Goal: Task Accomplishment & Management: Manage account settings

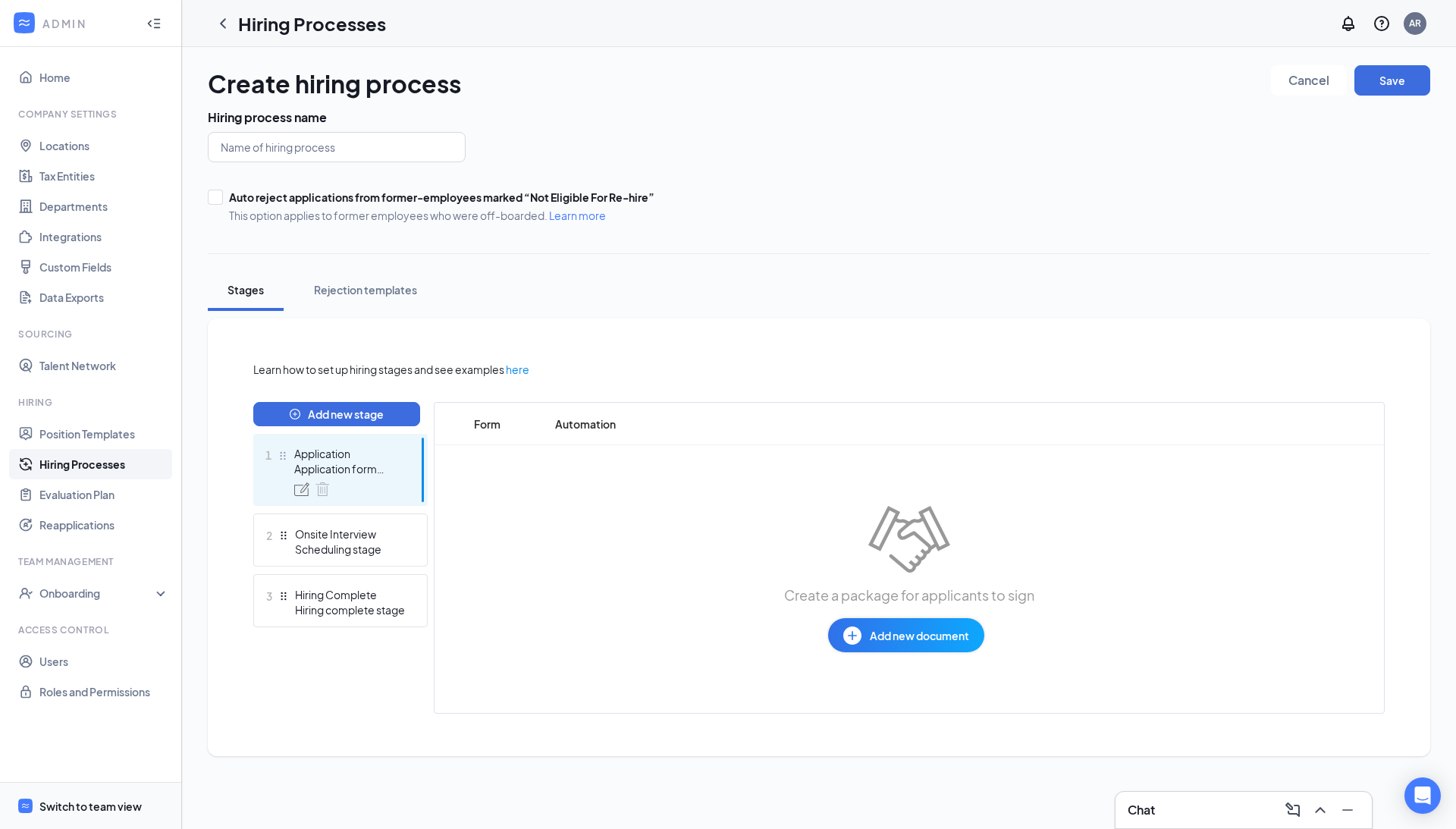
click at [79, 811] on div "Switch to team view" at bounding box center [90, 807] width 102 height 16
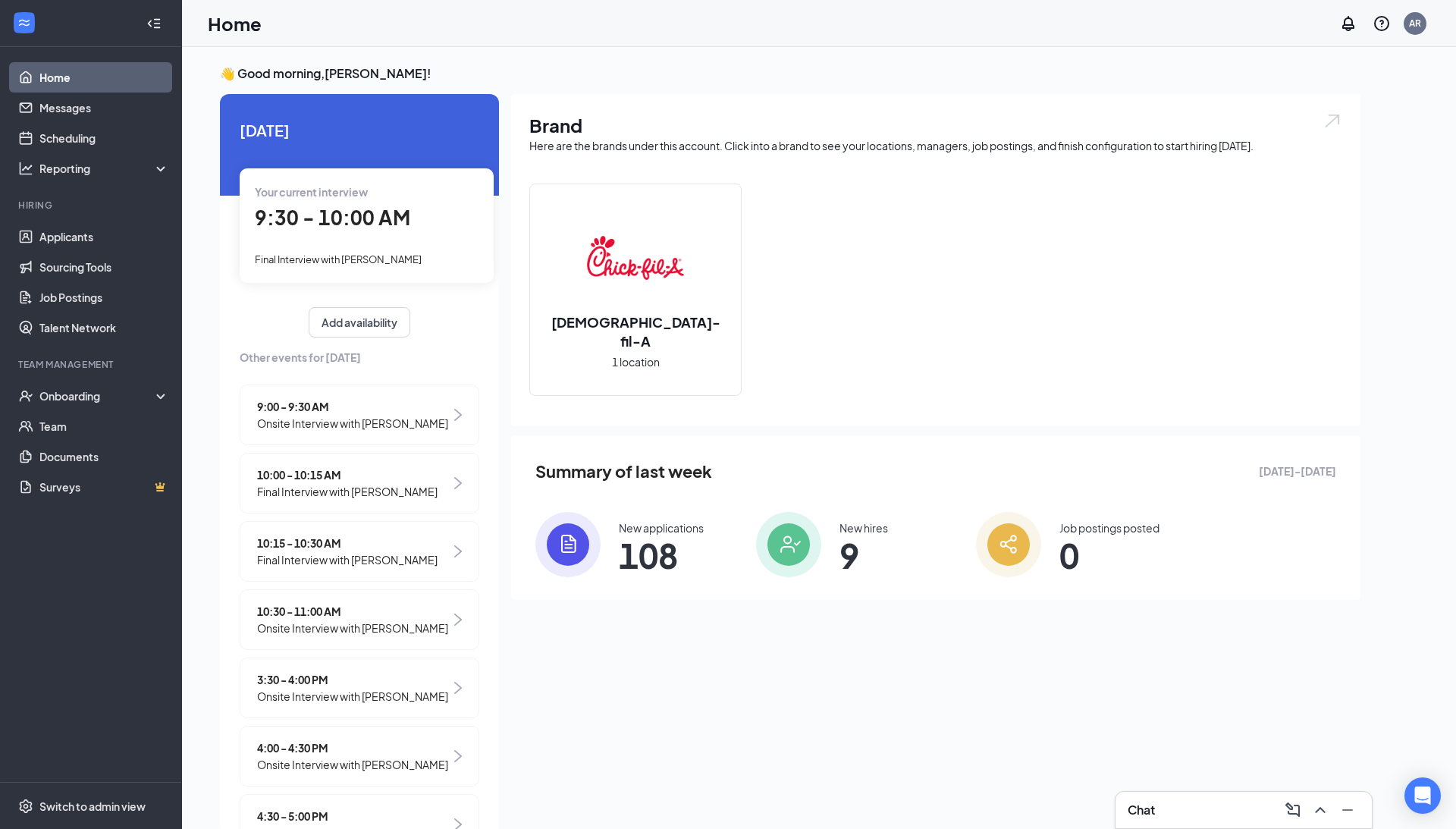
click at [355, 205] on span "9:30 - 10:00 AM" at bounding box center [332, 218] width 156 height 25
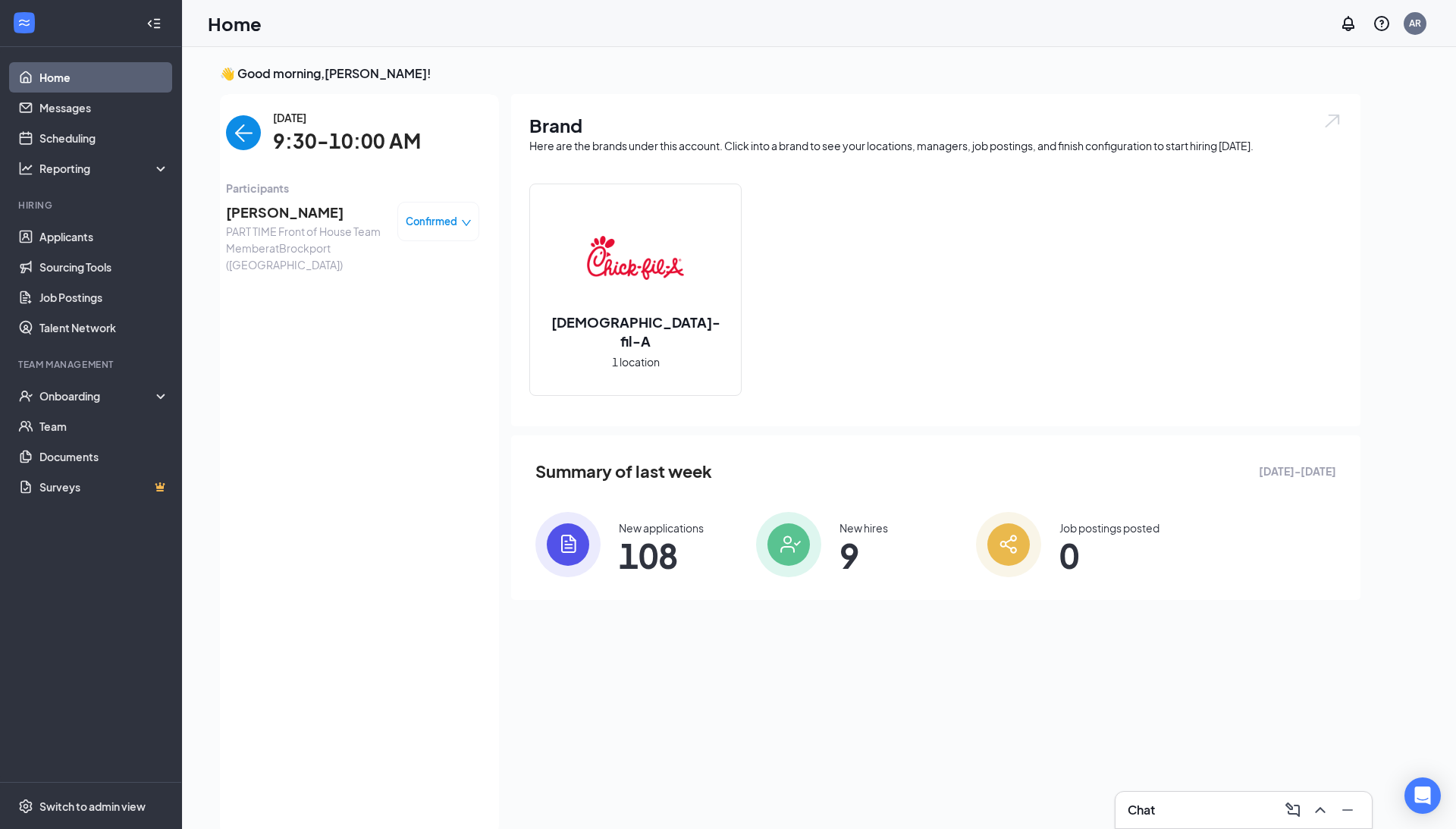
scroll to position [6, 0]
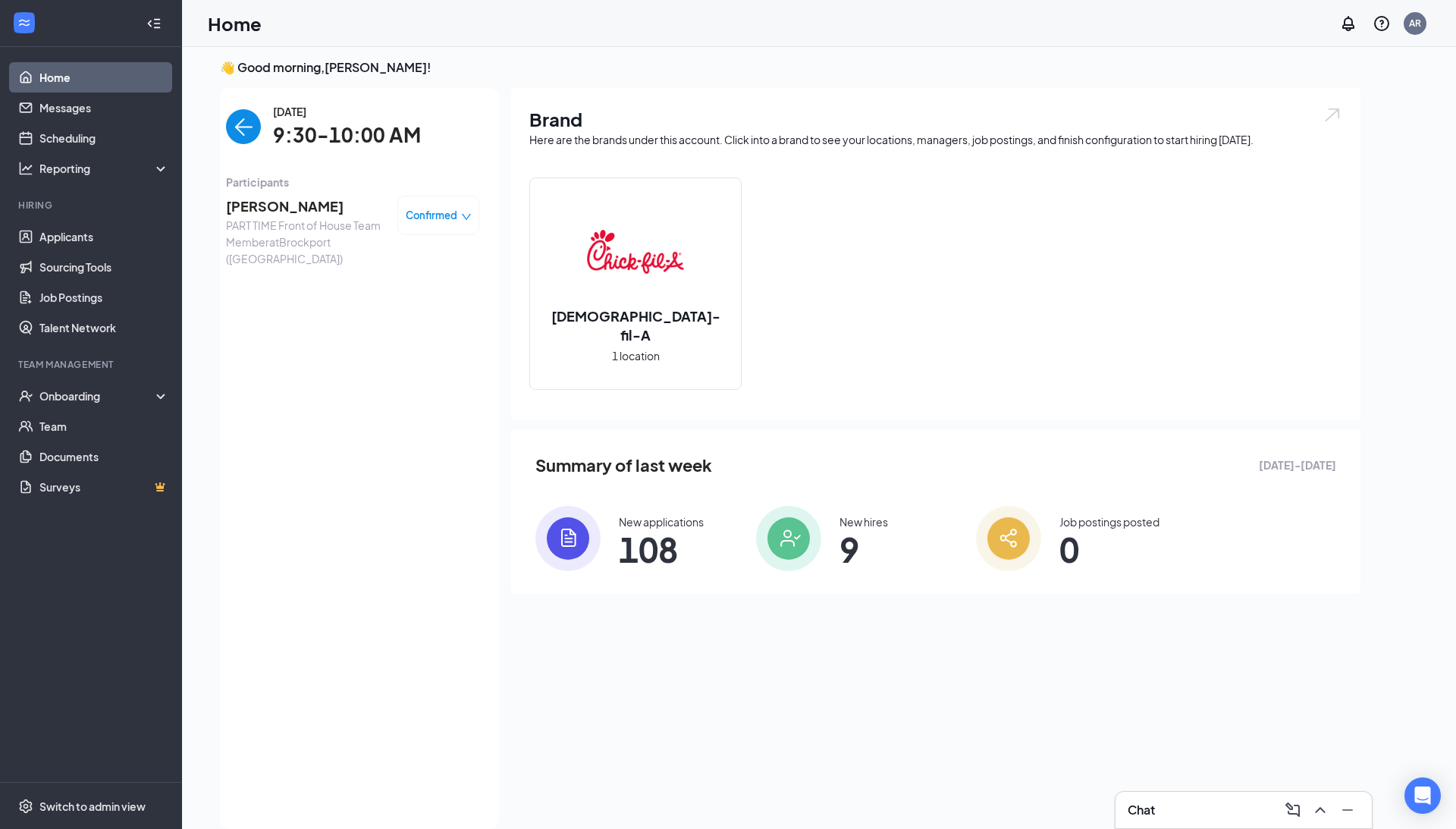
click at [252, 211] on span "[PERSON_NAME]" at bounding box center [306, 206] width 159 height 21
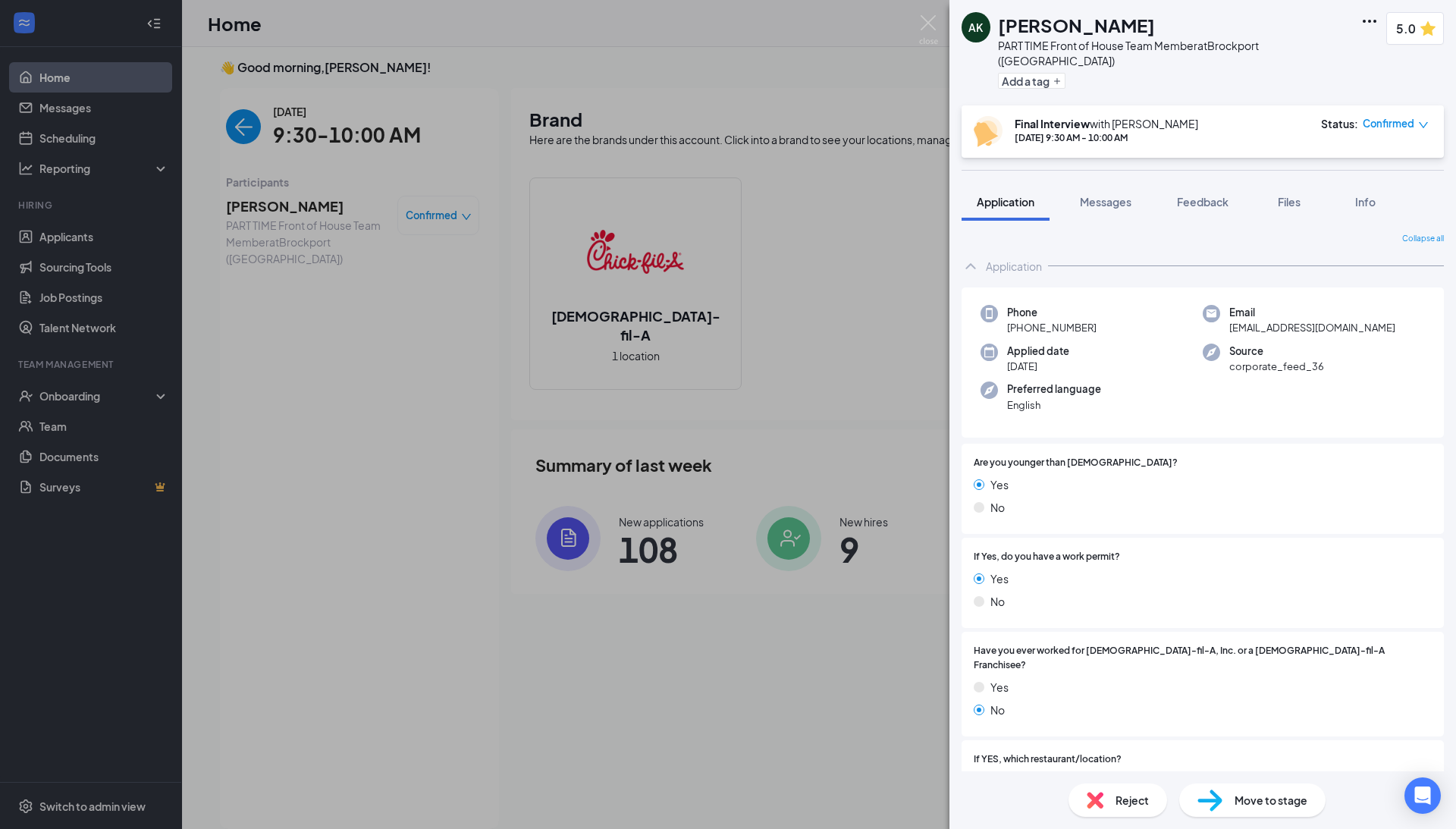
click at [1242, 798] on span "Move to stage" at bounding box center [1271, 800] width 73 height 17
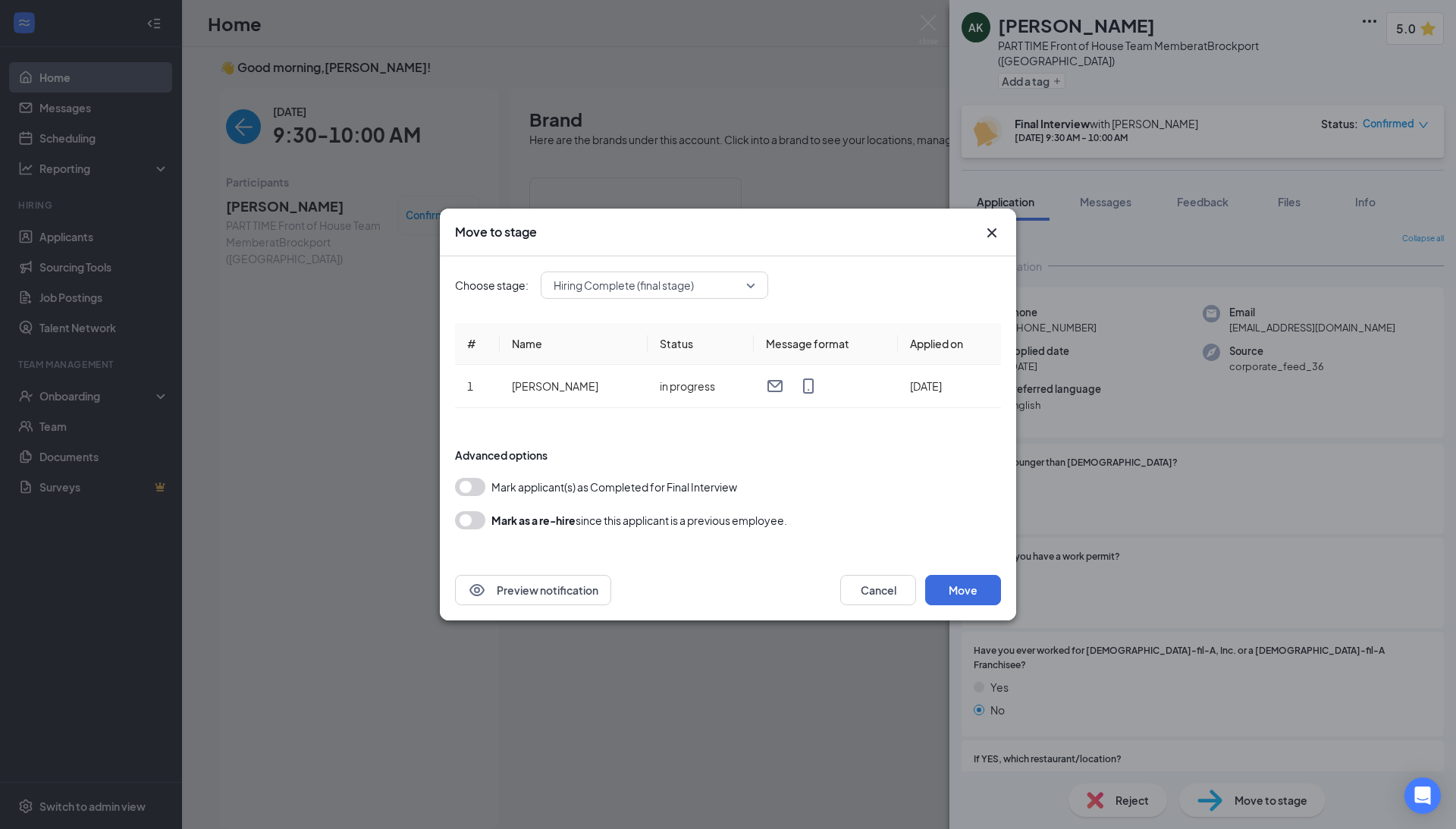
click at [468, 489] on button "button" at bounding box center [469, 487] width 30 height 18
click at [987, 596] on button "Move" at bounding box center [963, 590] width 76 height 30
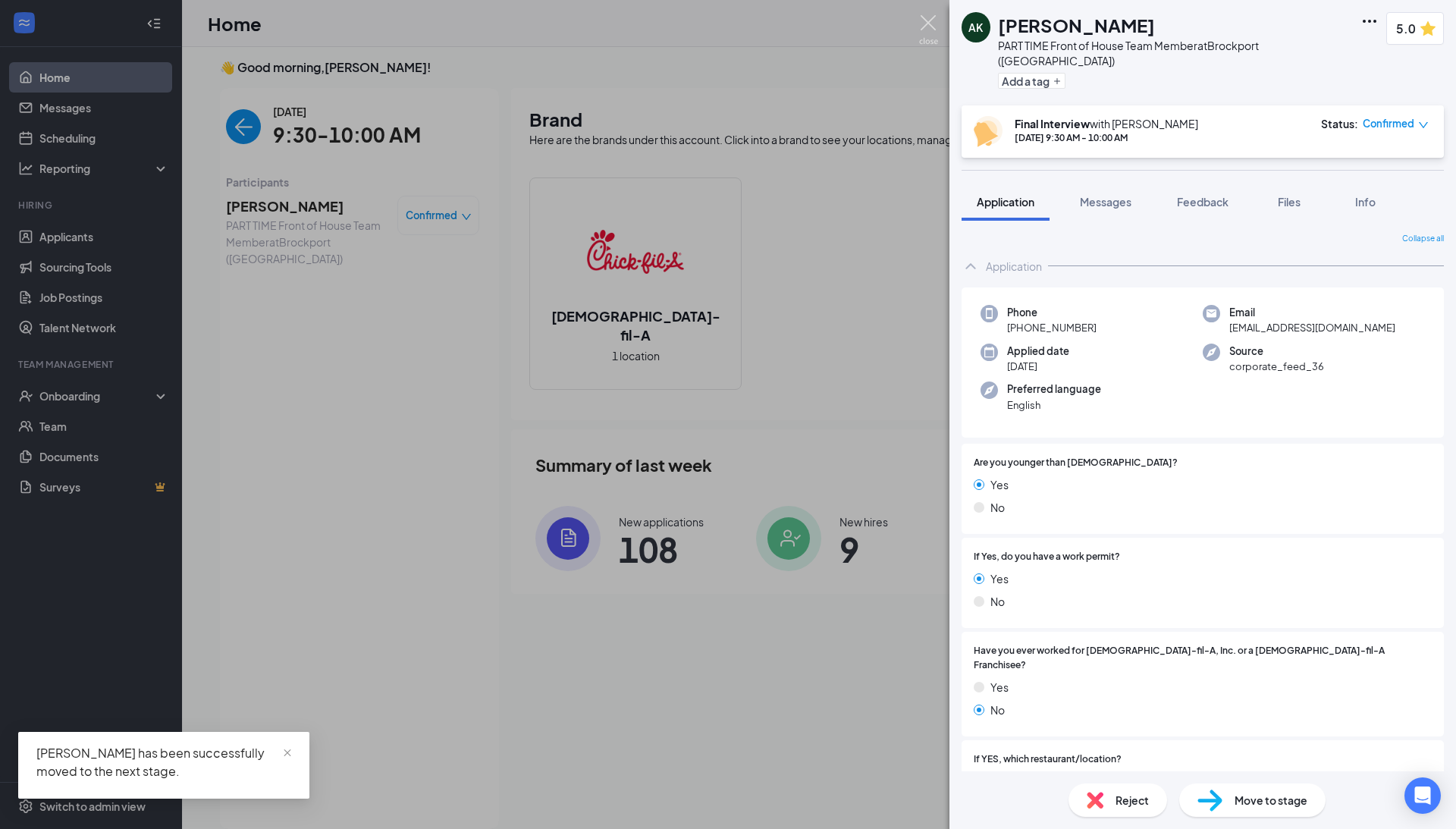
click at [928, 29] on img at bounding box center [929, 30] width 19 height 29
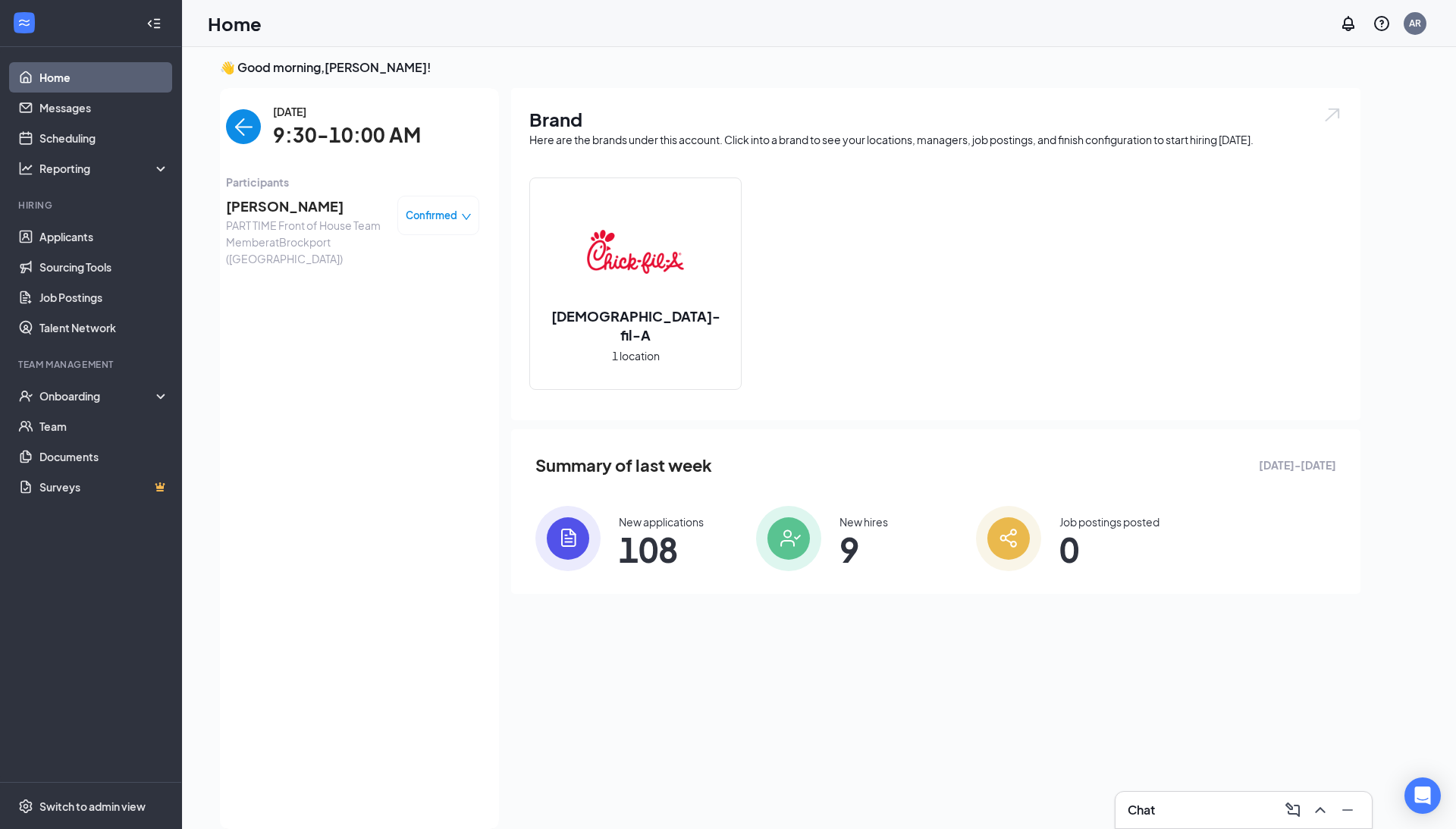
click at [237, 127] on img "back-button" at bounding box center [244, 126] width 35 height 35
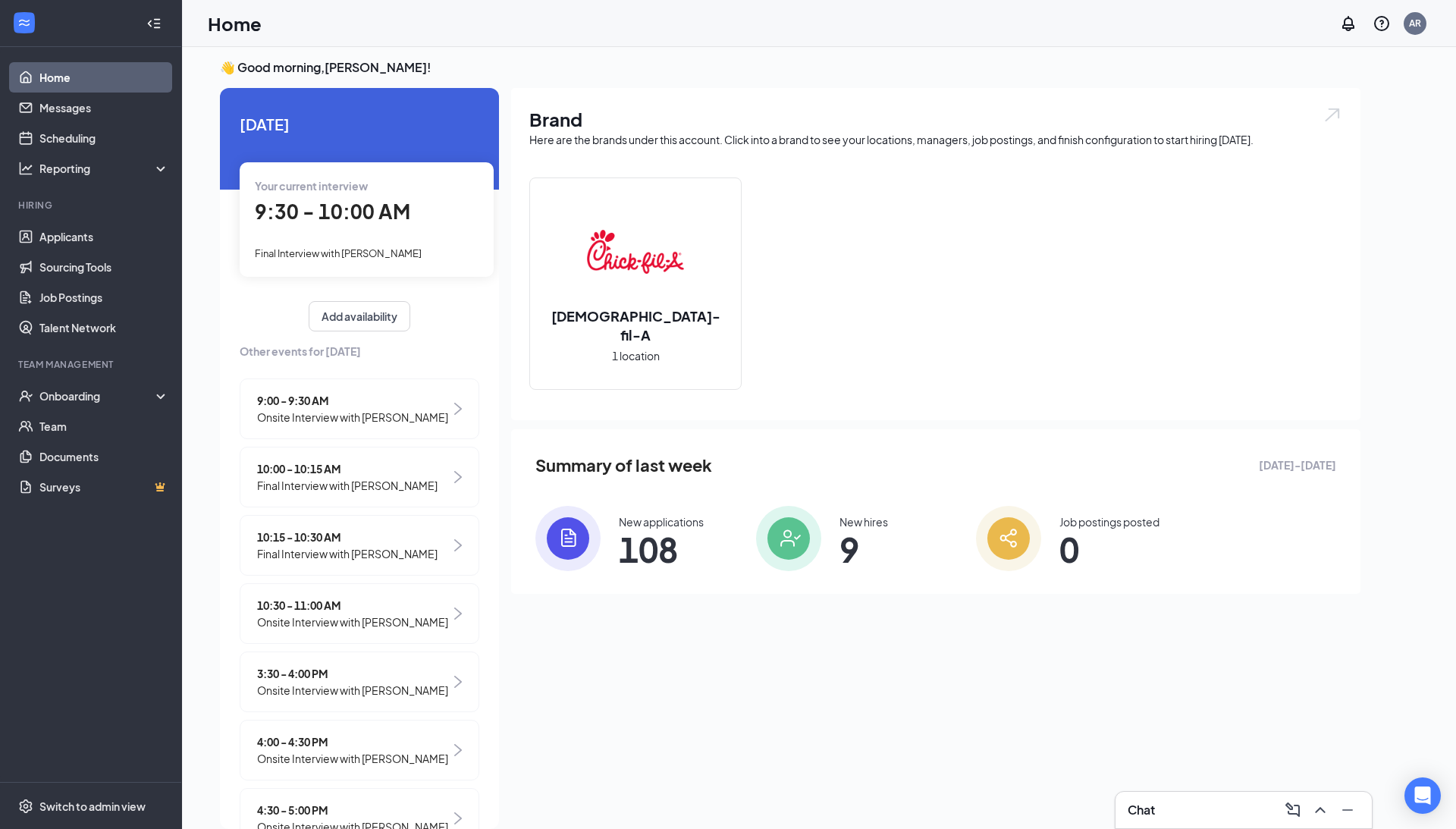
click at [313, 409] on span "Onsite Interview with [PERSON_NAME]" at bounding box center [353, 417] width 191 height 17
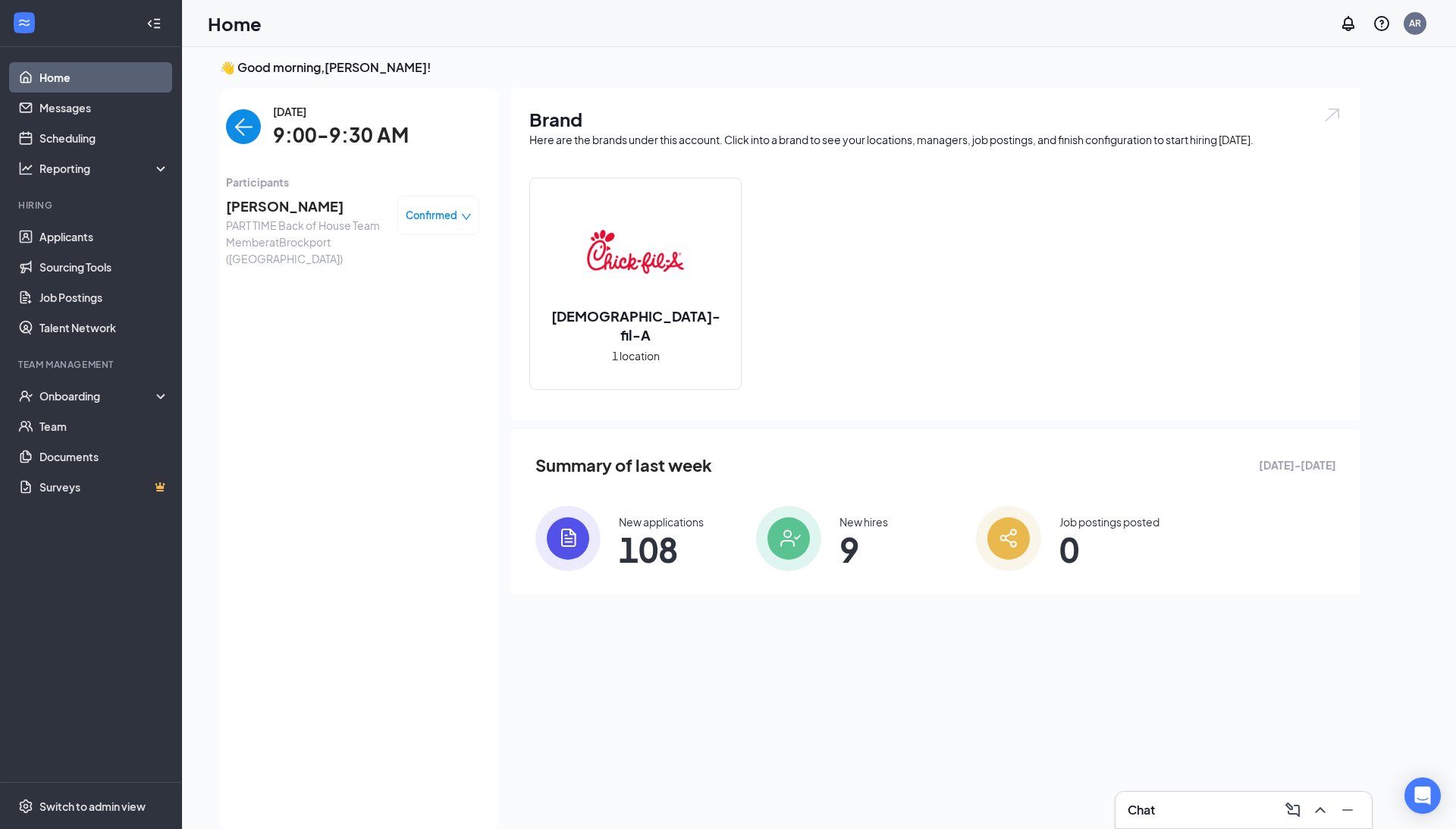
click at [271, 204] on span "[PERSON_NAME]" at bounding box center [306, 206] width 159 height 21
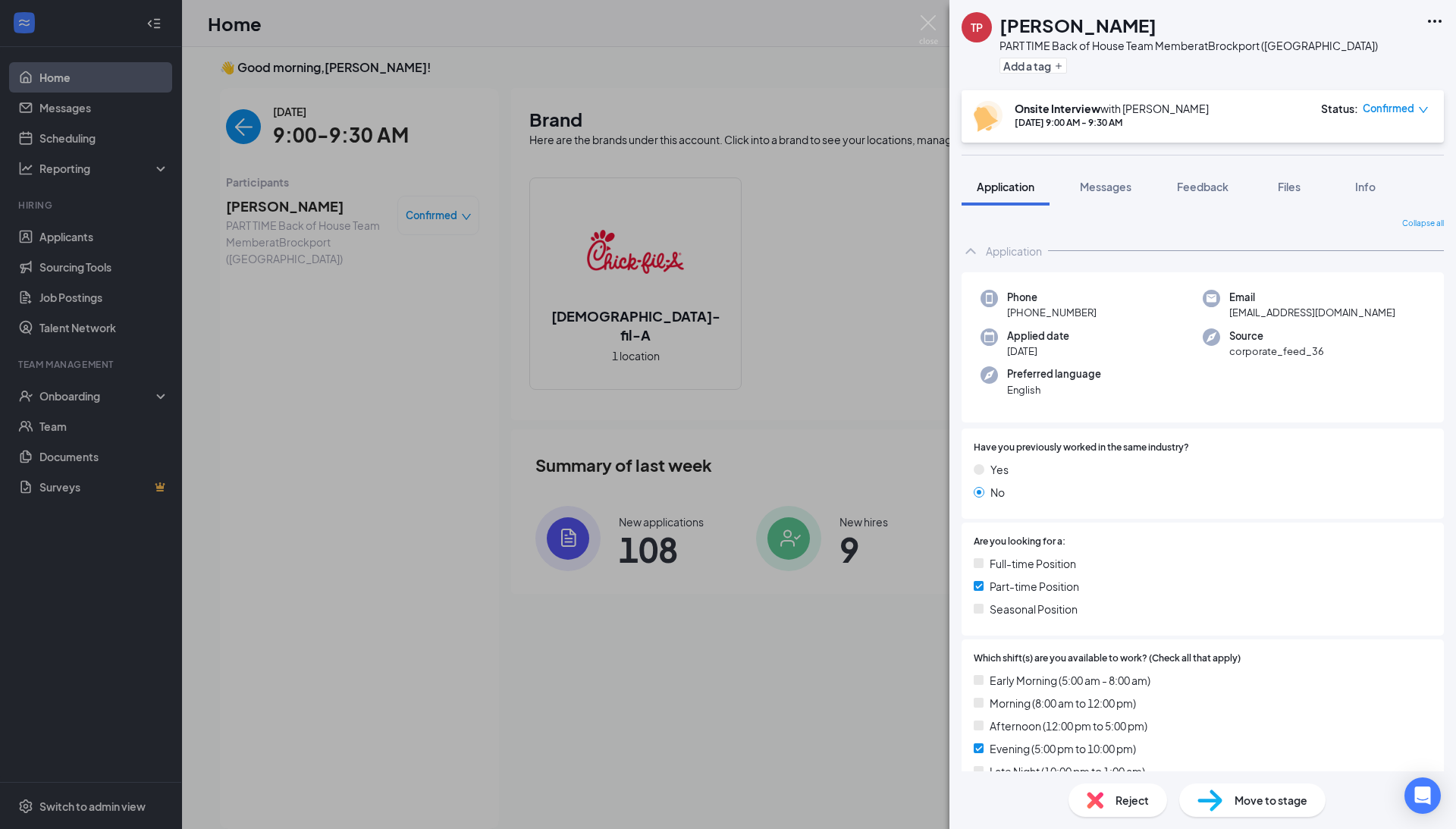
click at [1248, 793] on span "Move to stage" at bounding box center [1271, 800] width 73 height 17
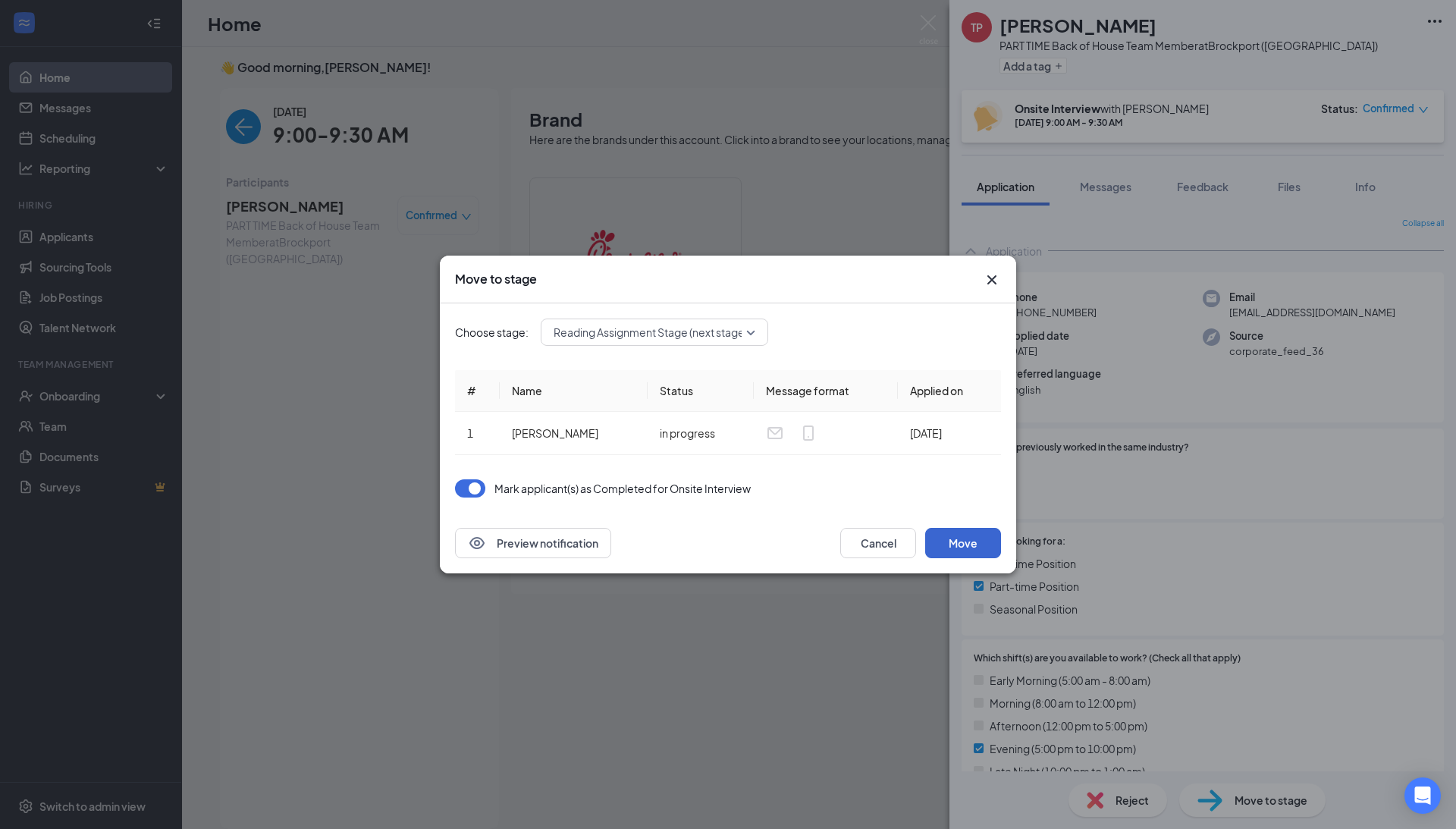
click at [948, 547] on button "Move" at bounding box center [963, 542] width 76 height 30
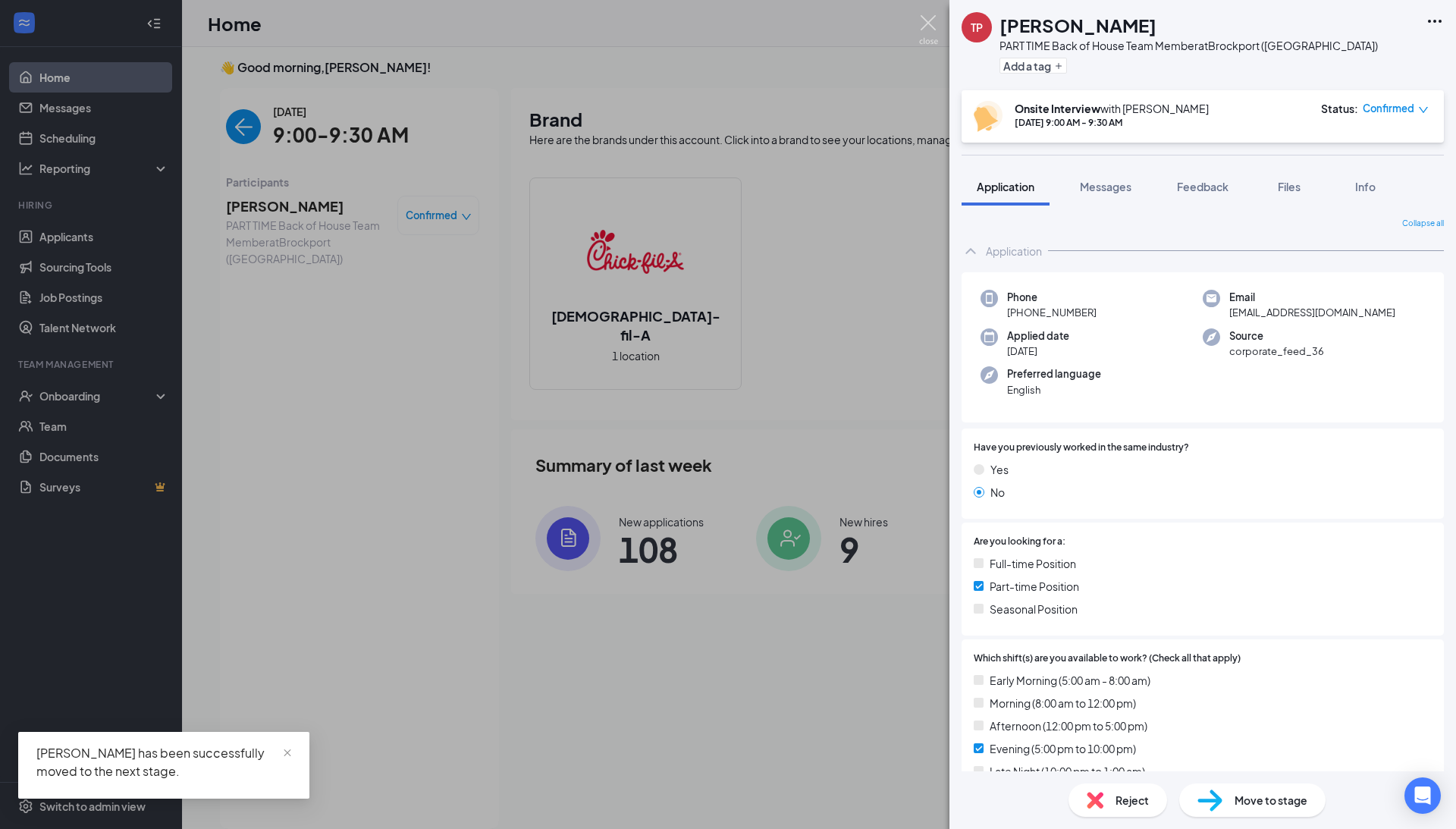
click at [938, 22] on div "TP [PERSON_NAME] PART TIME Back of House Team Member at [GEOGRAPHIC_DATA] ([GEO…" at bounding box center [728, 414] width 1456 height 829
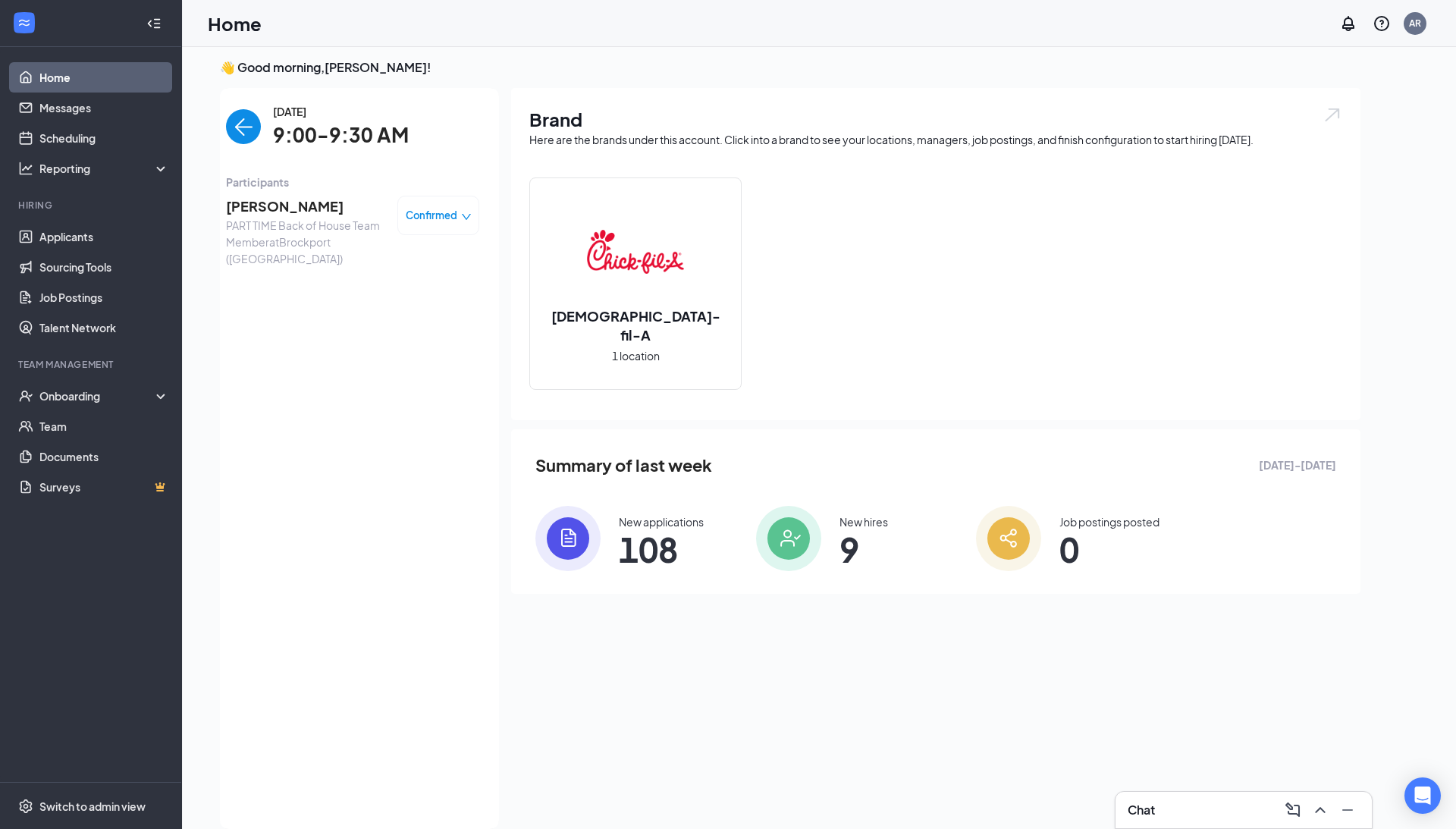
click at [249, 132] on img "back-button" at bounding box center [244, 126] width 35 height 35
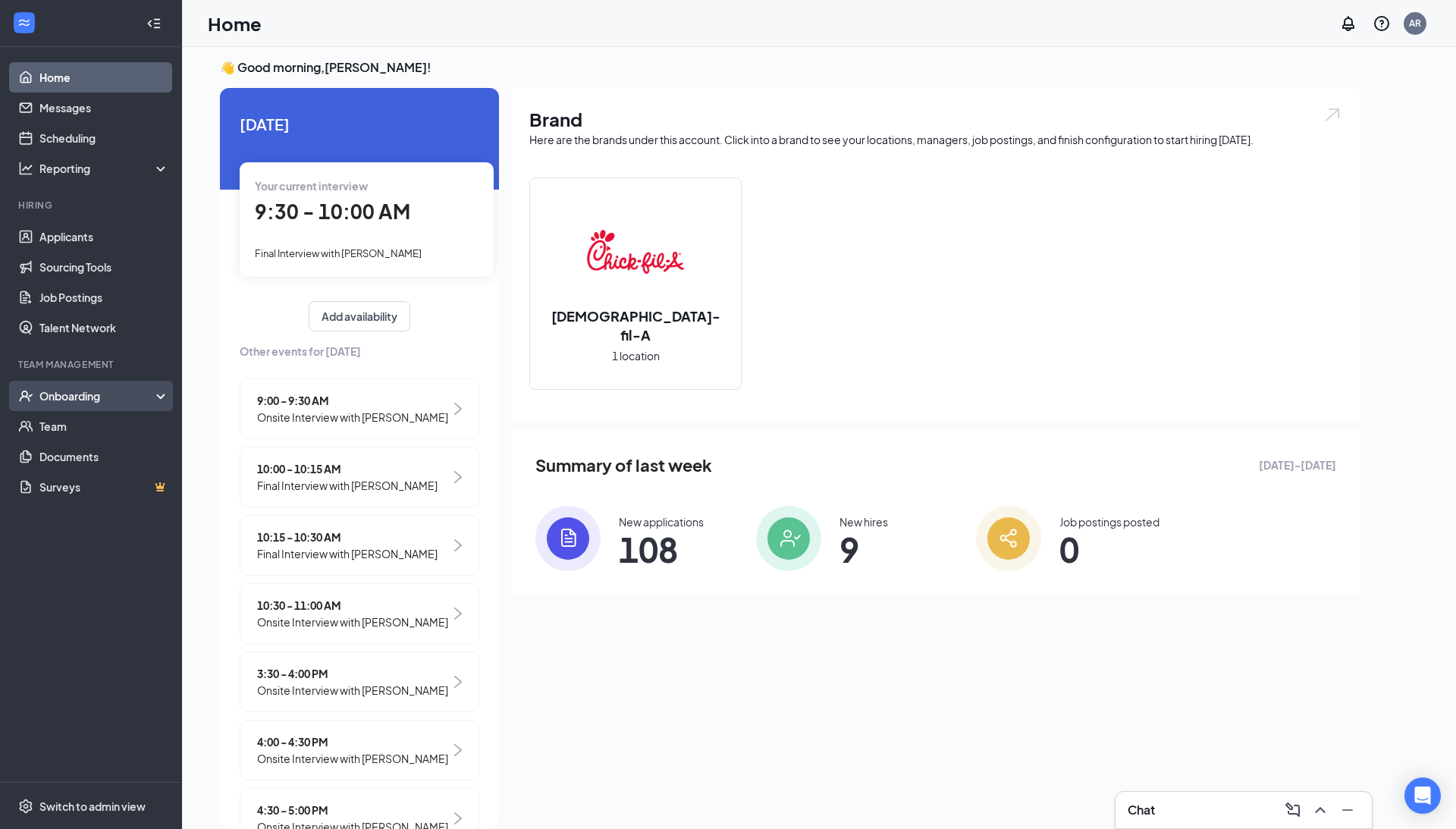
click at [60, 402] on div "Onboarding" at bounding box center [98, 397] width 117 height 16
click at [61, 431] on link "Overview" at bounding box center [104, 426] width 129 height 30
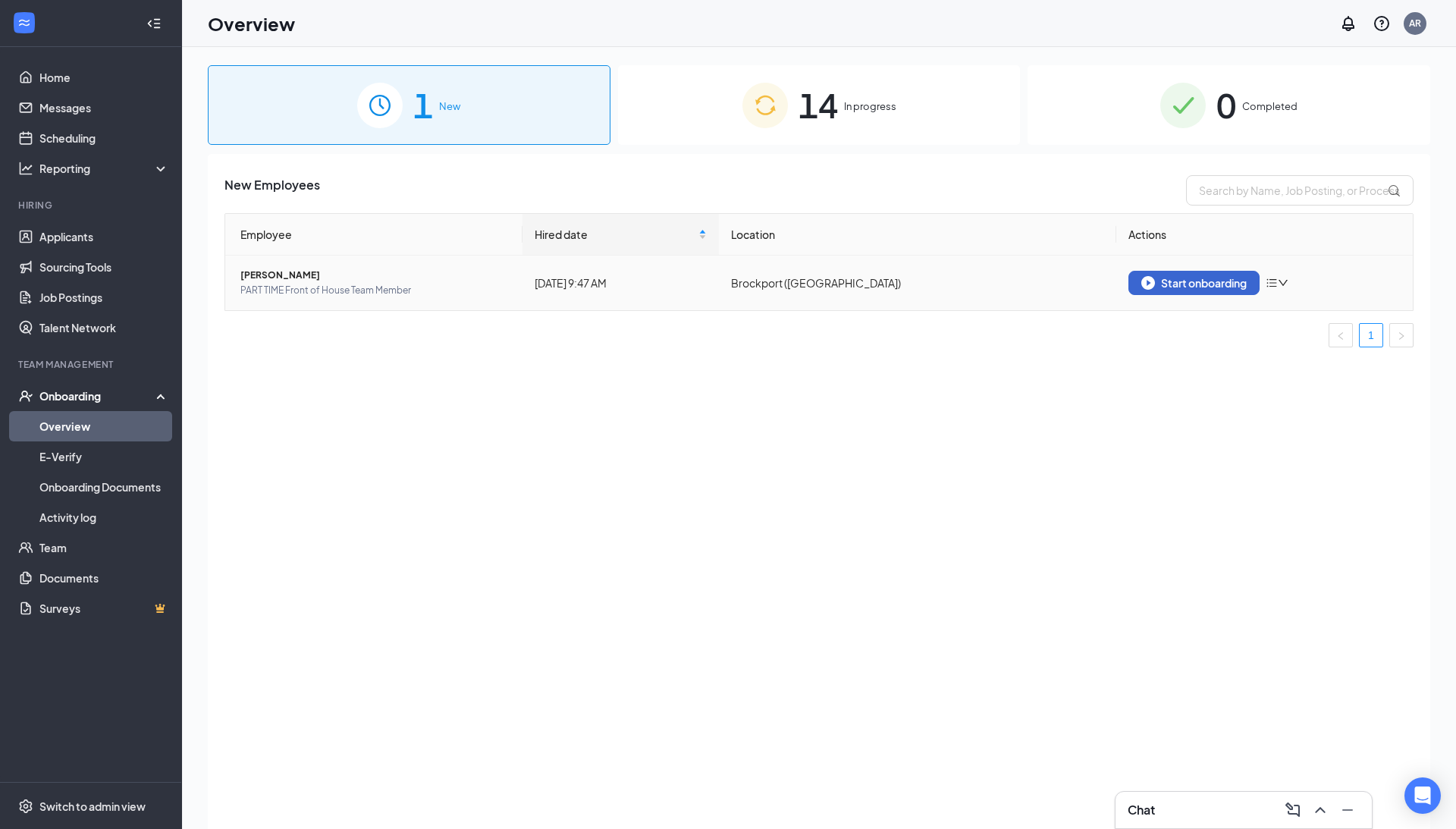
click at [1161, 278] on div "Start onboarding" at bounding box center [1195, 283] width 105 height 14
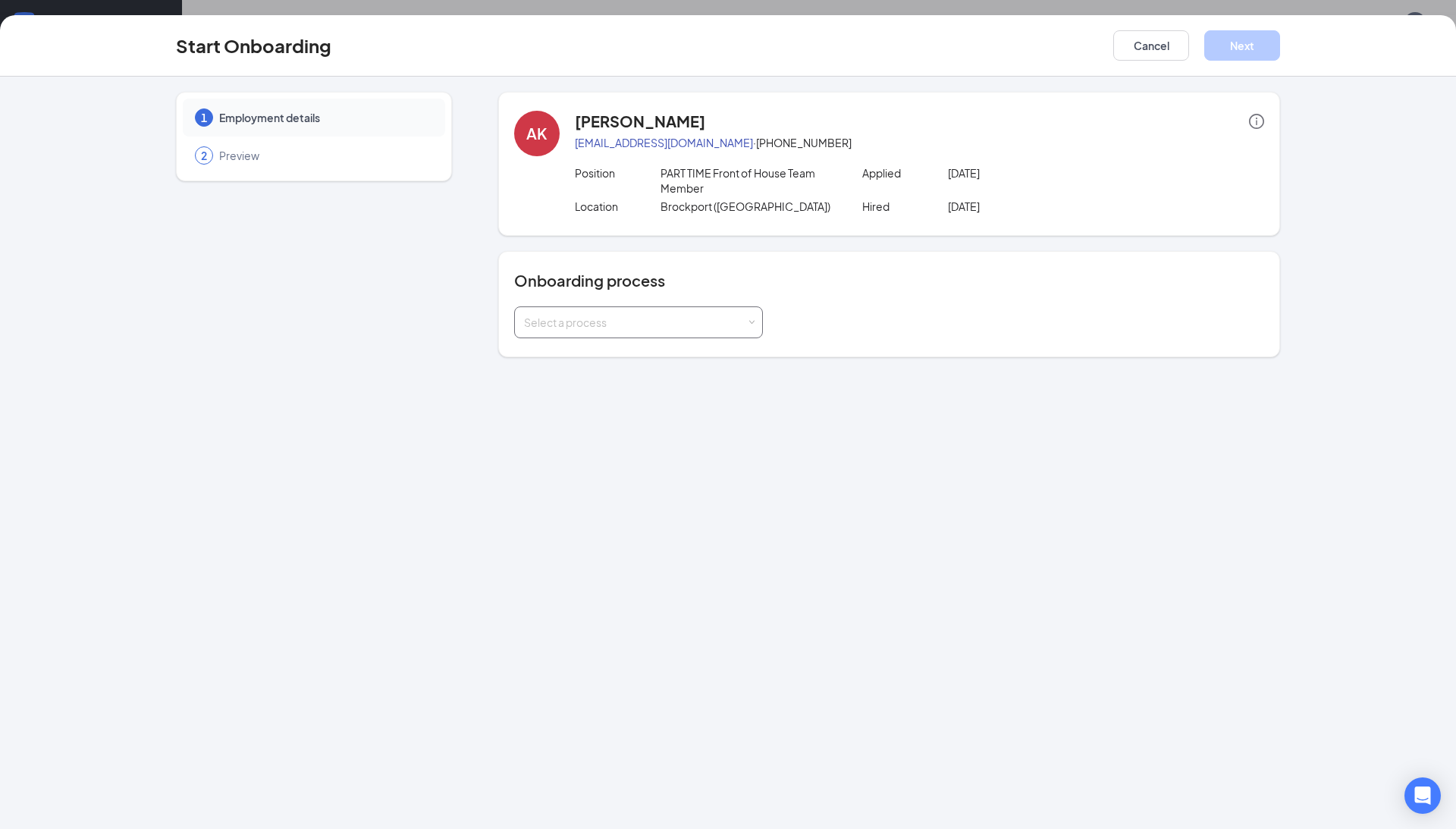
click at [573, 326] on div "Select a process" at bounding box center [635, 323] width 223 height 16
click at [583, 414] on span "Part Time Team Member" at bounding box center [579, 409] width 120 height 14
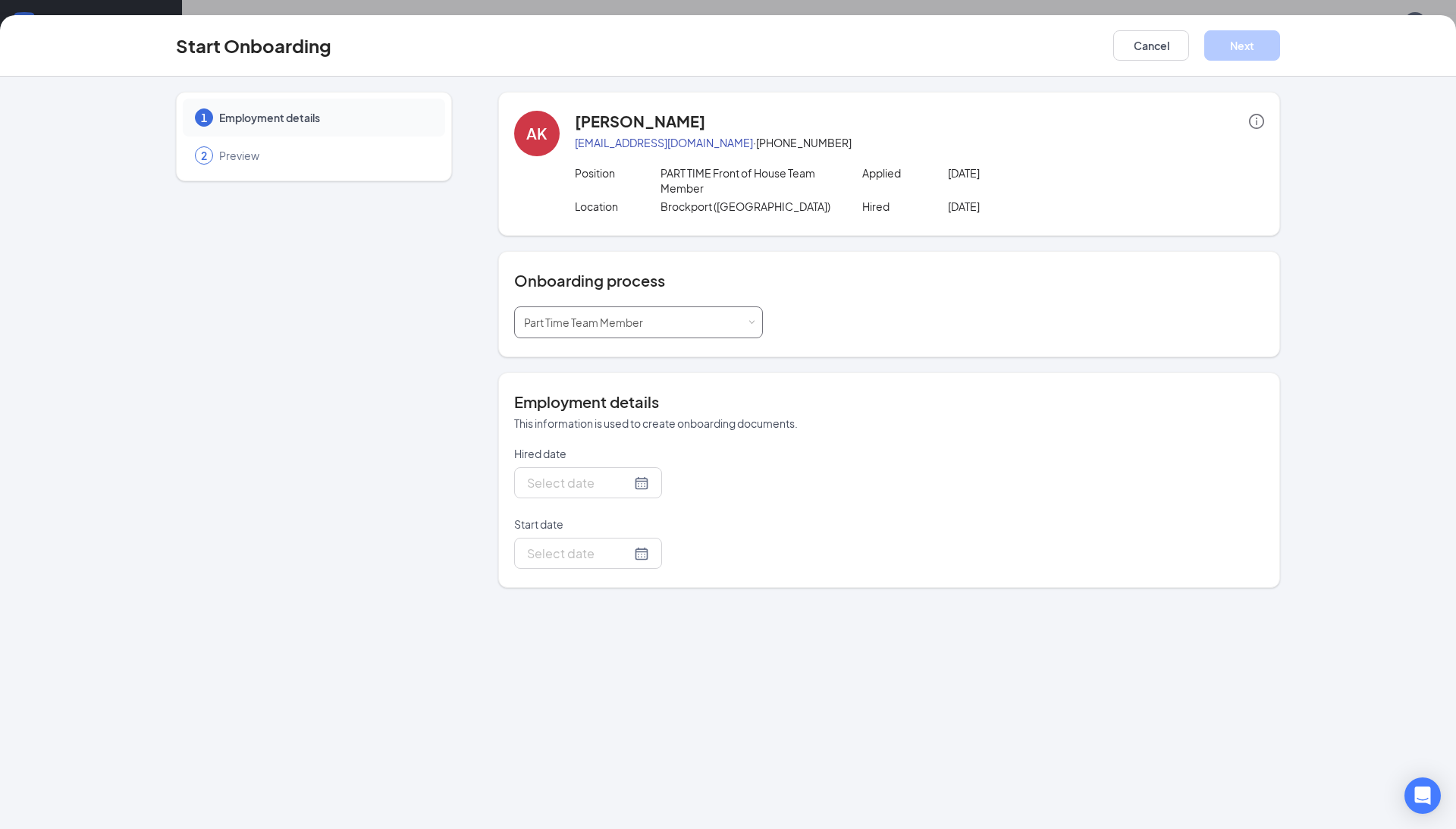
type input "[DATE]"
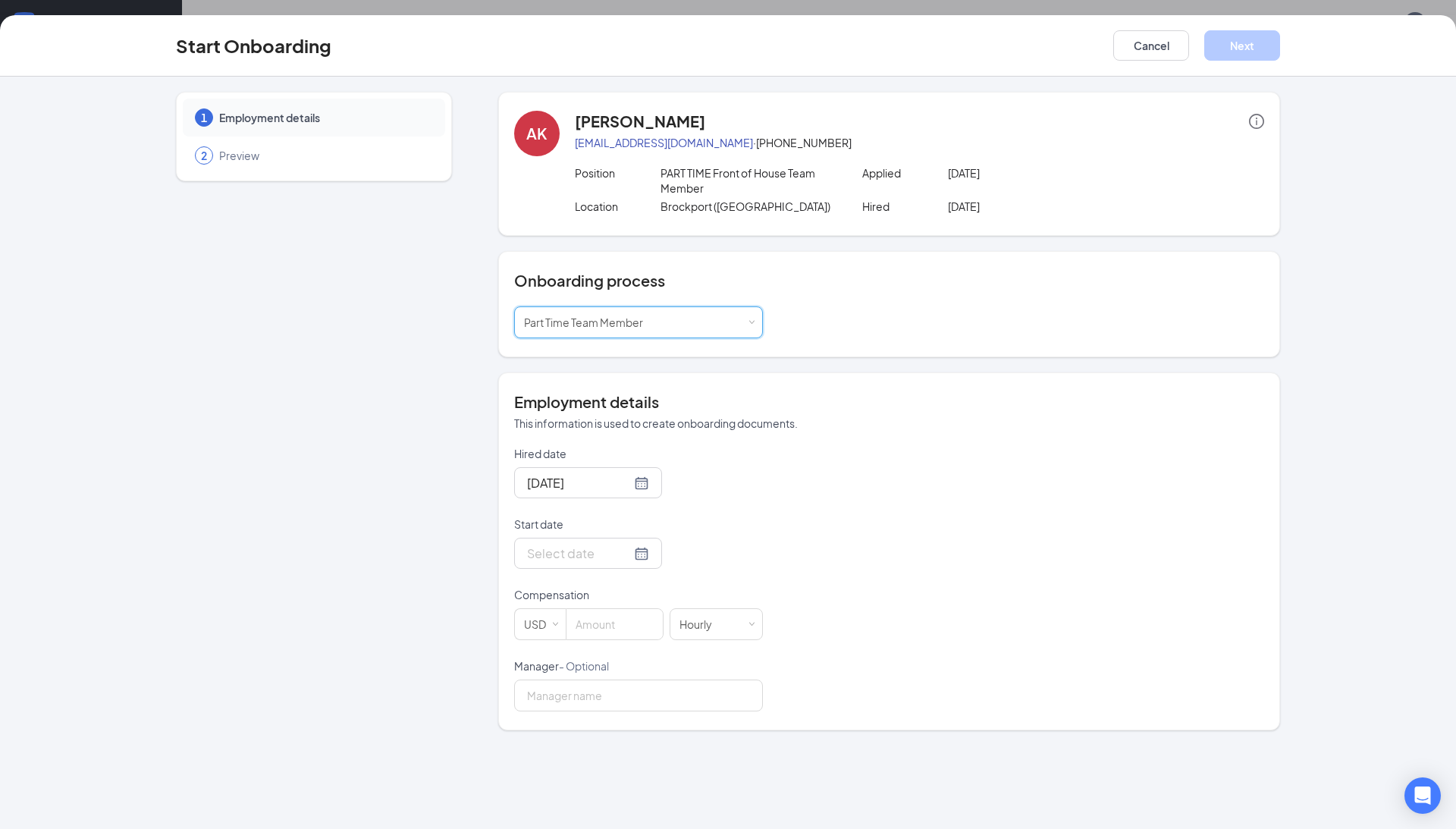
click at [638, 584] on form "Hired date [DATE] Start date Compensation USD Hourly Manager - Optional" at bounding box center [639, 578] width 249 height 265
click at [617, 565] on div at bounding box center [588, 553] width 148 height 31
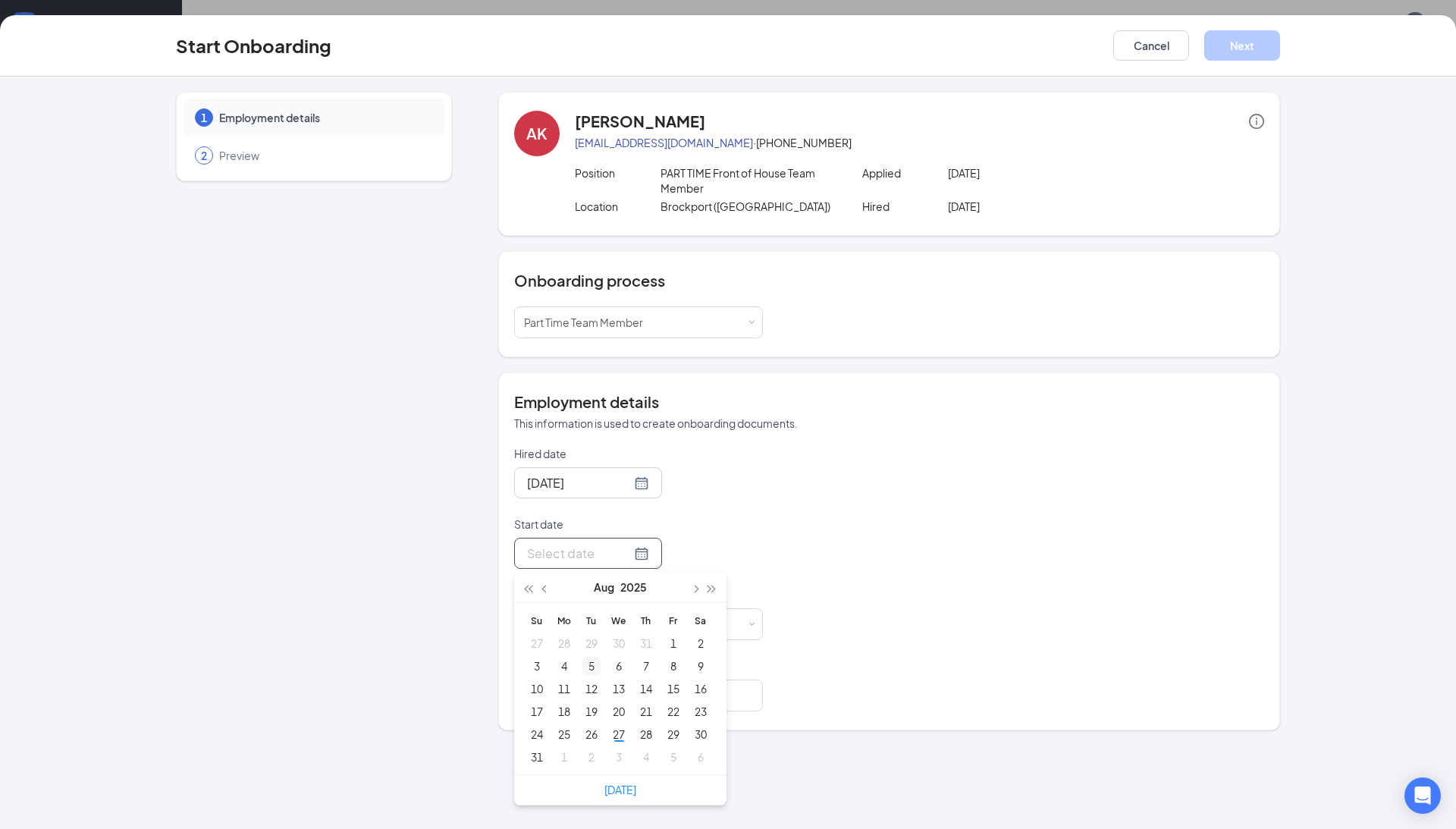
type input "[DATE]"
click at [693, 589] on span "button" at bounding box center [695, 590] width 8 height 8
type input "[DATE]"
click at [622, 671] on div "10" at bounding box center [618, 666] width 18 height 18
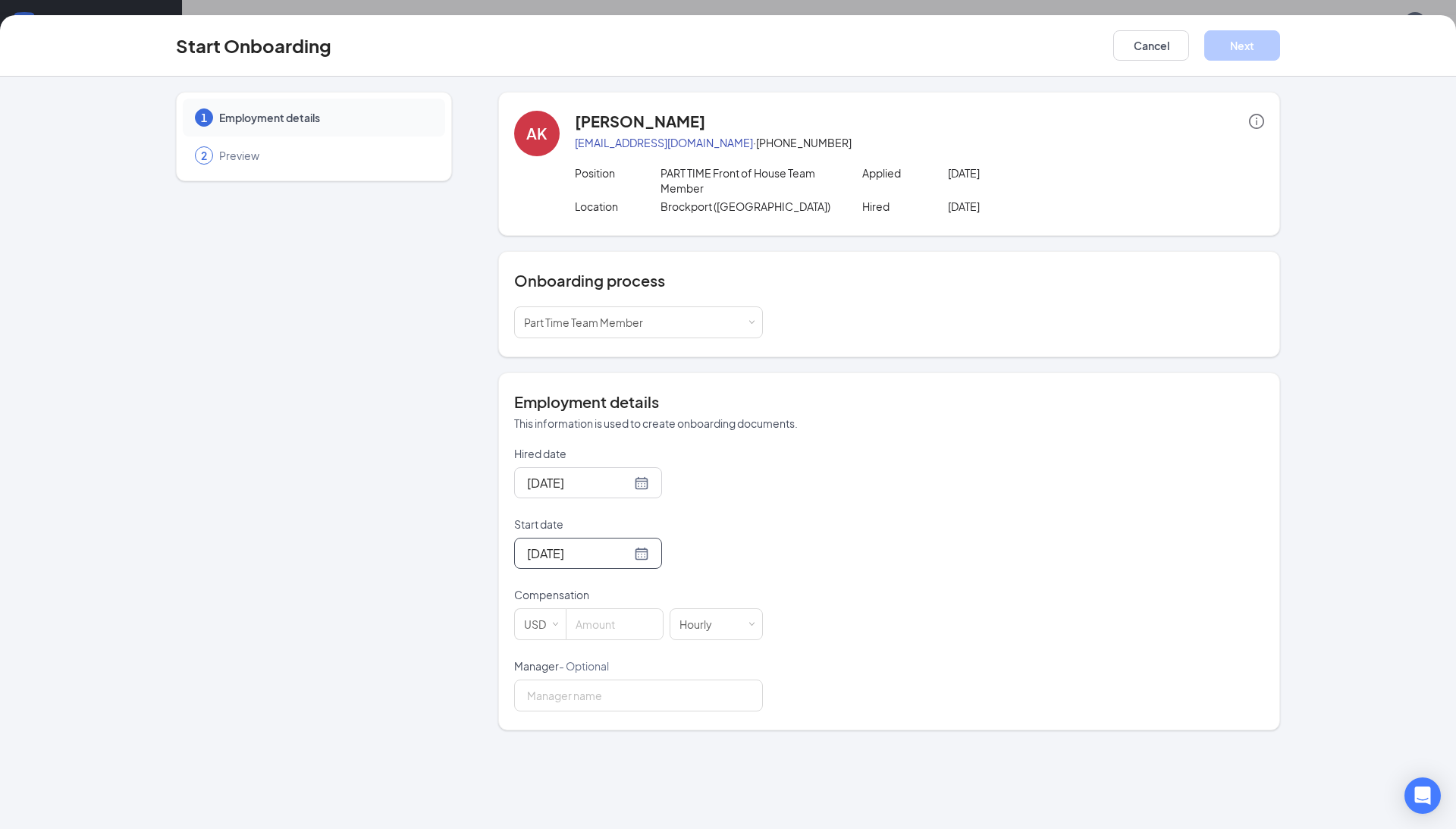
click at [755, 576] on form "Hired date [DATE] Start date [DATE] [DATE] Su Mo Tu We Th Fr Sa 31 1 2 3 4 5 6 …" at bounding box center [639, 578] width 249 height 265
click at [613, 635] on input at bounding box center [614, 624] width 96 height 30
type input "17"
click at [606, 690] on input "Manager - Optional" at bounding box center [639, 695] width 249 height 32
click at [1231, 52] on button "Next" at bounding box center [1242, 45] width 76 height 30
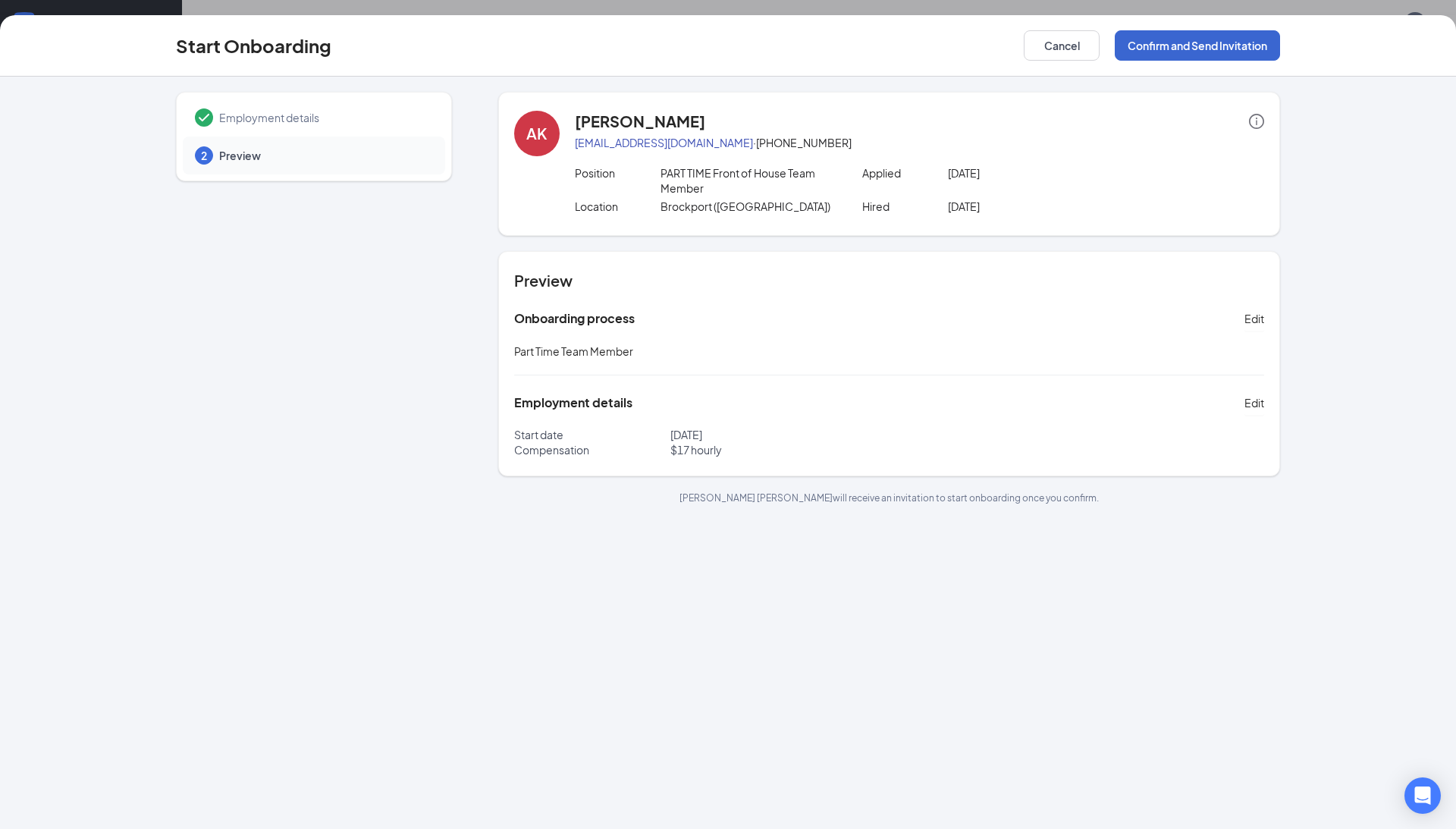
click at [1222, 44] on button "Confirm and Send Invitation" at bounding box center [1197, 45] width 165 height 30
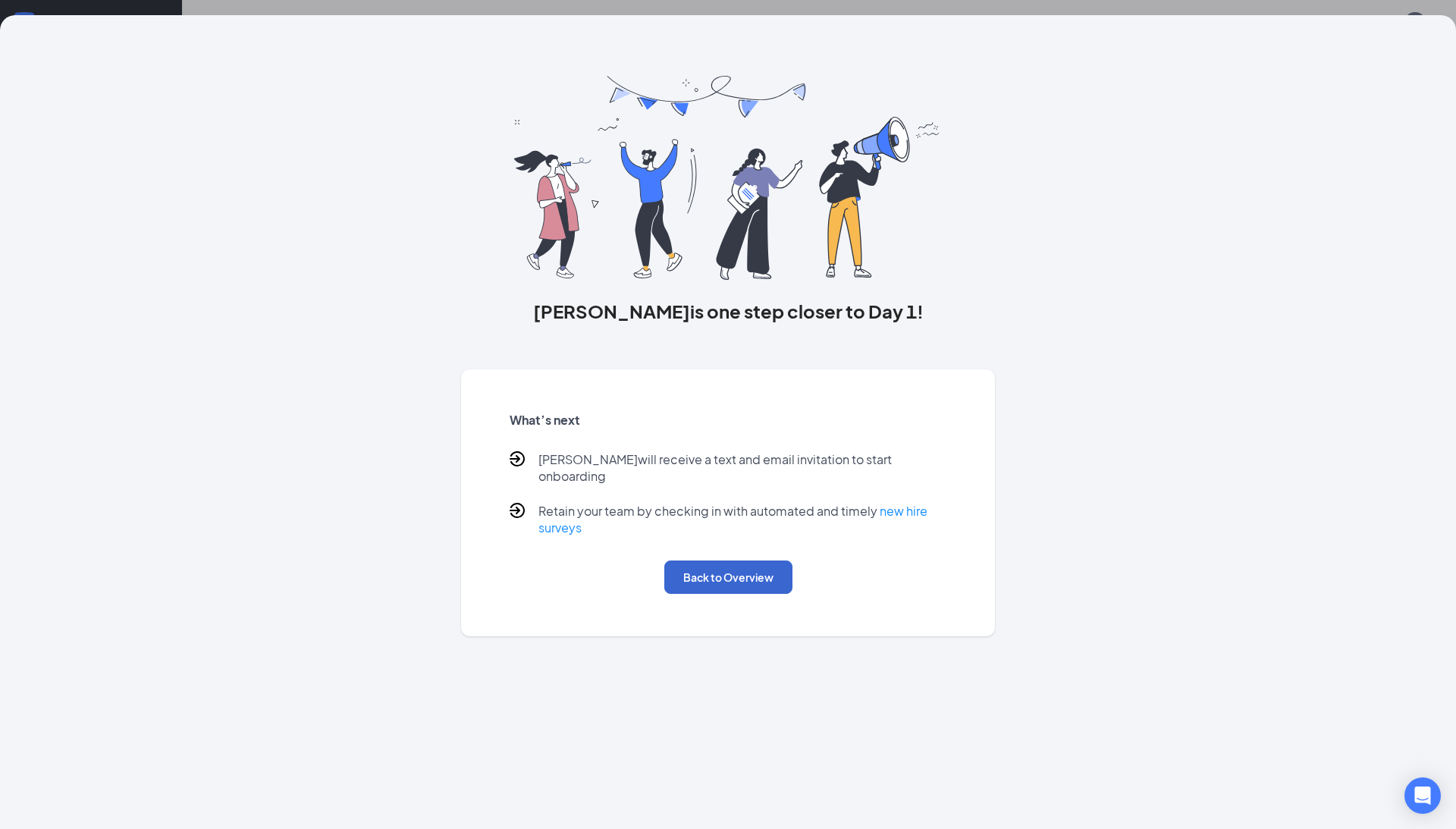
click at [750, 561] on button "Back to Overview" at bounding box center [729, 577] width 128 height 33
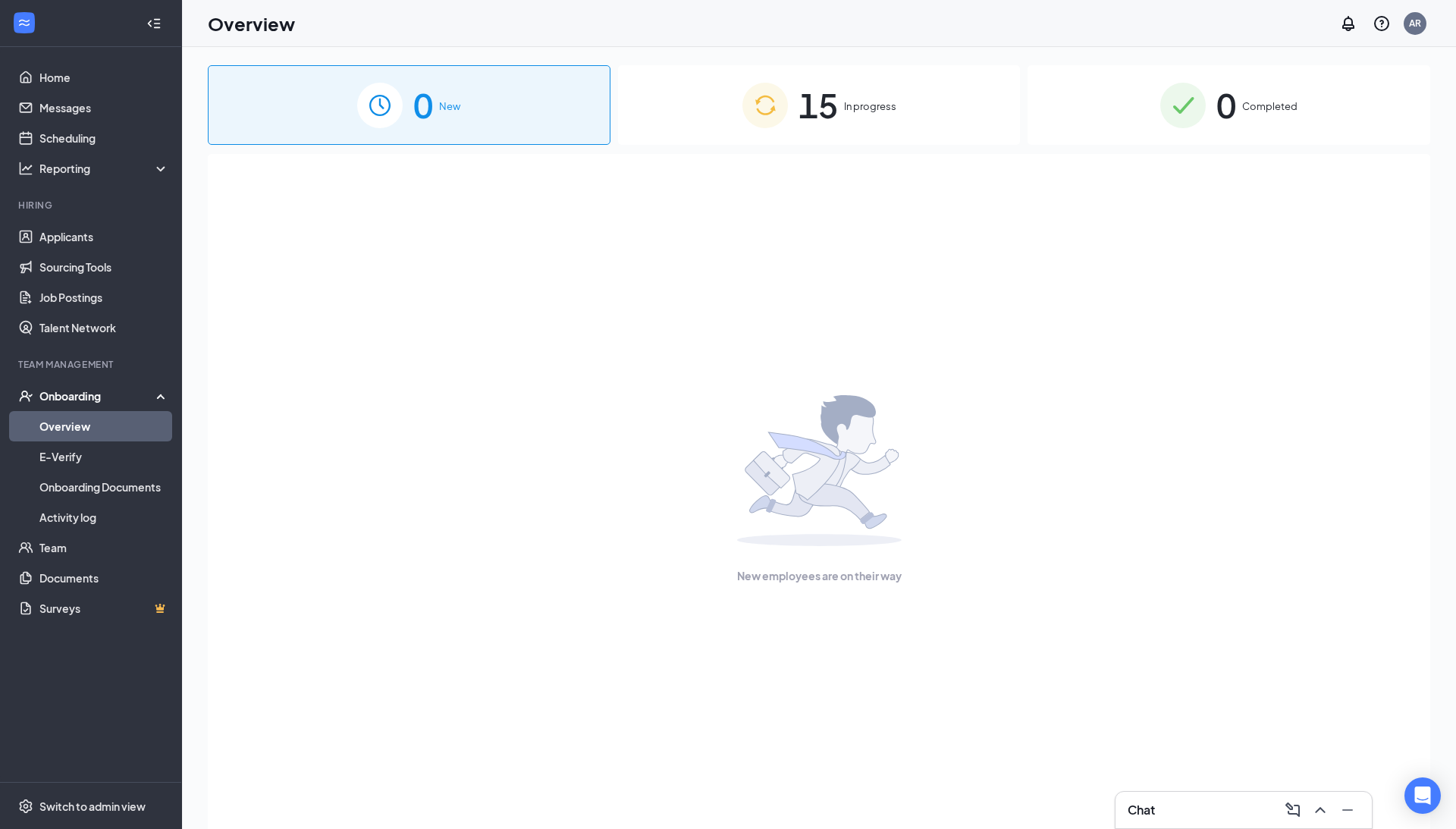
click at [853, 119] on div "15 In progress" at bounding box center [819, 105] width 402 height 80
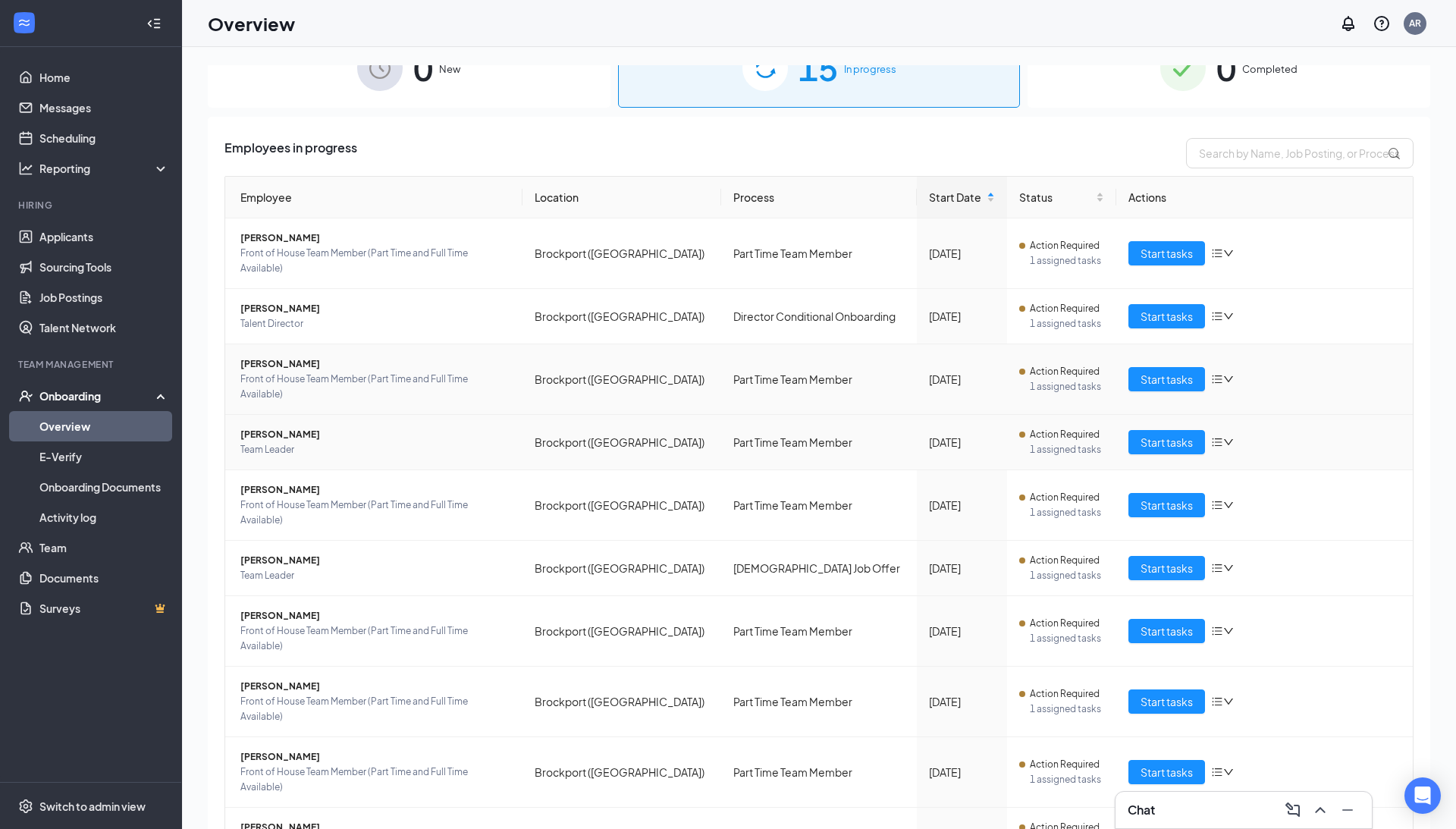
scroll to position [35, 0]
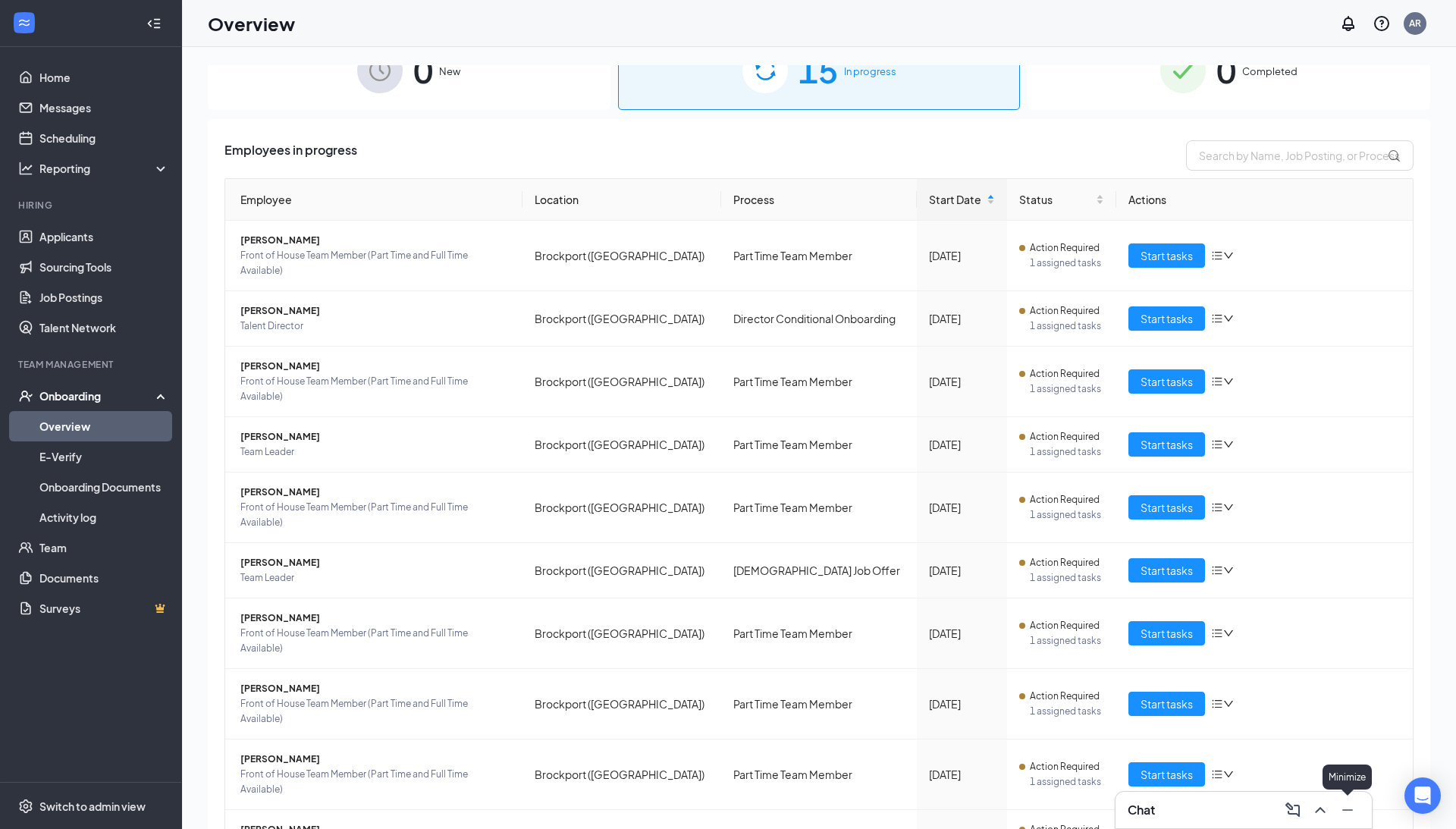
click at [1352, 809] on icon "Minimize" at bounding box center [1348, 810] width 18 height 18
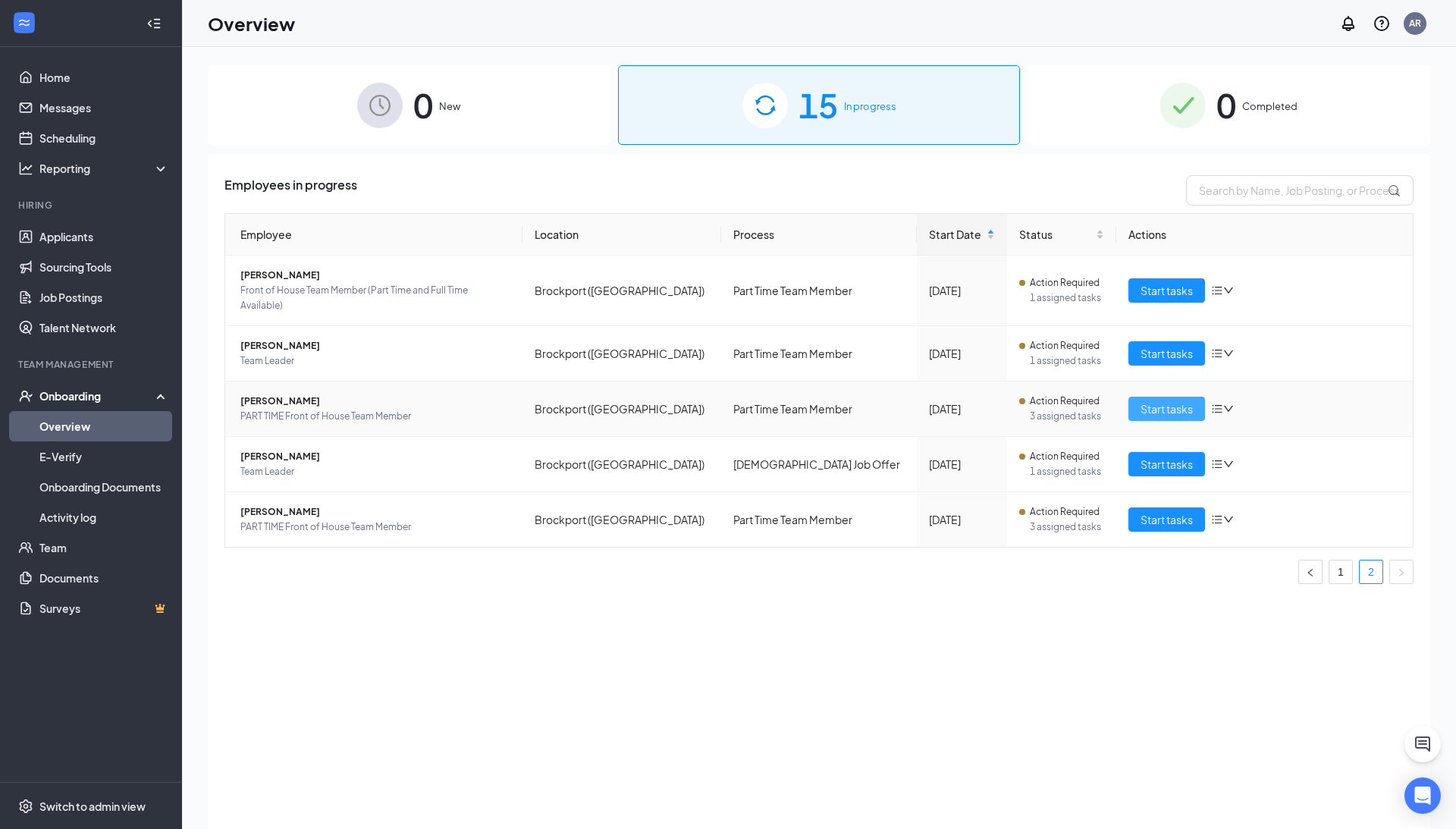
click at [1179, 400] on span "Start tasks" at bounding box center [1167, 408] width 52 height 17
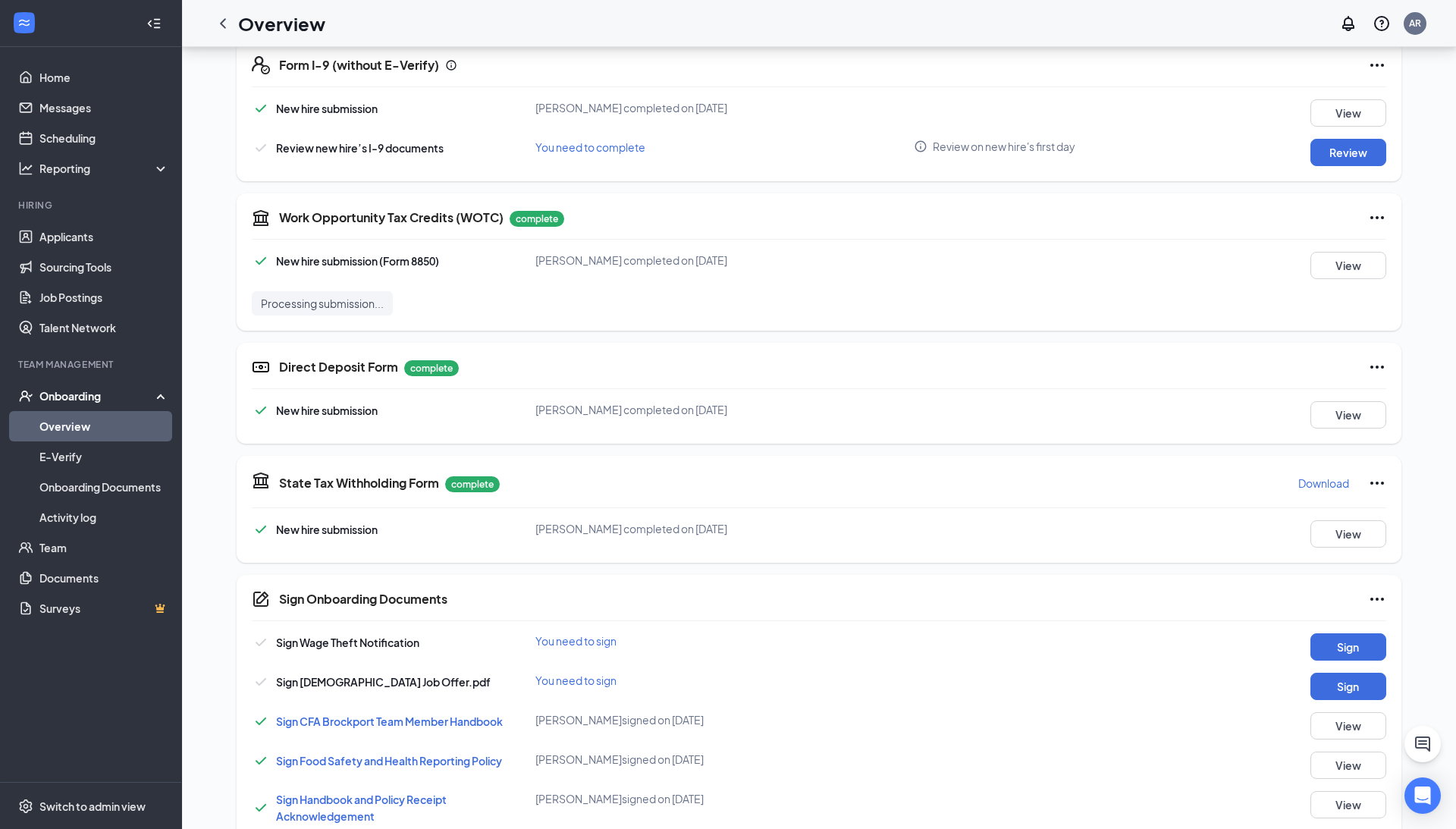
scroll to position [493, 0]
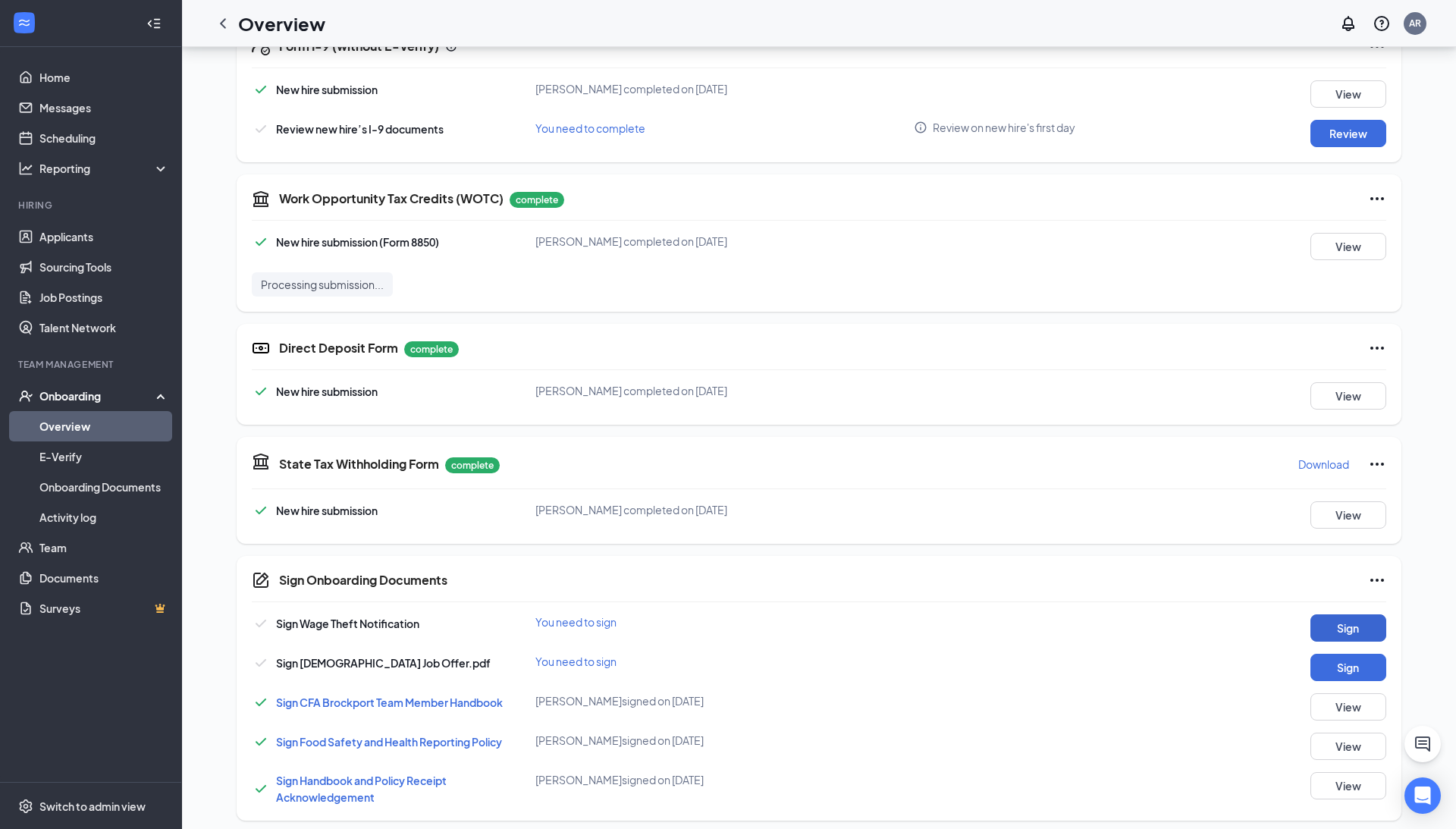
click at [1327, 623] on button "Sign" at bounding box center [1349, 628] width 76 height 27
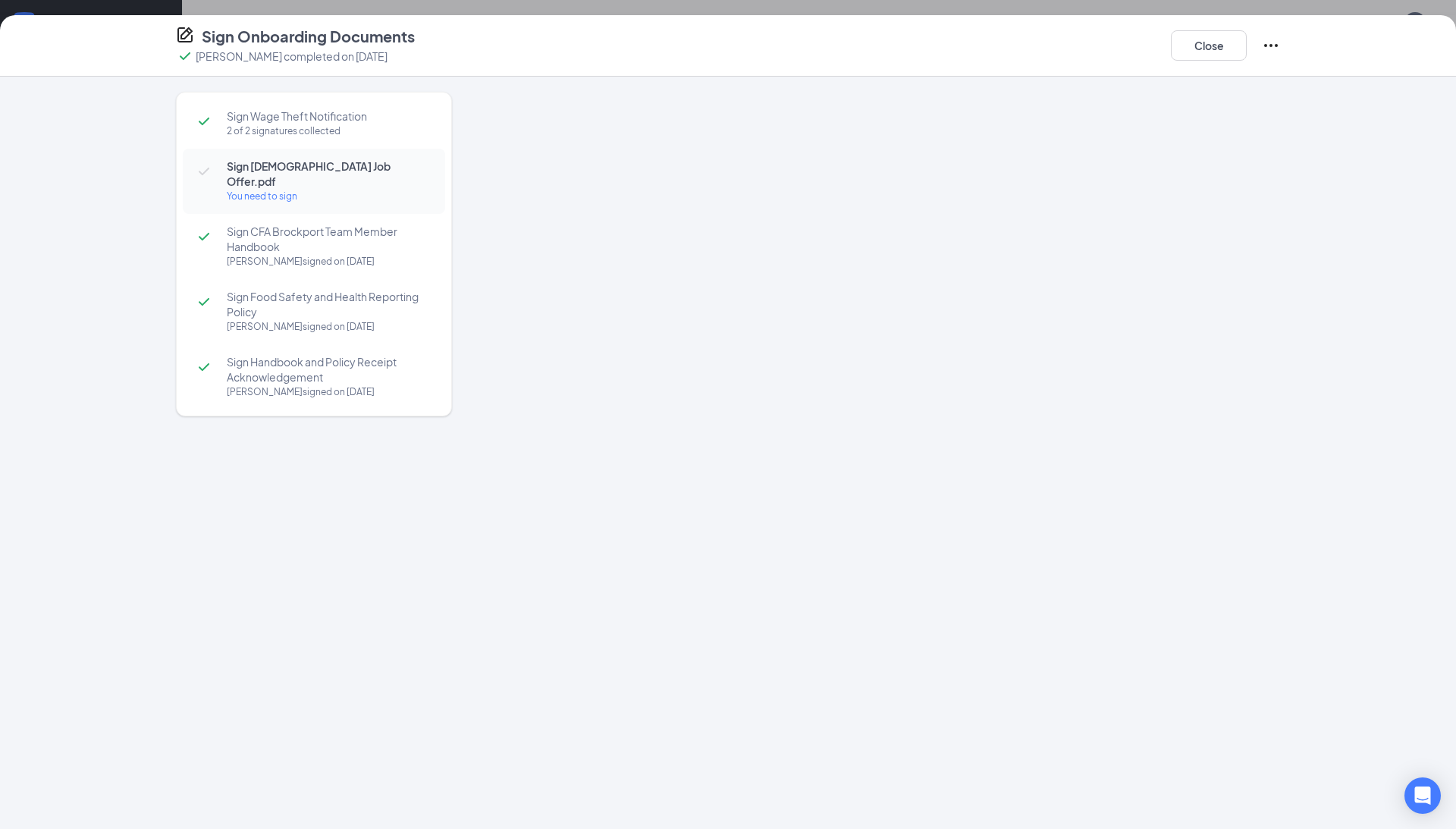
click at [886, 275] on div at bounding box center [889, 424] width 782 height 666
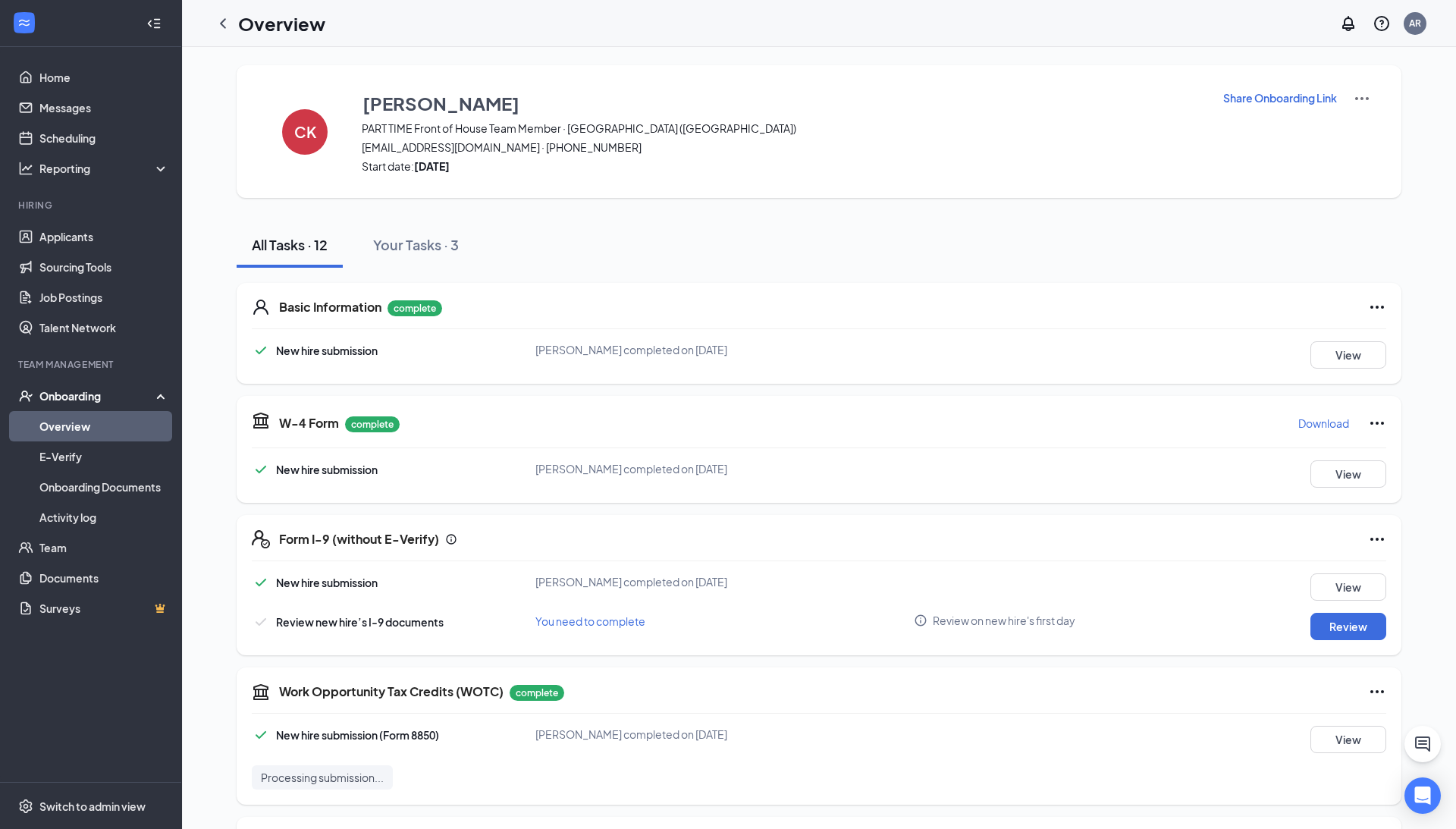
scroll to position [0, 0]
click at [223, 22] on icon "ChevronLeft" at bounding box center [223, 23] width 18 height 18
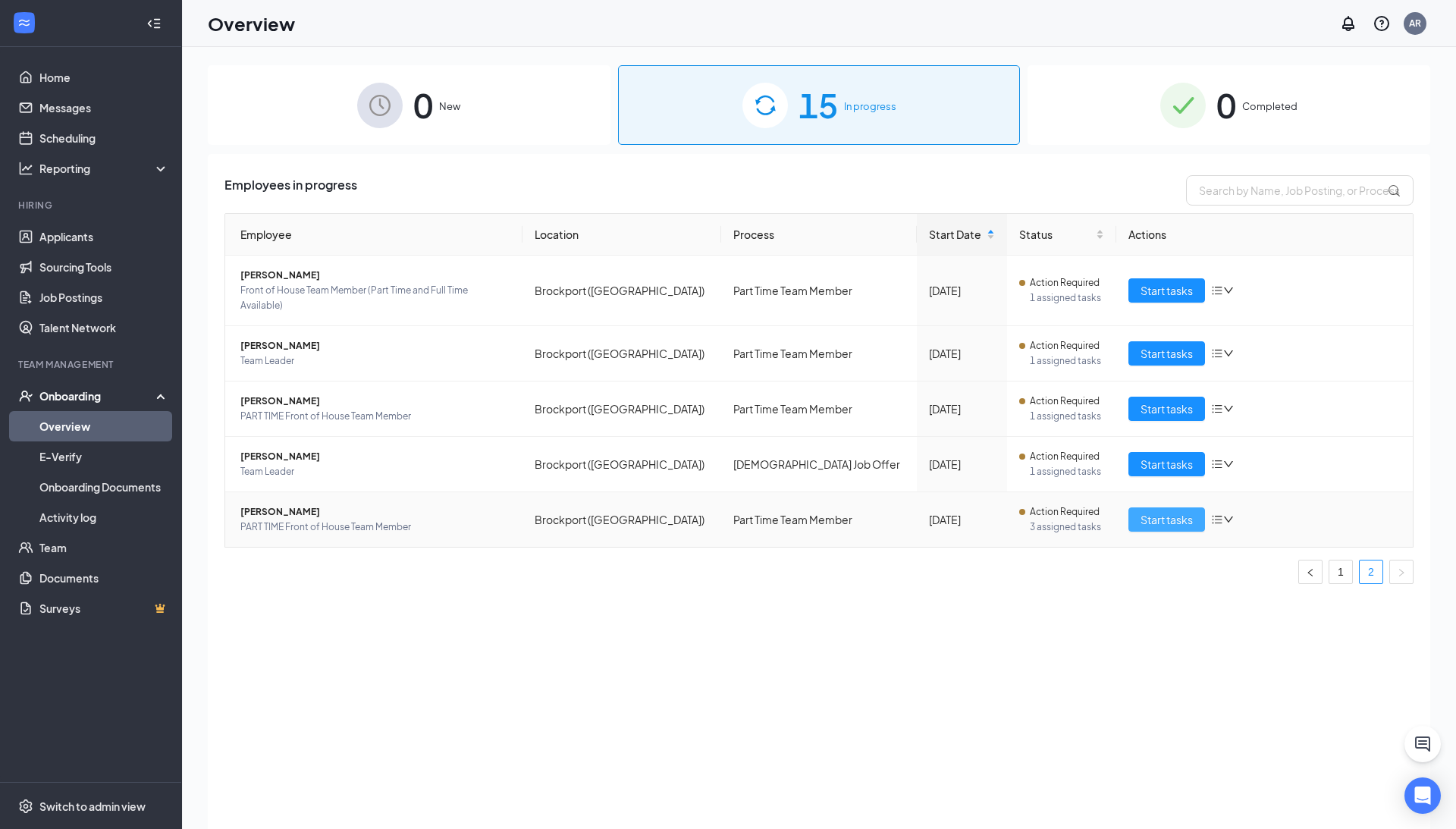
click at [1162, 511] on span "Start tasks" at bounding box center [1167, 519] width 52 height 17
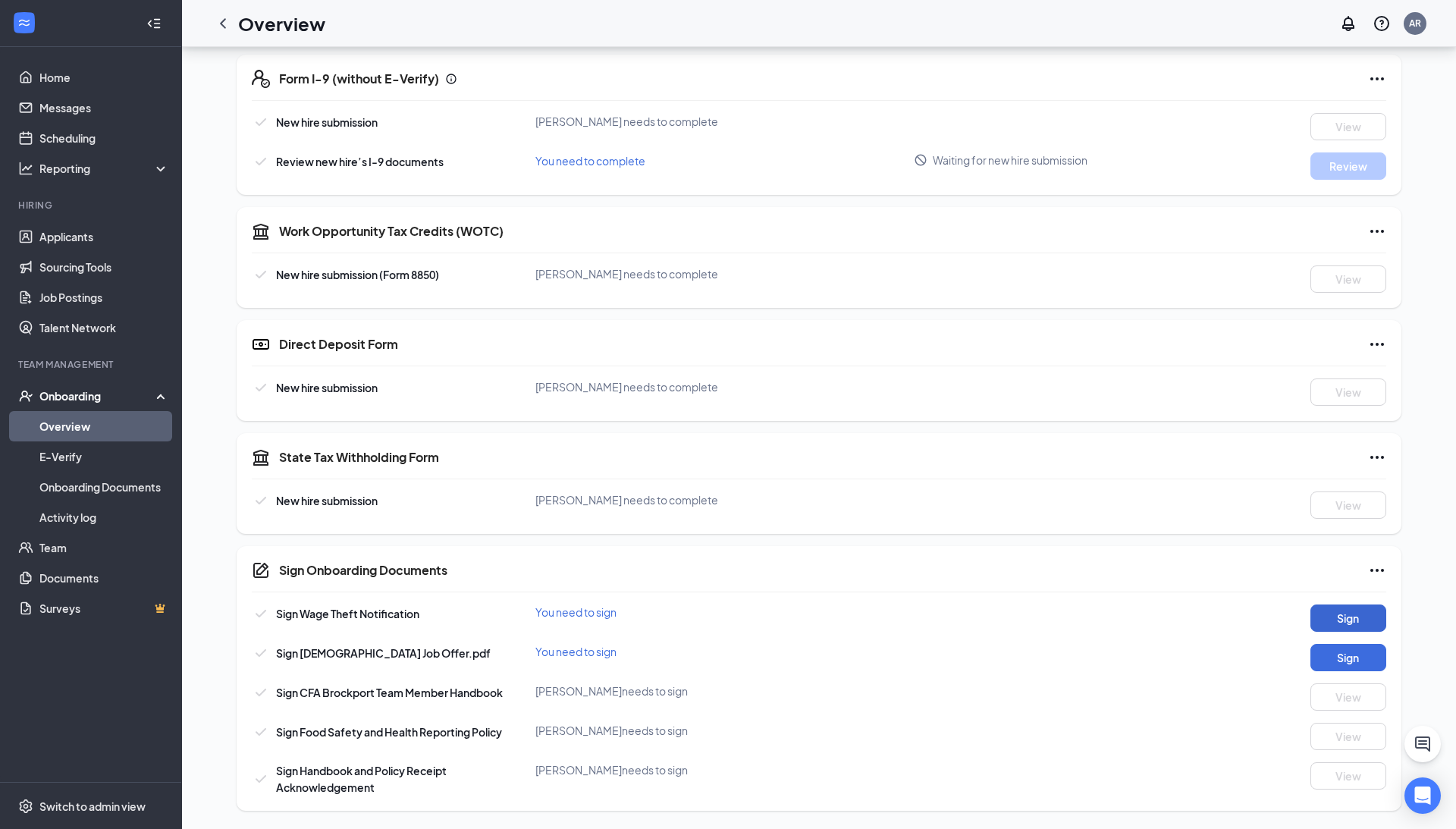
scroll to position [454, 0]
click at [1335, 617] on button "Sign" at bounding box center [1349, 619] width 76 height 27
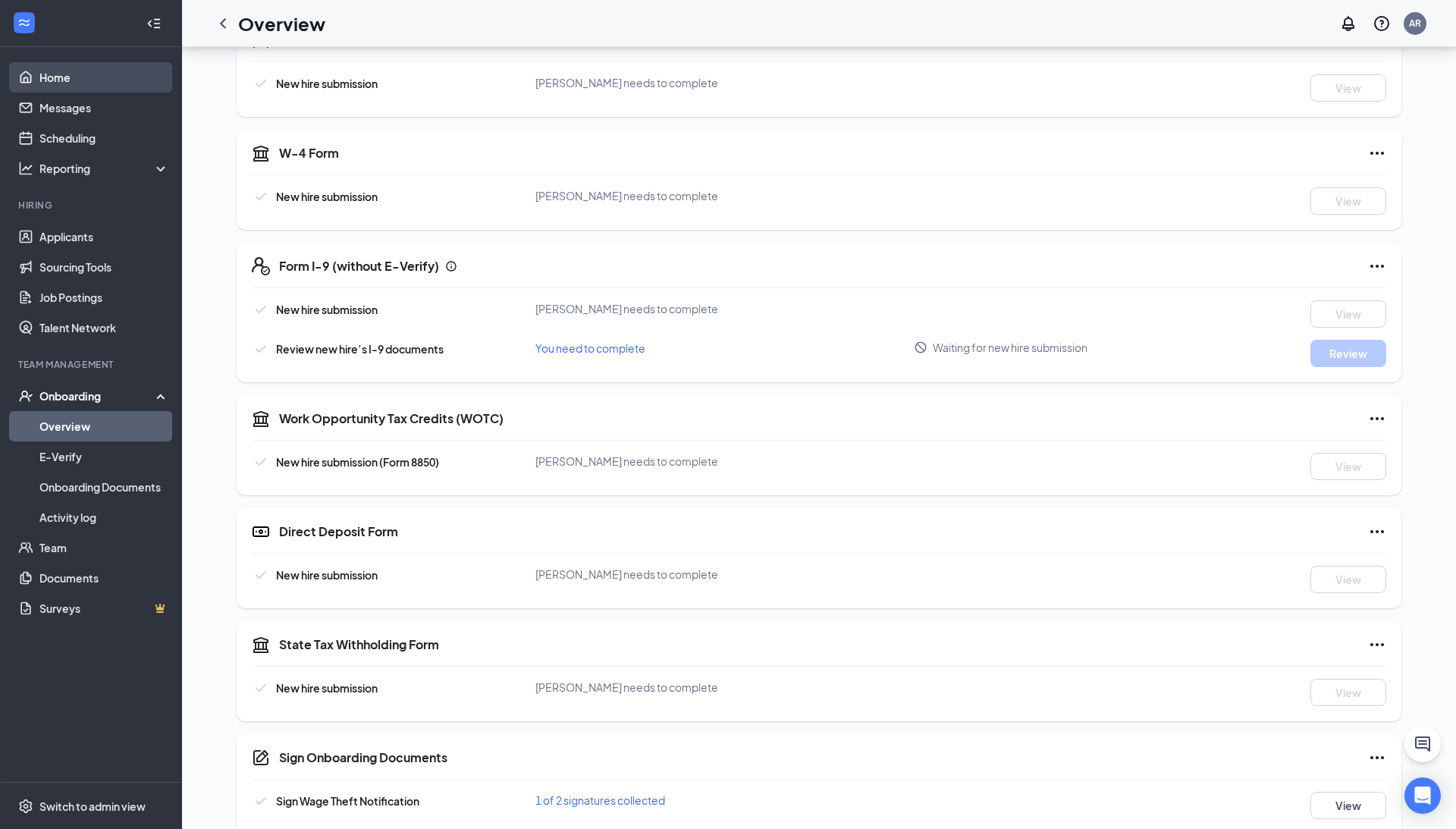
click at [46, 73] on link "Home" at bounding box center [104, 77] width 129 height 30
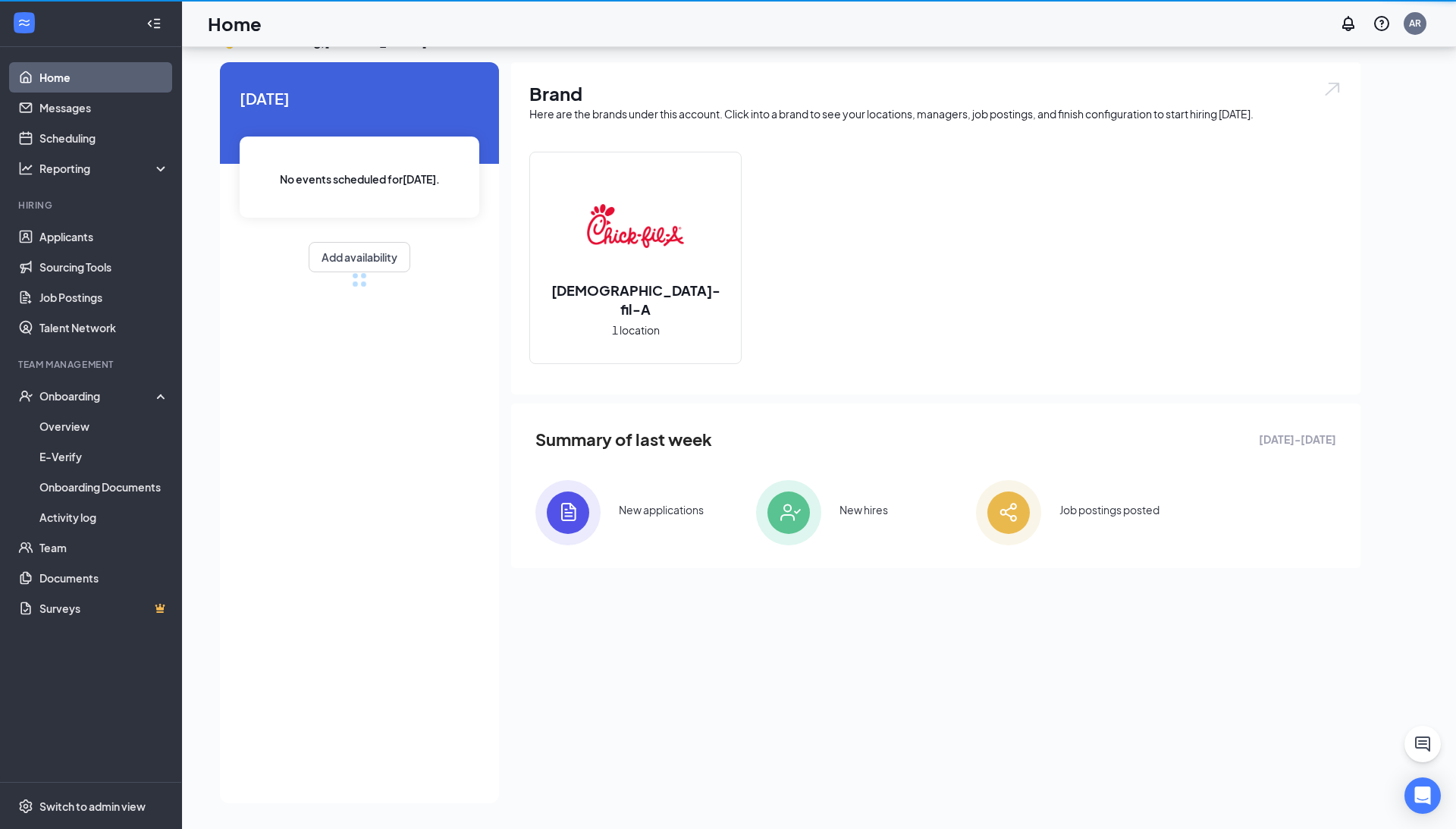
scroll to position [32, 0]
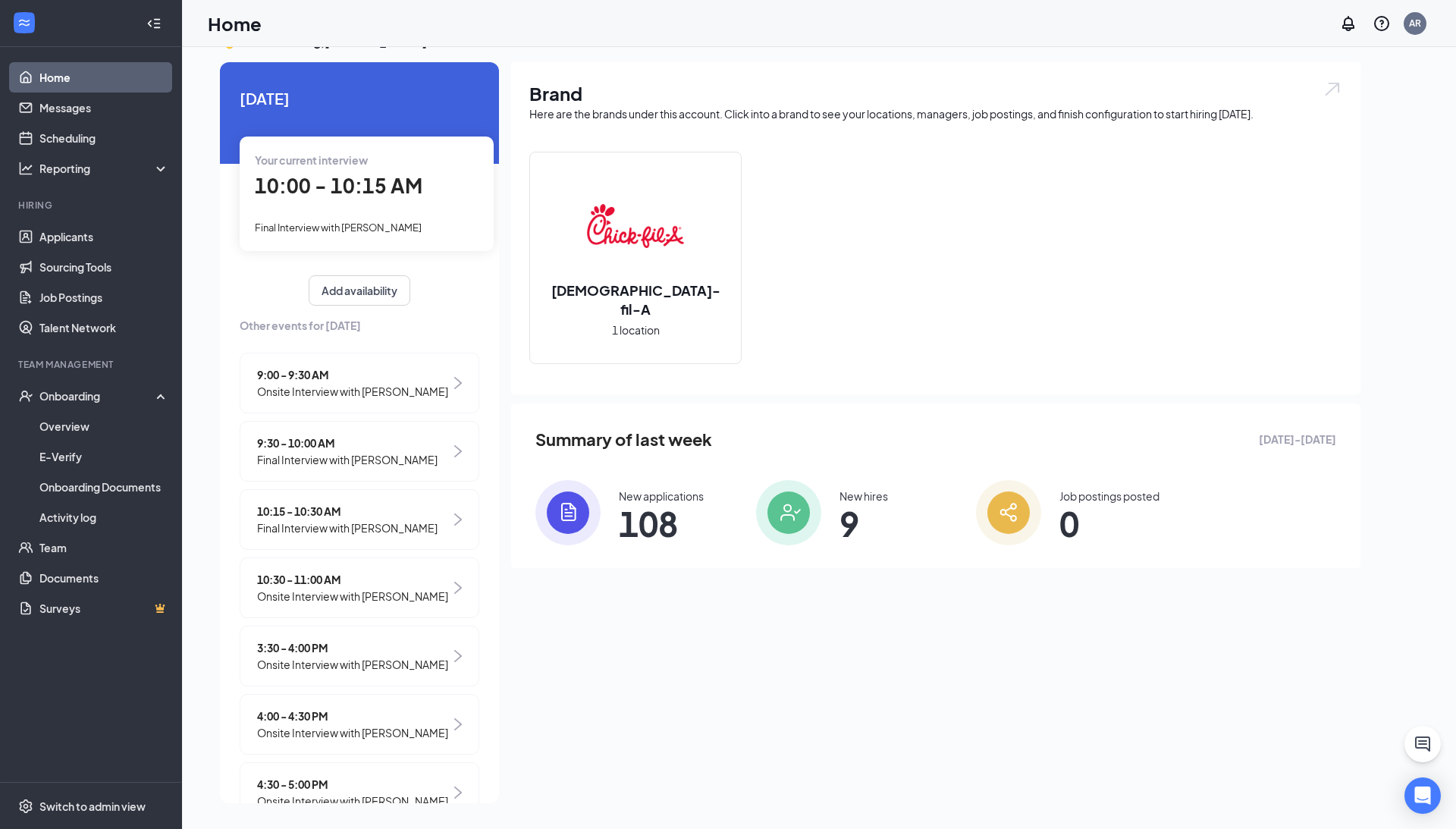
click at [390, 164] on div "Your current interview" at bounding box center [366, 159] width 224 height 17
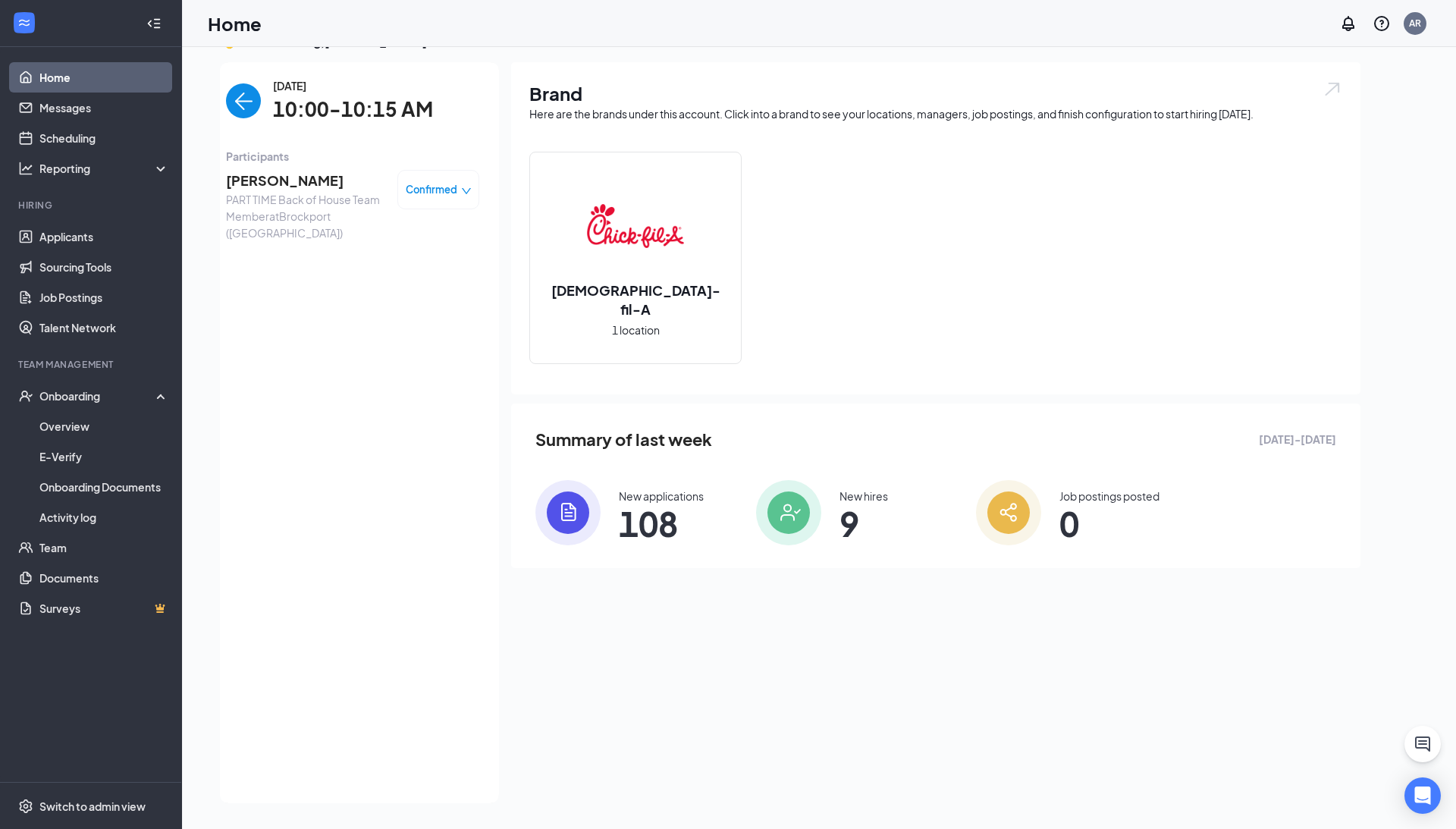
click at [281, 186] on span "[PERSON_NAME]" at bounding box center [306, 181] width 159 height 21
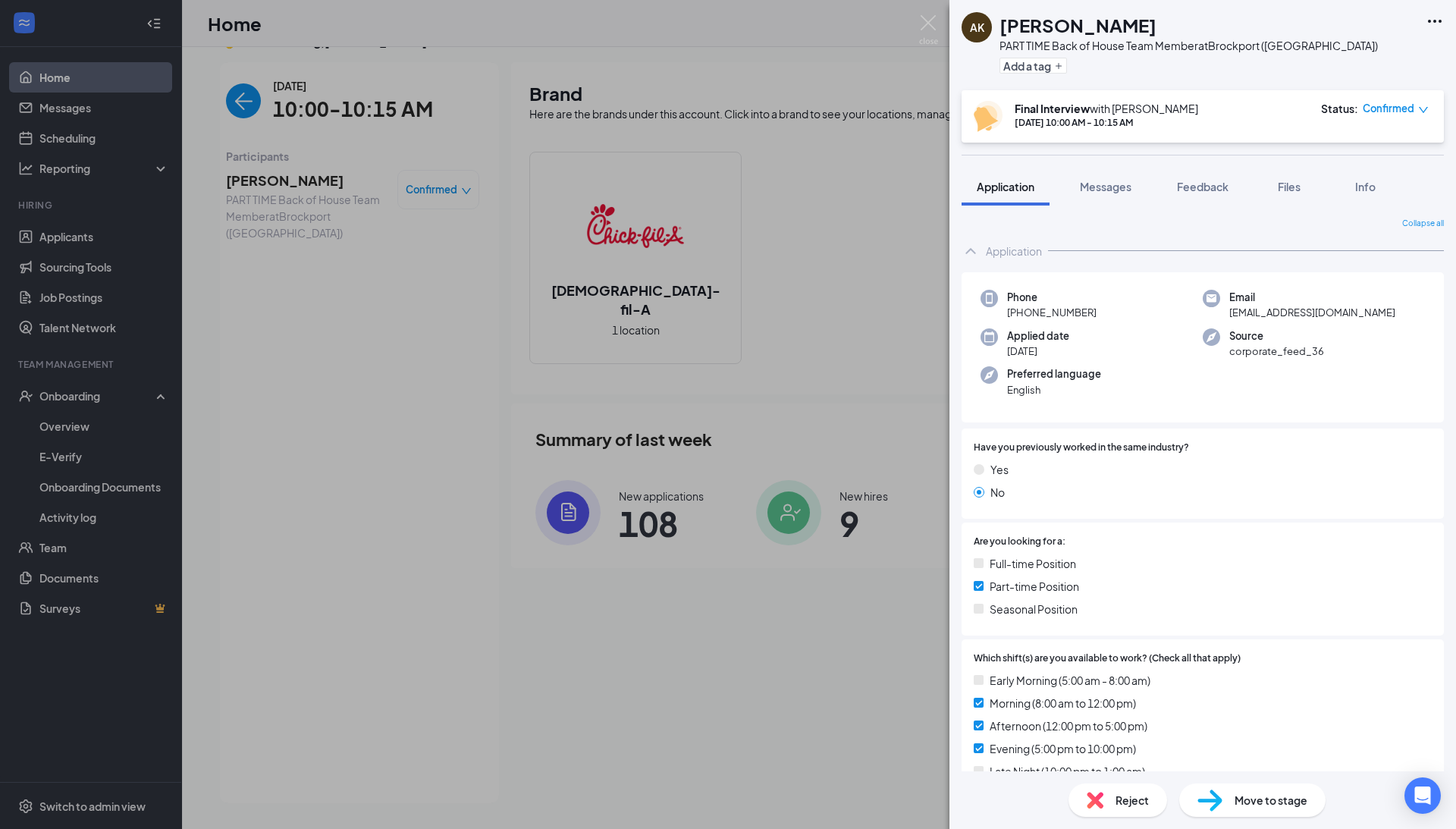
click at [1242, 802] on span "Move to stage" at bounding box center [1271, 800] width 73 height 17
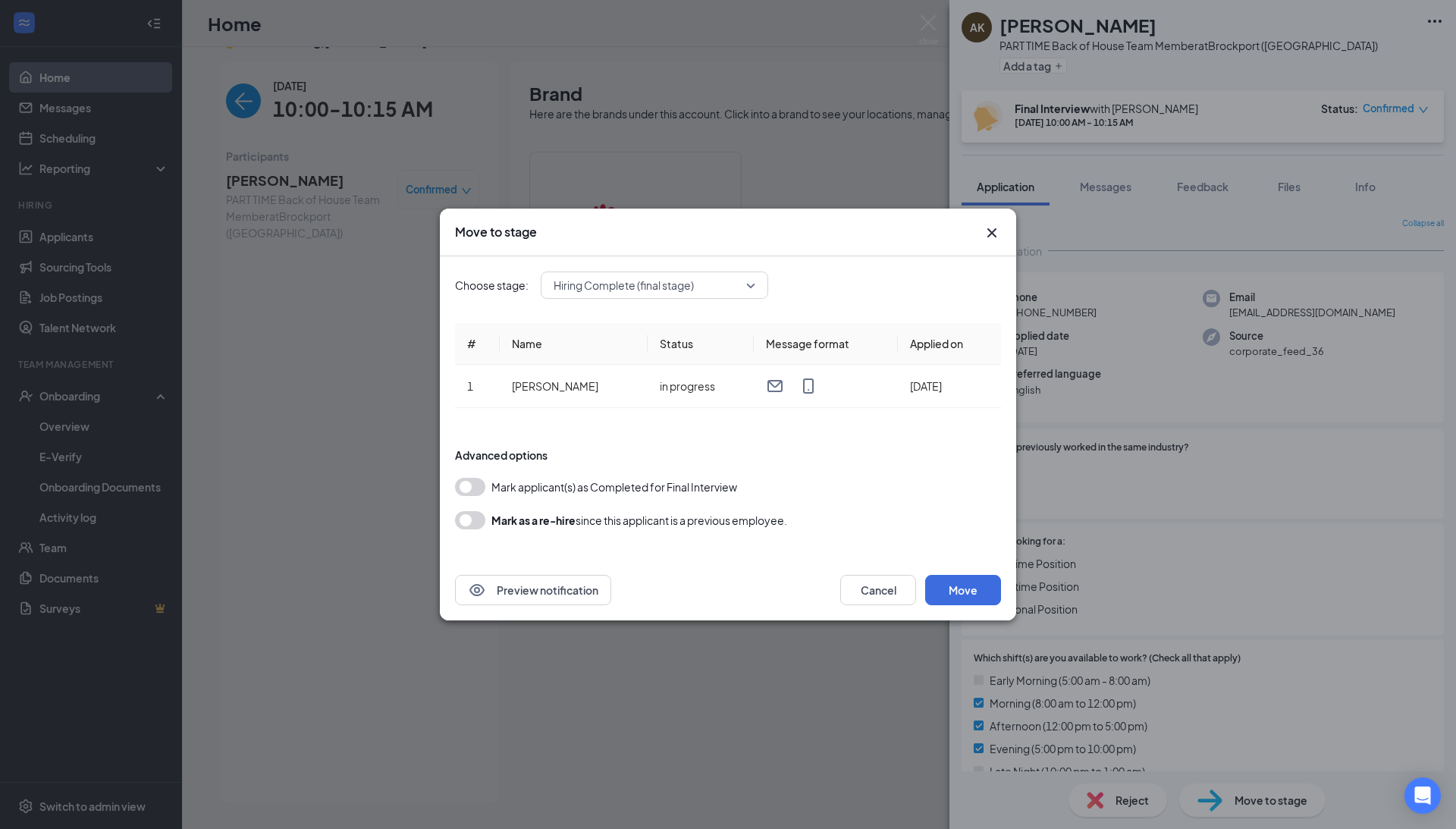
click at [479, 489] on button "button" at bounding box center [469, 487] width 30 height 18
click at [966, 590] on button "Move" at bounding box center [963, 590] width 76 height 30
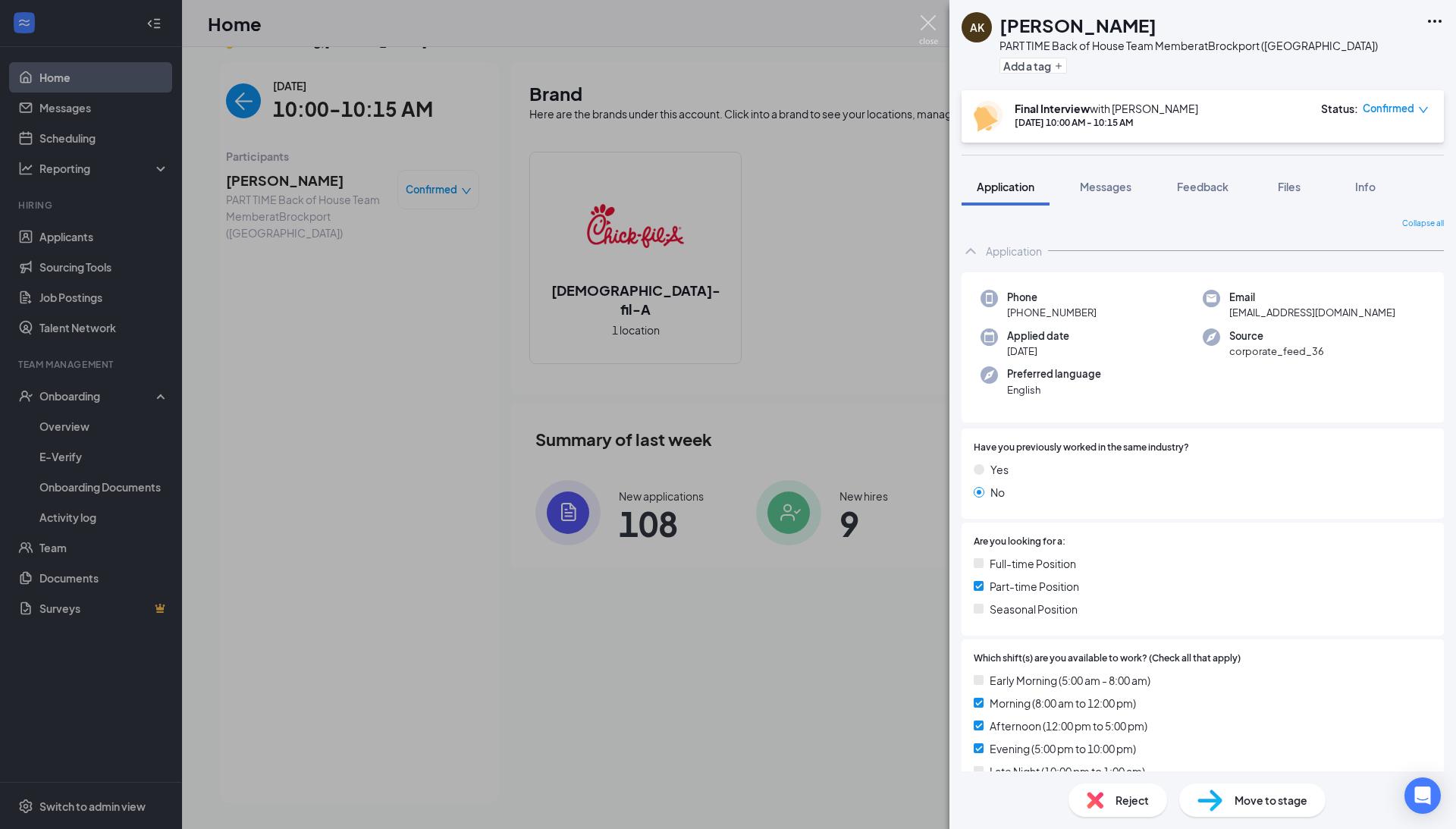
click at [932, 31] on img at bounding box center [929, 30] width 19 height 29
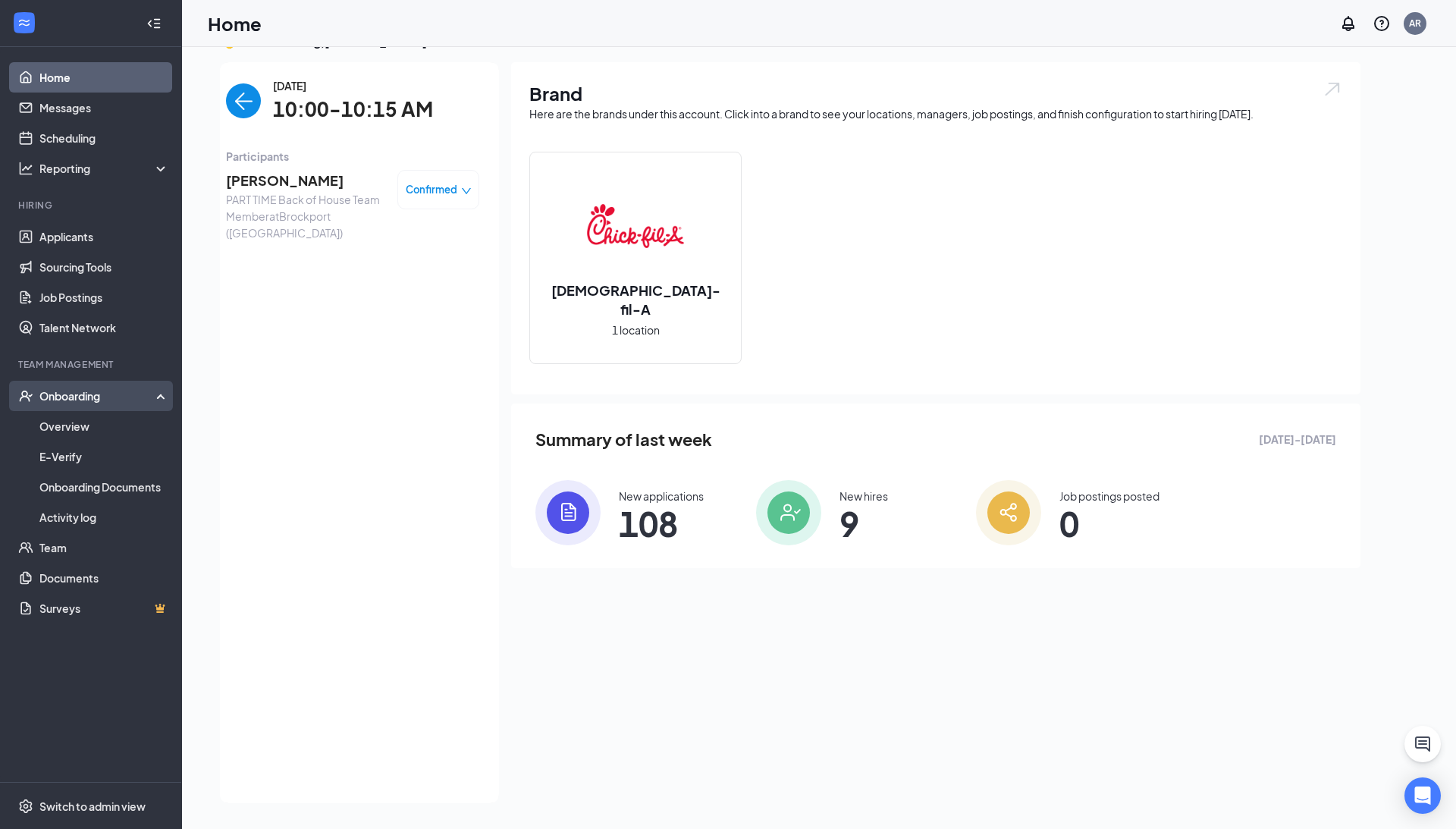
click at [49, 394] on div "Onboarding" at bounding box center [98, 397] width 117 height 16
click at [58, 432] on link "Overview" at bounding box center [104, 426] width 129 height 30
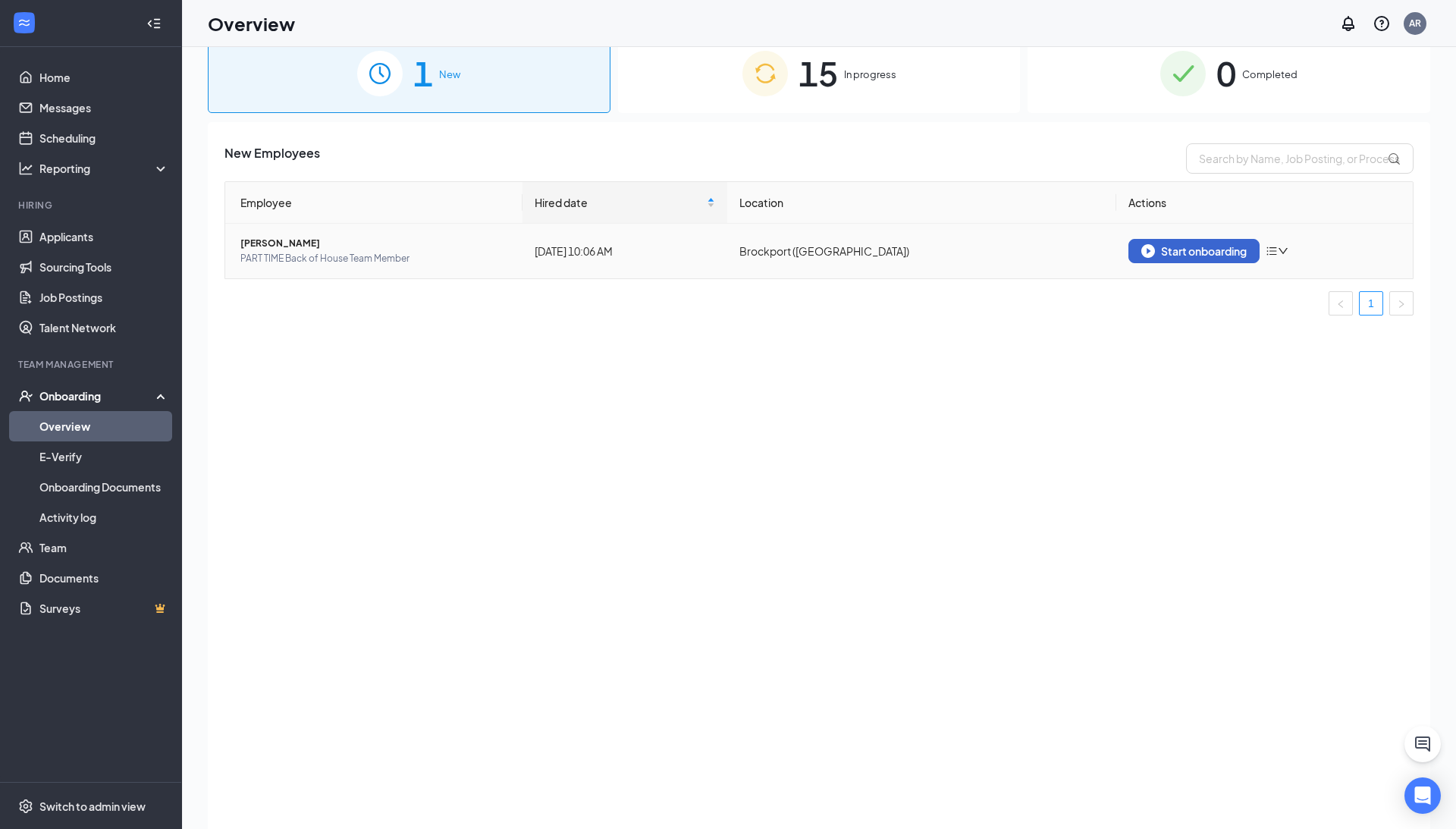
click at [1191, 256] on div "Start onboarding" at bounding box center [1195, 251] width 105 height 14
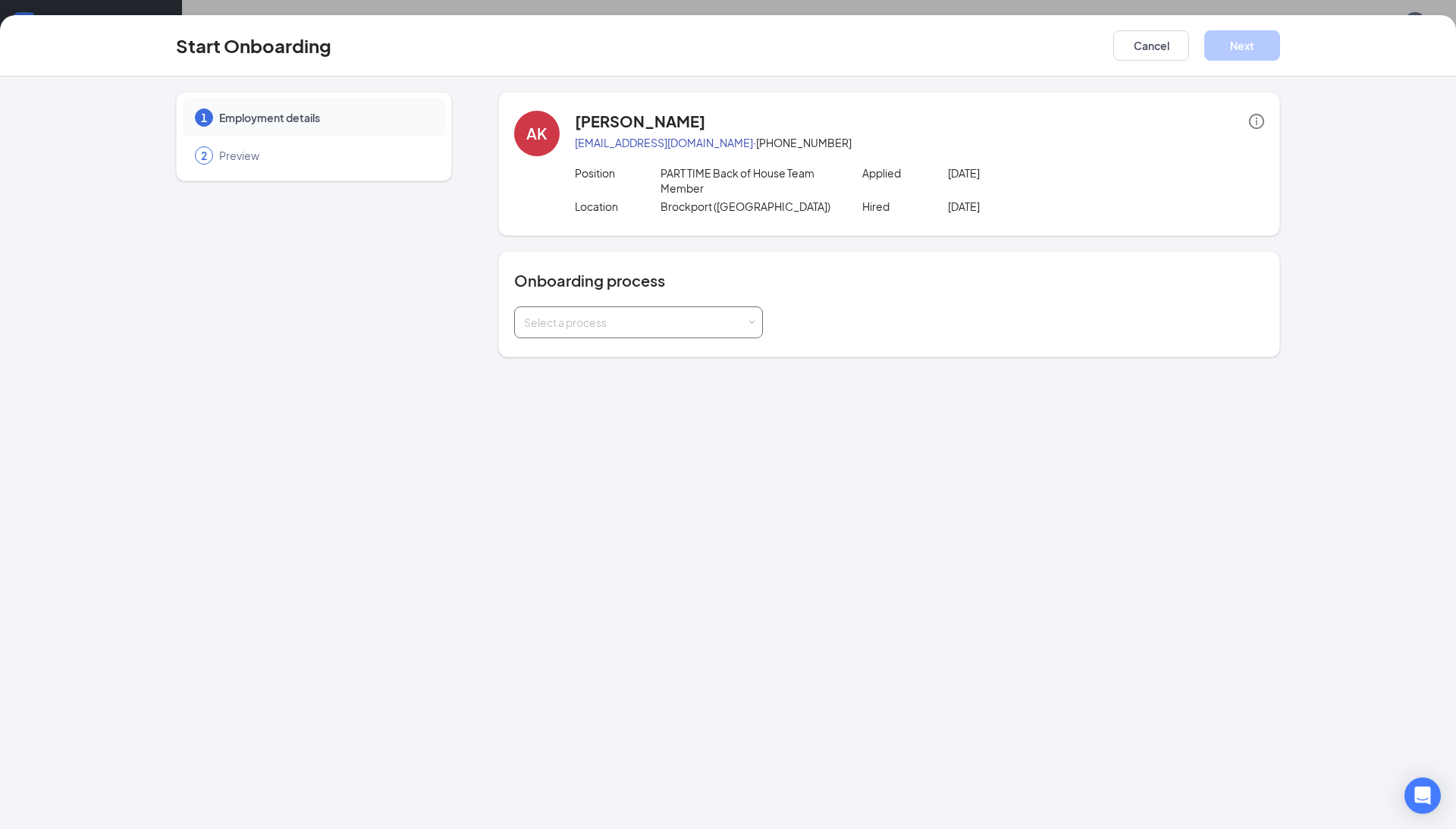
click at [599, 320] on div "Select a process" at bounding box center [635, 323] width 223 height 16
click at [572, 406] on span "Part Time Team Member" at bounding box center [579, 410] width 120 height 14
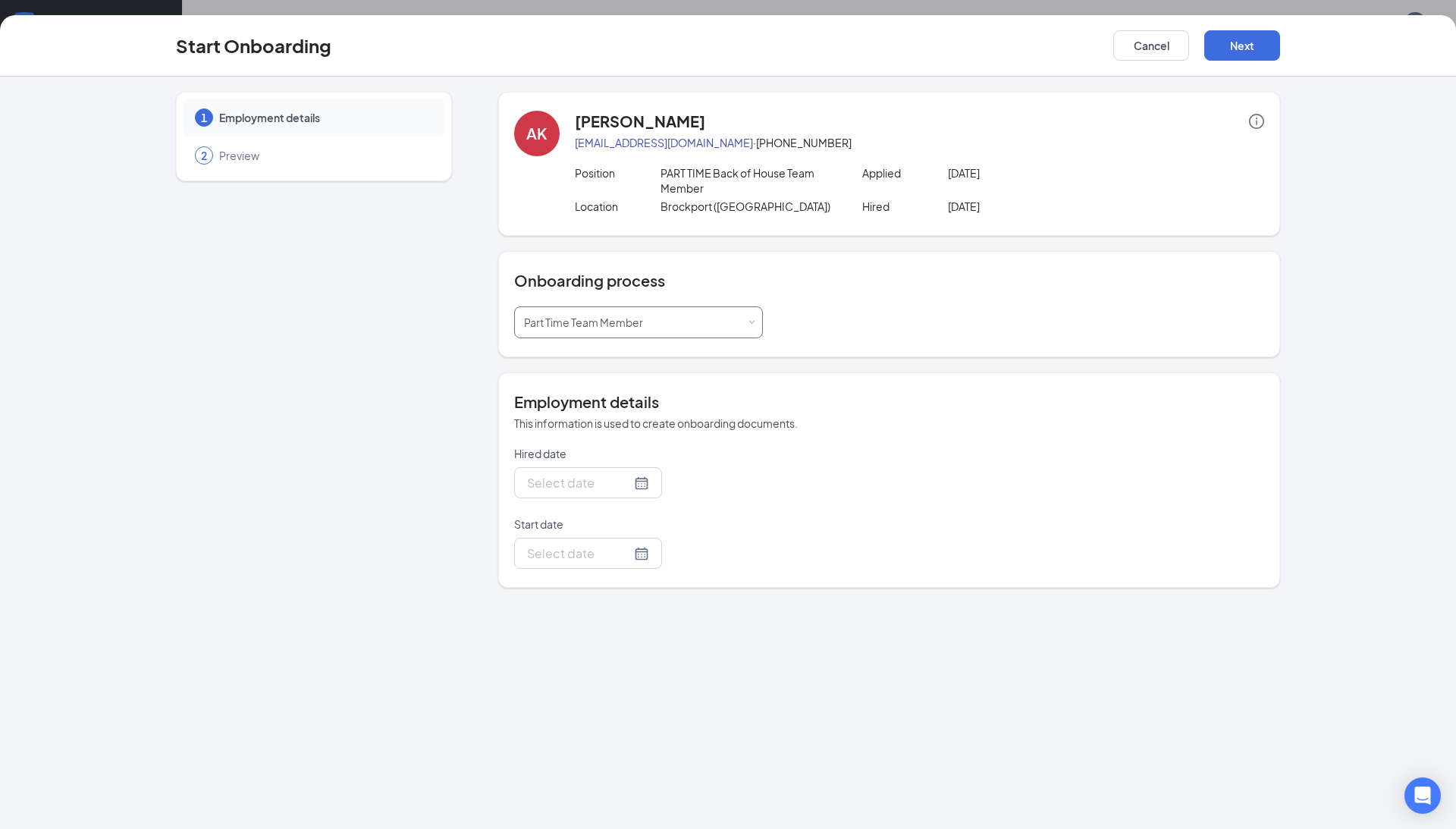
type input "[DATE]"
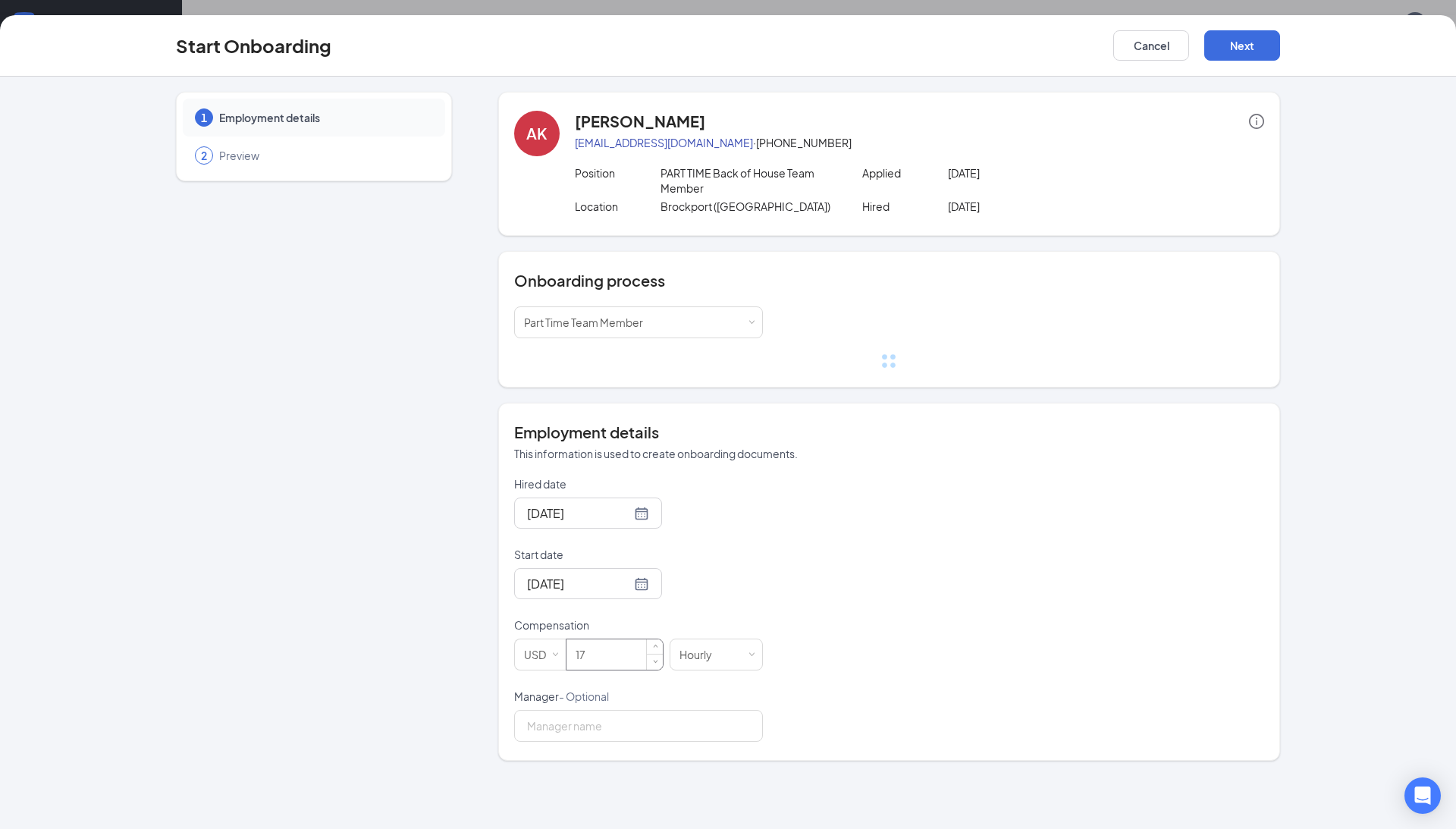
click at [617, 653] on input "17" at bounding box center [614, 654] width 96 height 30
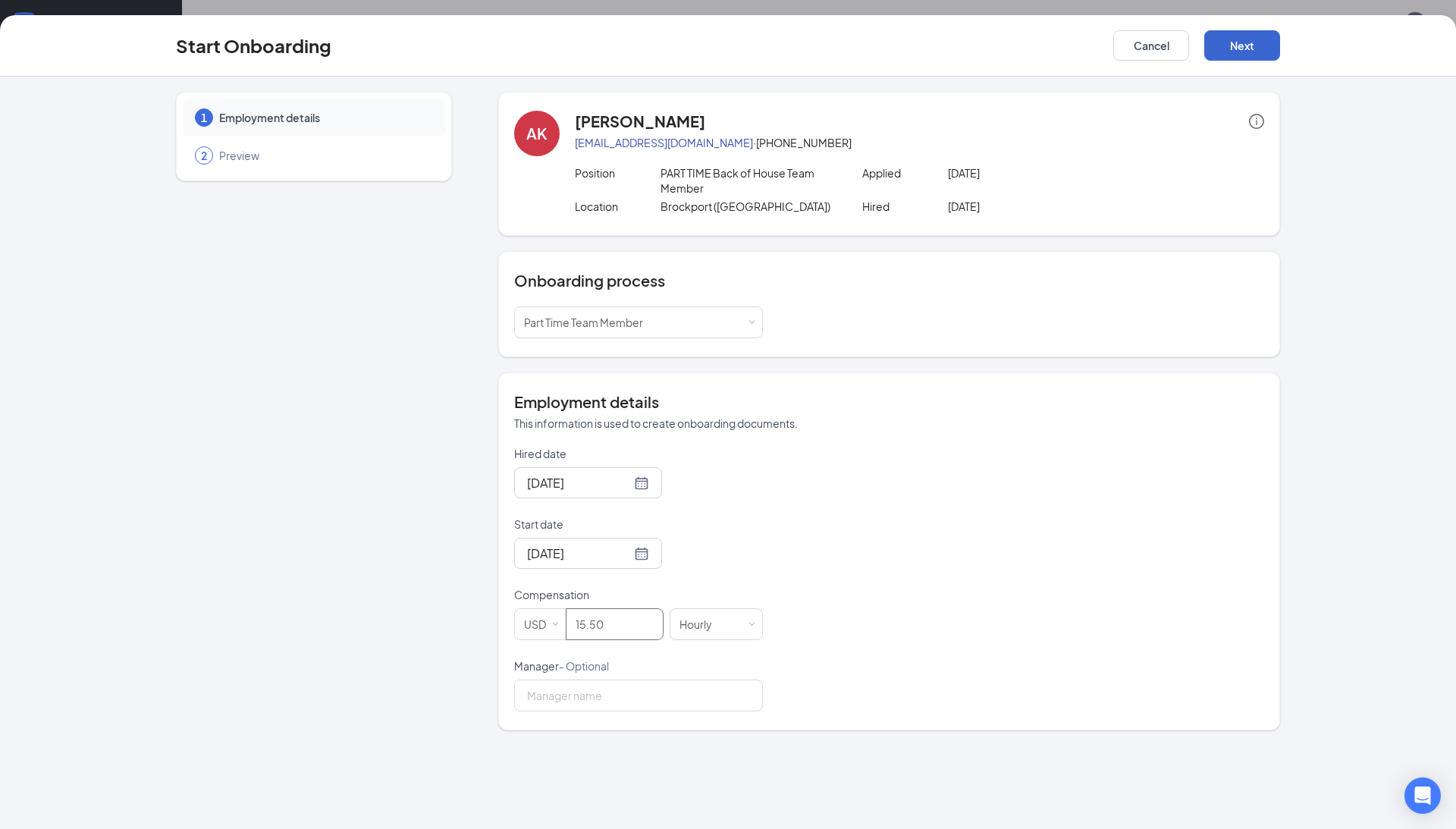
type input "15.5"
click at [1238, 42] on button "Next" at bounding box center [1242, 45] width 76 height 30
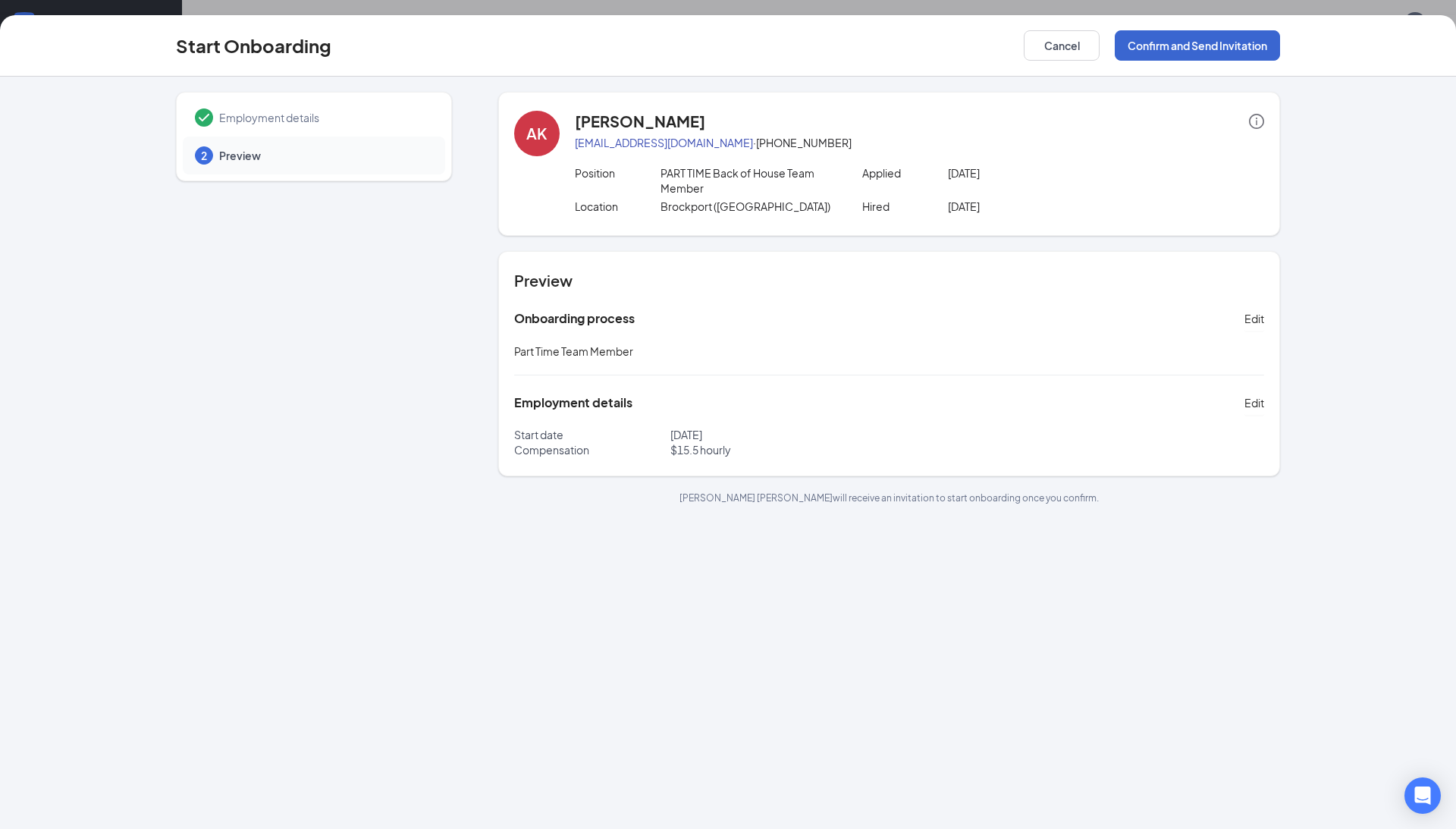
click at [1214, 40] on button "Confirm and Send Invitation" at bounding box center [1197, 45] width 165 height 30
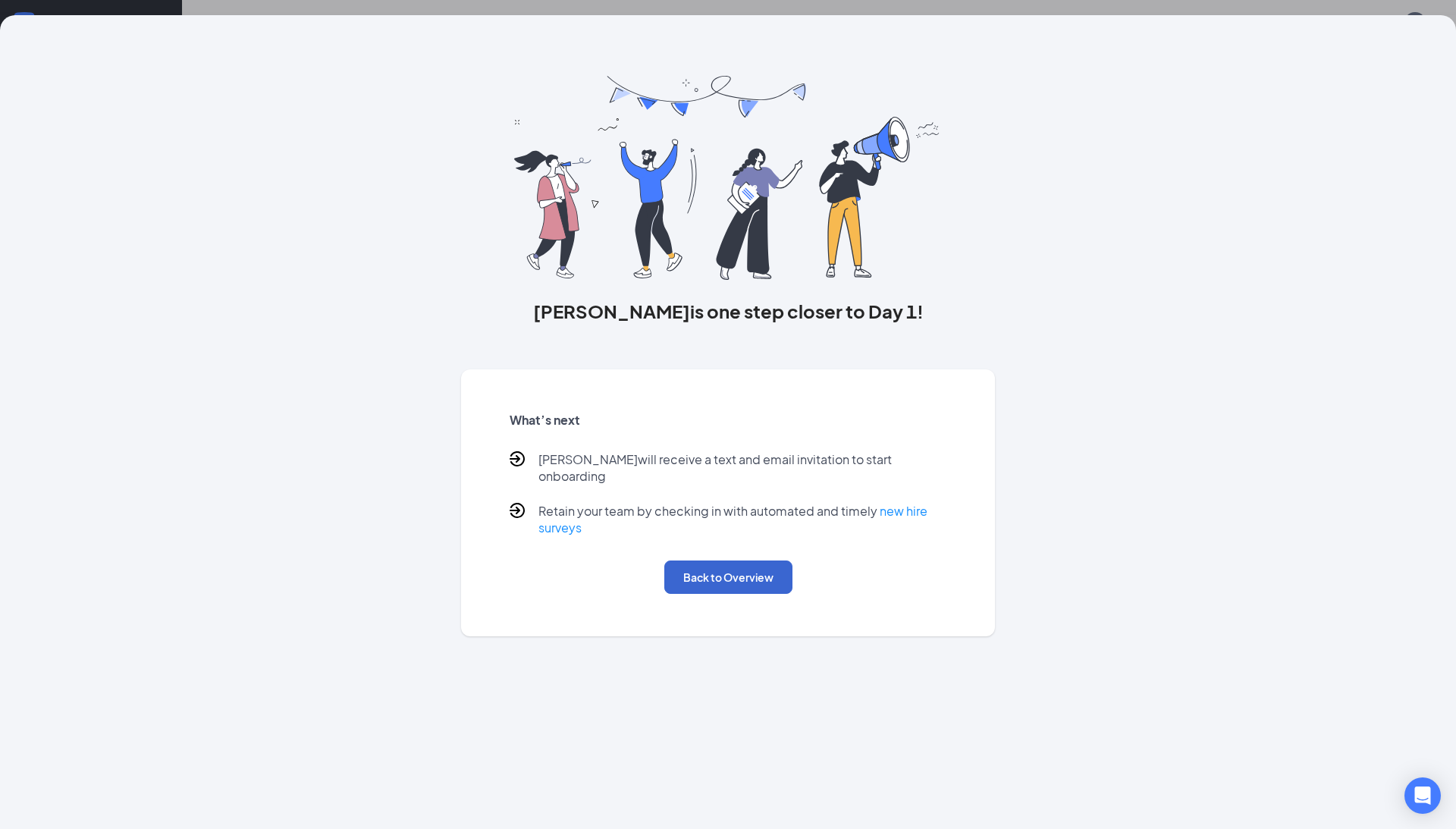
click at [747, 565] on button "Back to Overview" at bounding box center [729, 577] width 128 height 33
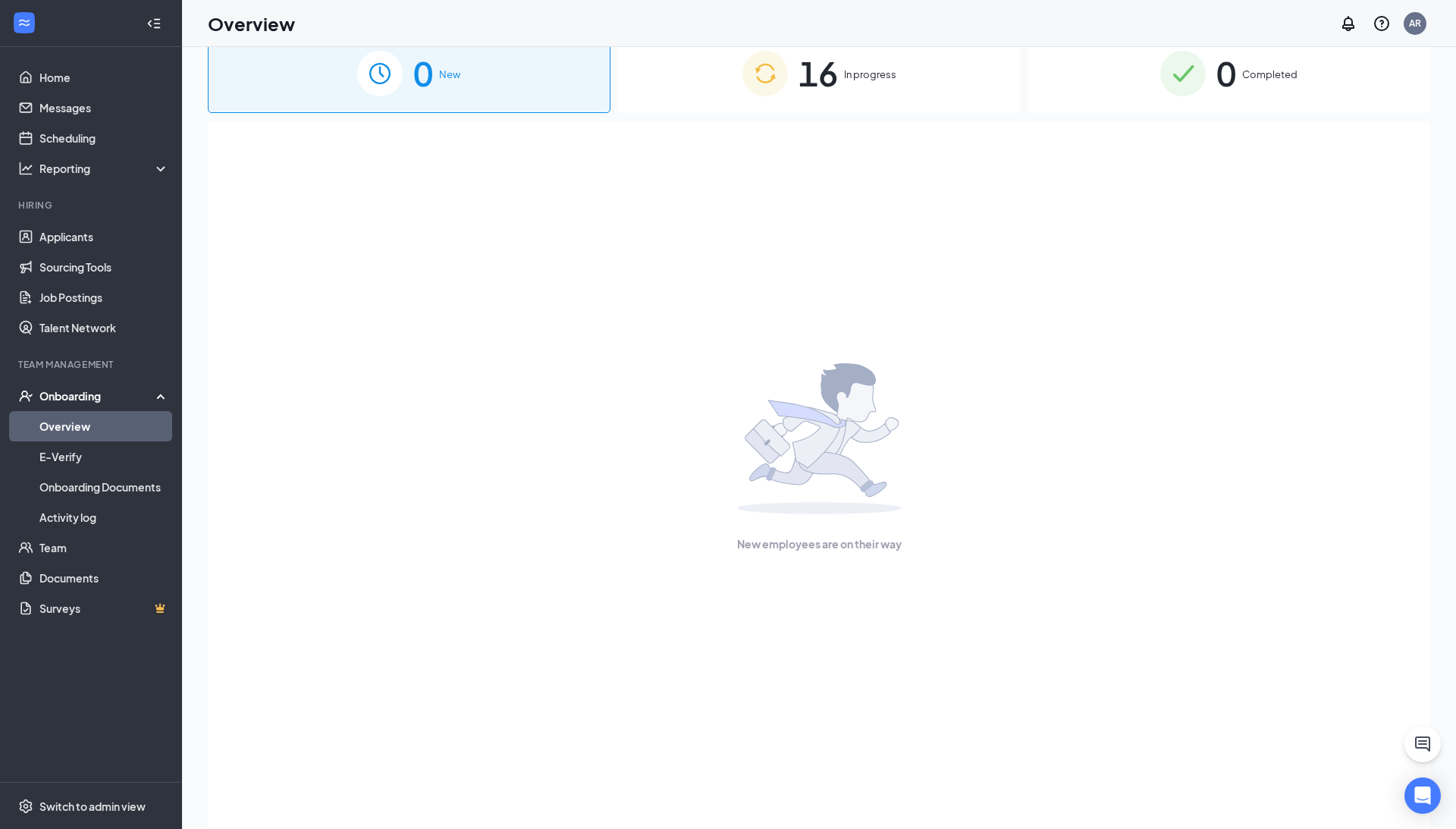
click at [849, 64] on div "16 In progress" at bounding box center [819, 73] width 402 height 80
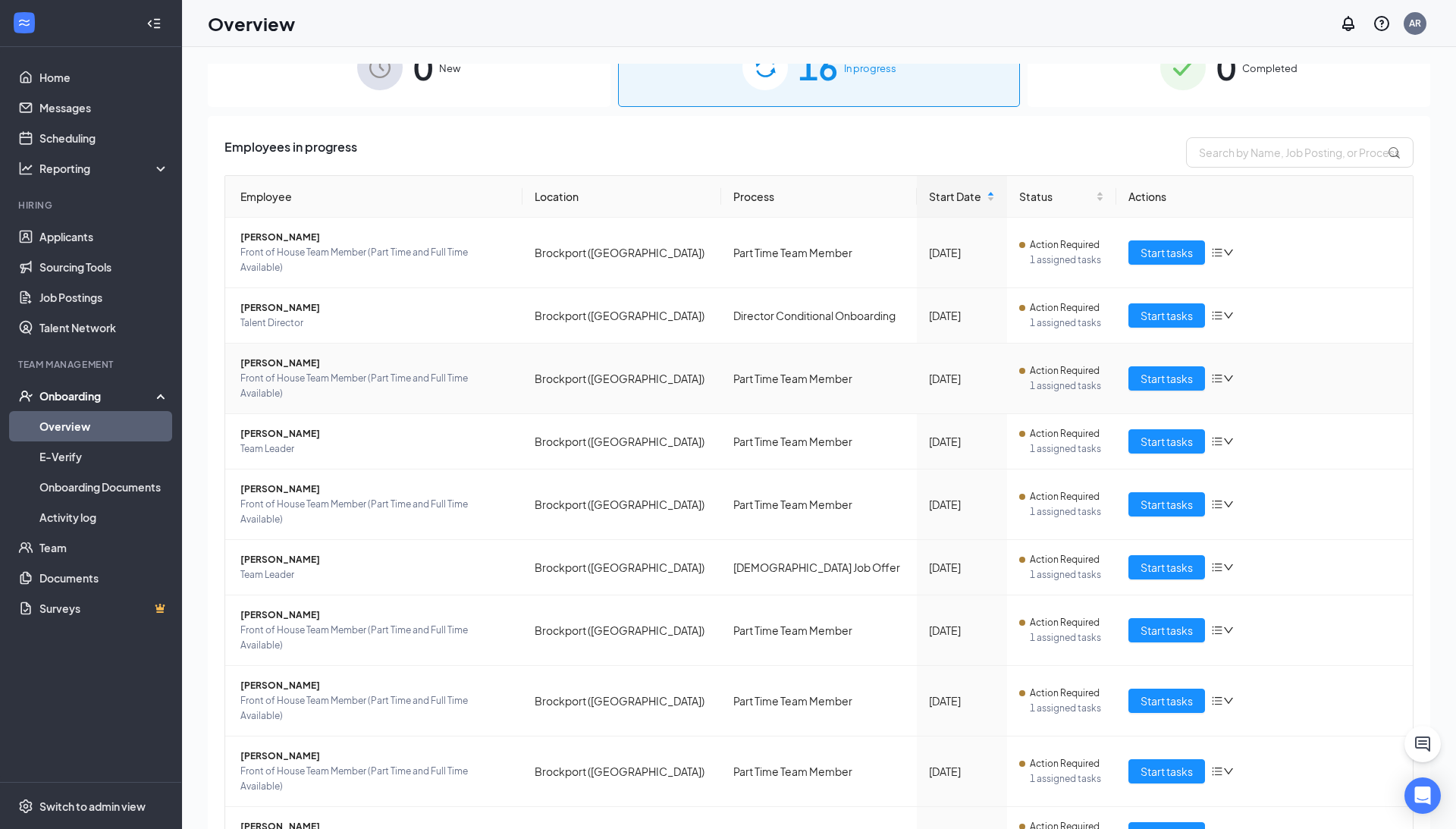
scroll to position [35, 0]
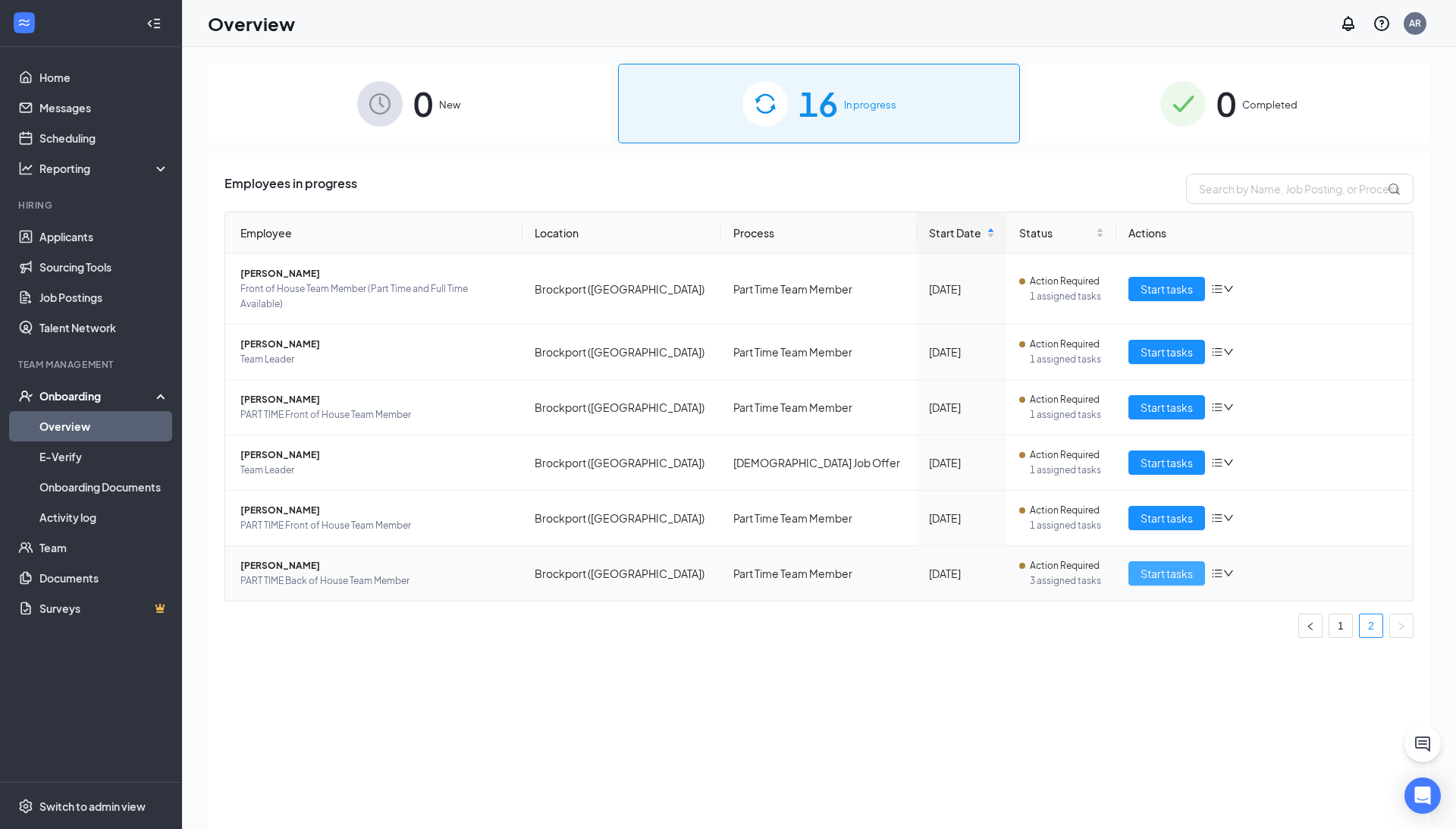
click at [1155, 565] on span "Start tasks" at bounding box center [1167, 572] width 52 height 17
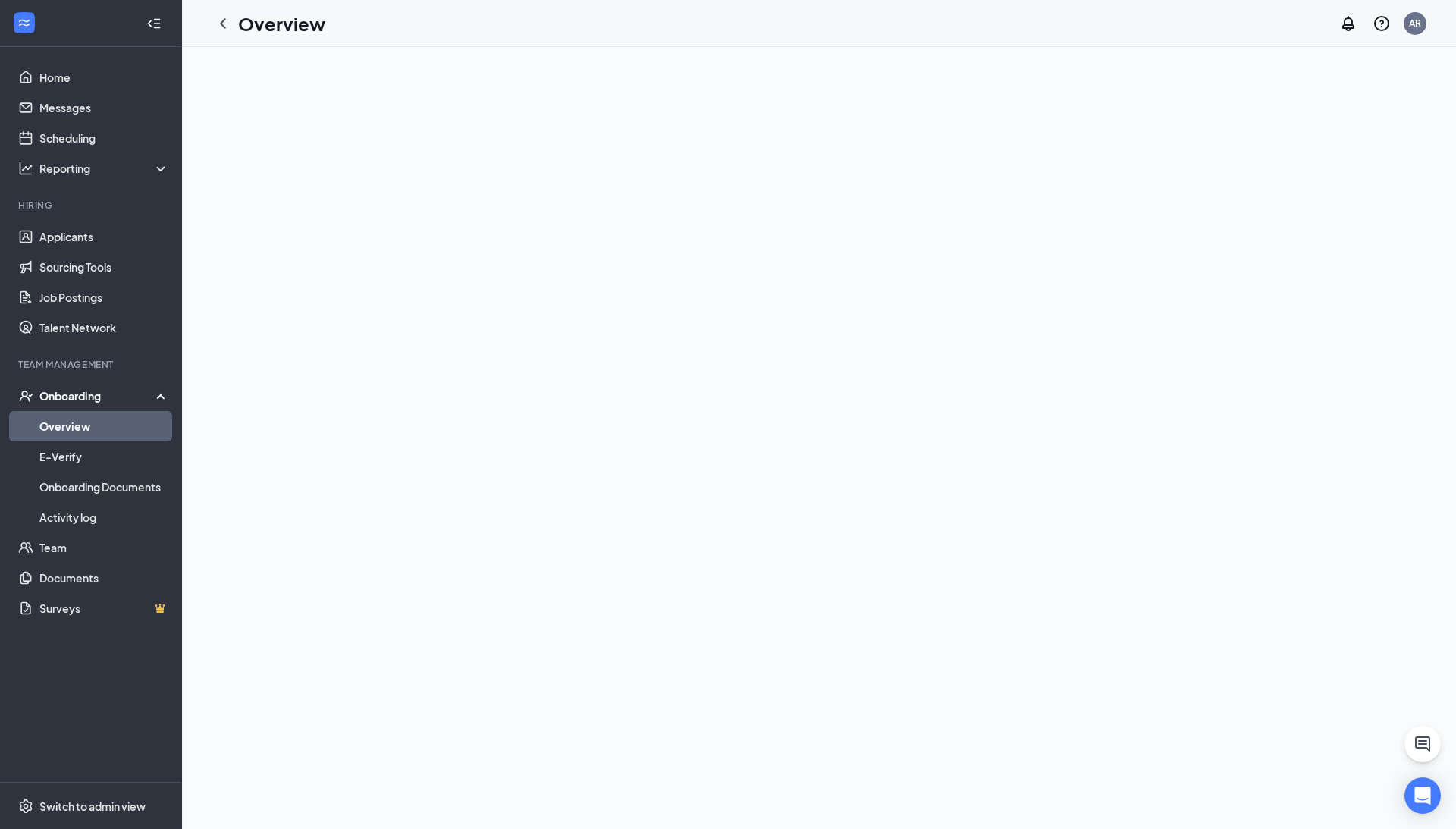
click at [51, 427] on link "Overview" at bounding box center [104, 426] width 129 height 30
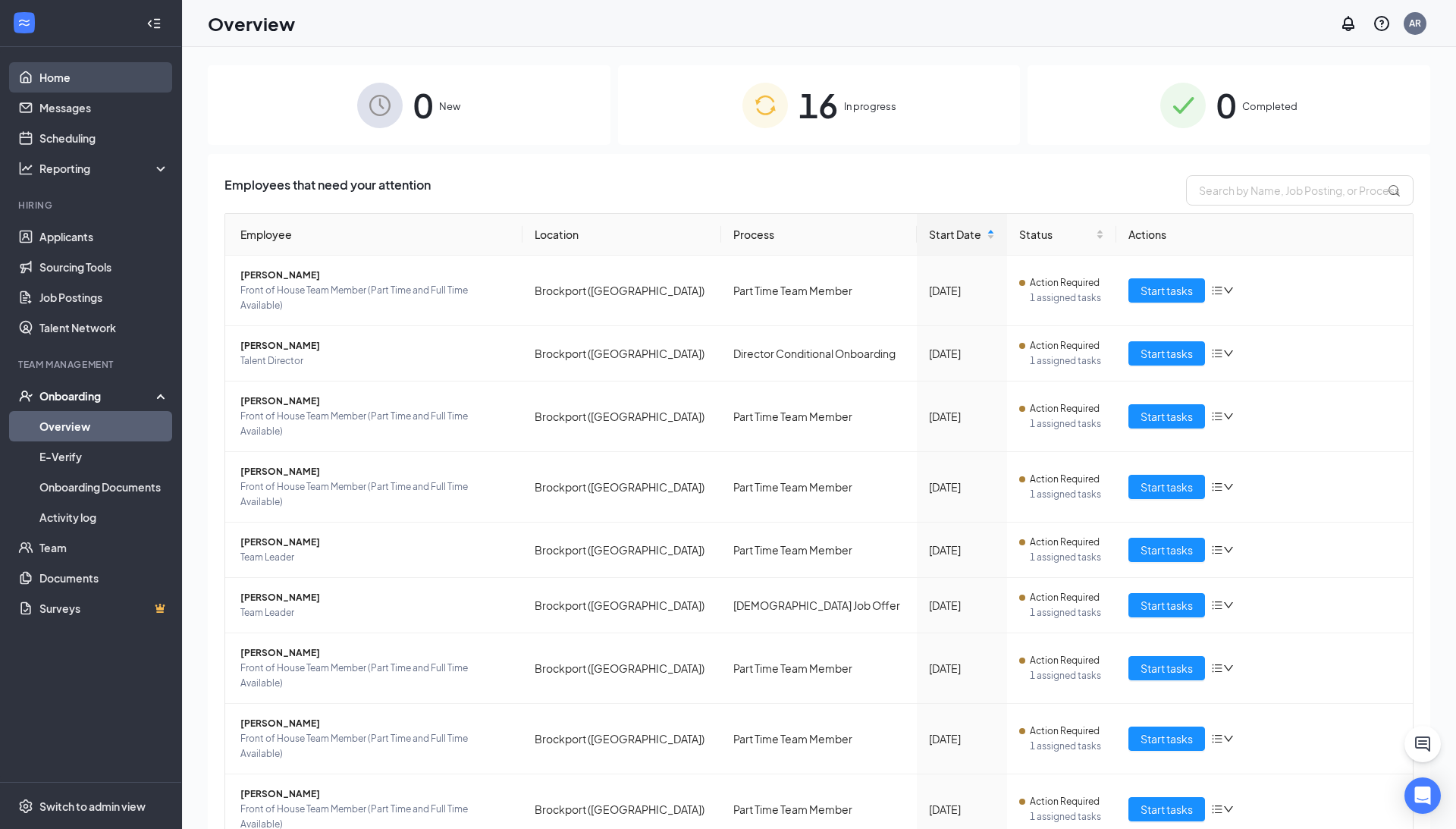
click at [49, 74] on link "Home" at bounding box center [104, 77] width 129 height 30
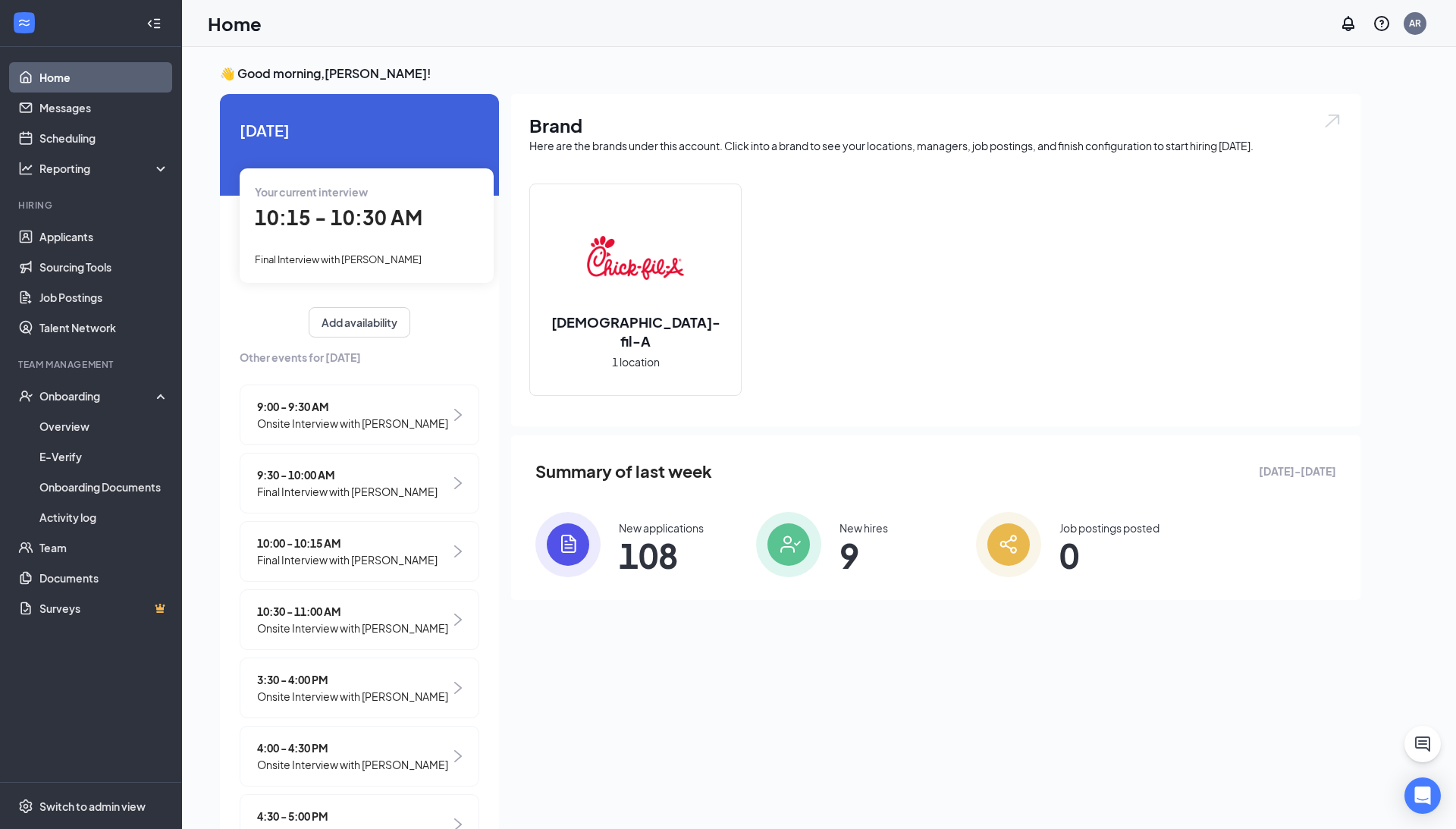
click at [347, 233] on div "Your current interview 10:15 - 10:30 AM Final Interview with Chase Kempa" at bounding box center [366, 225] width 254 height 114
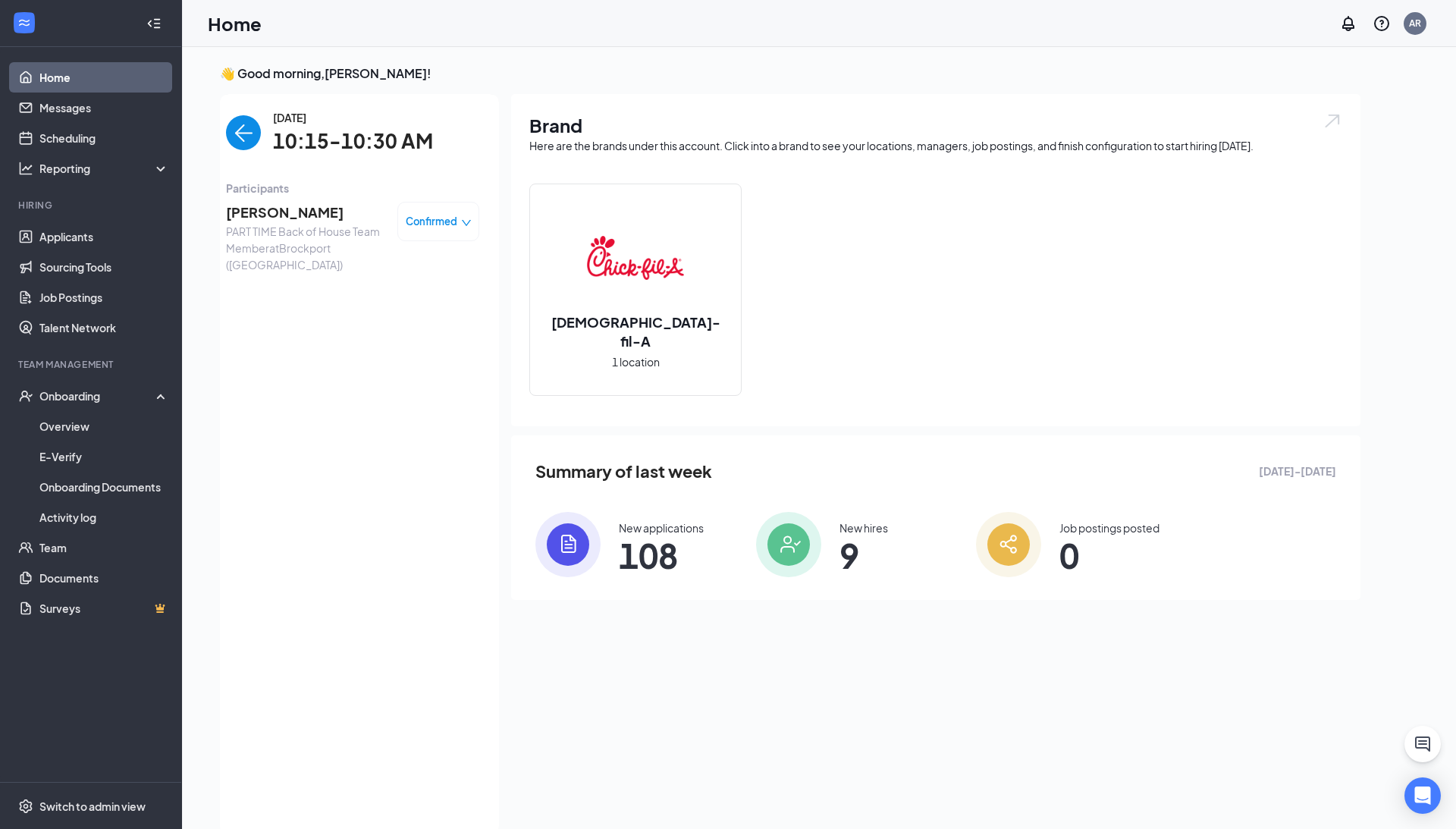
scroll to position [6, 0]
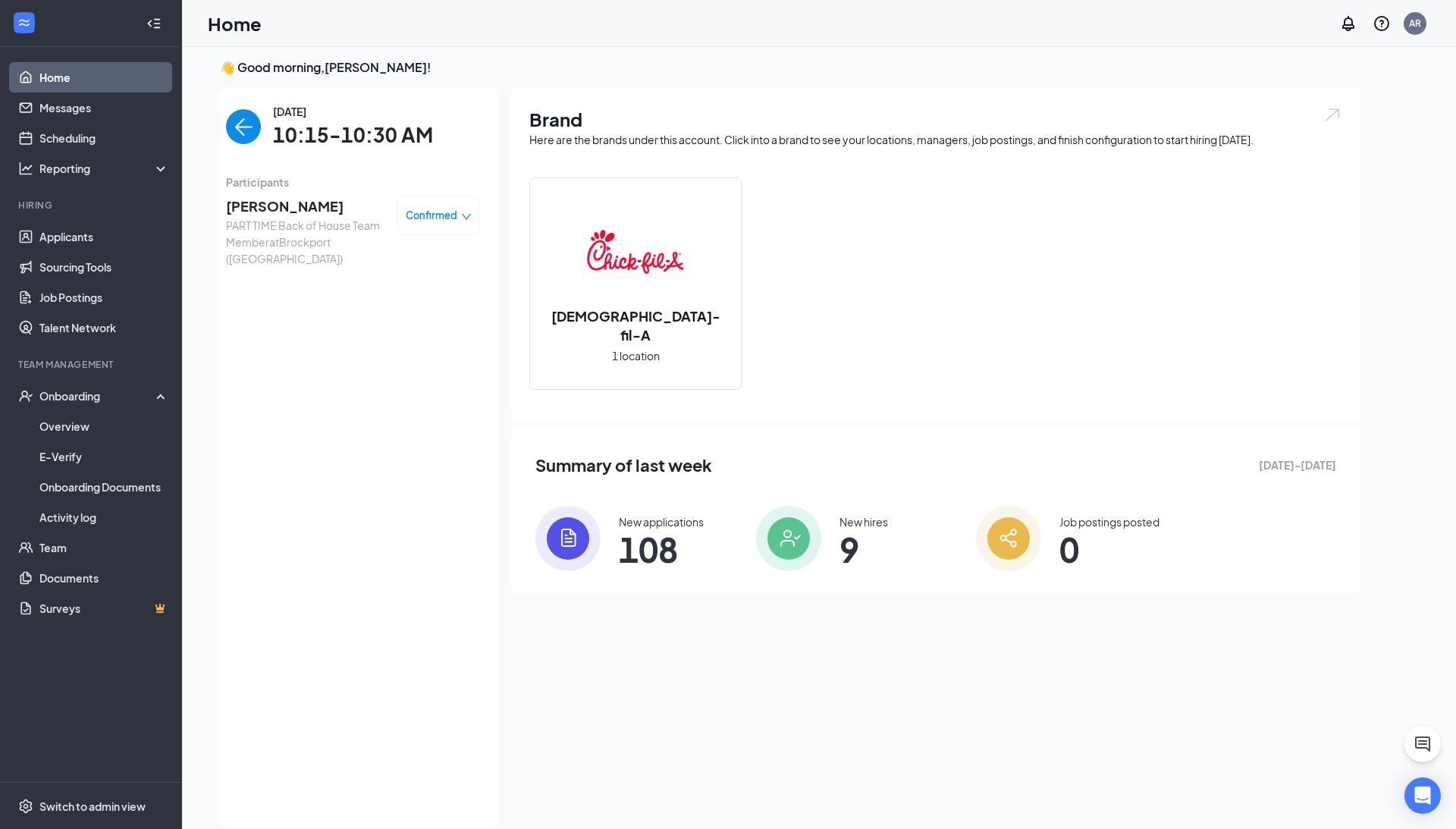
click at [253, 206] on span "Chase Kempa" at bounding box center [306, 206] width 159 height 21
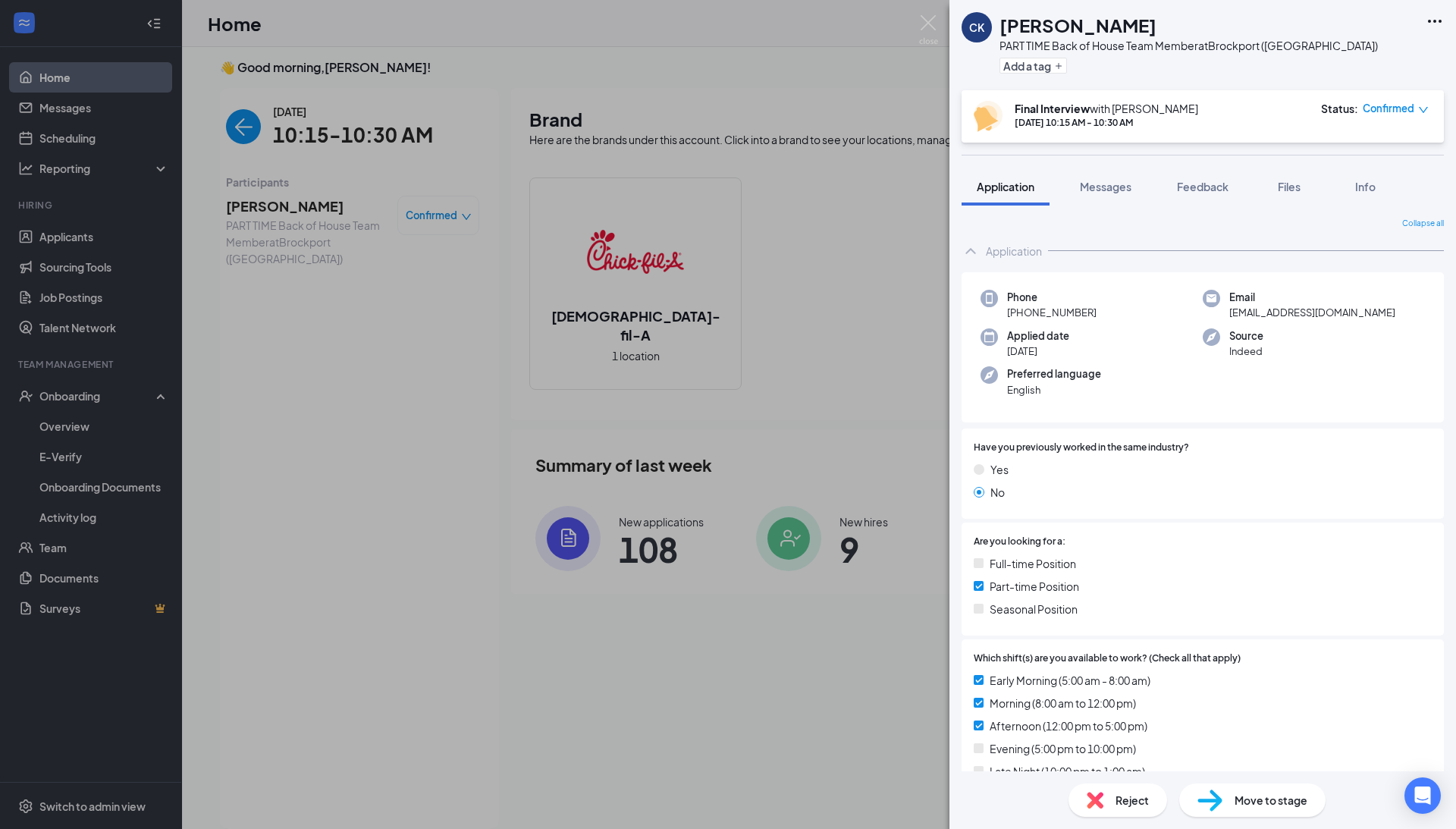
click at [1230, 789] on div "Move to stage" at bounding box center [1253, 800] width 147 height 33
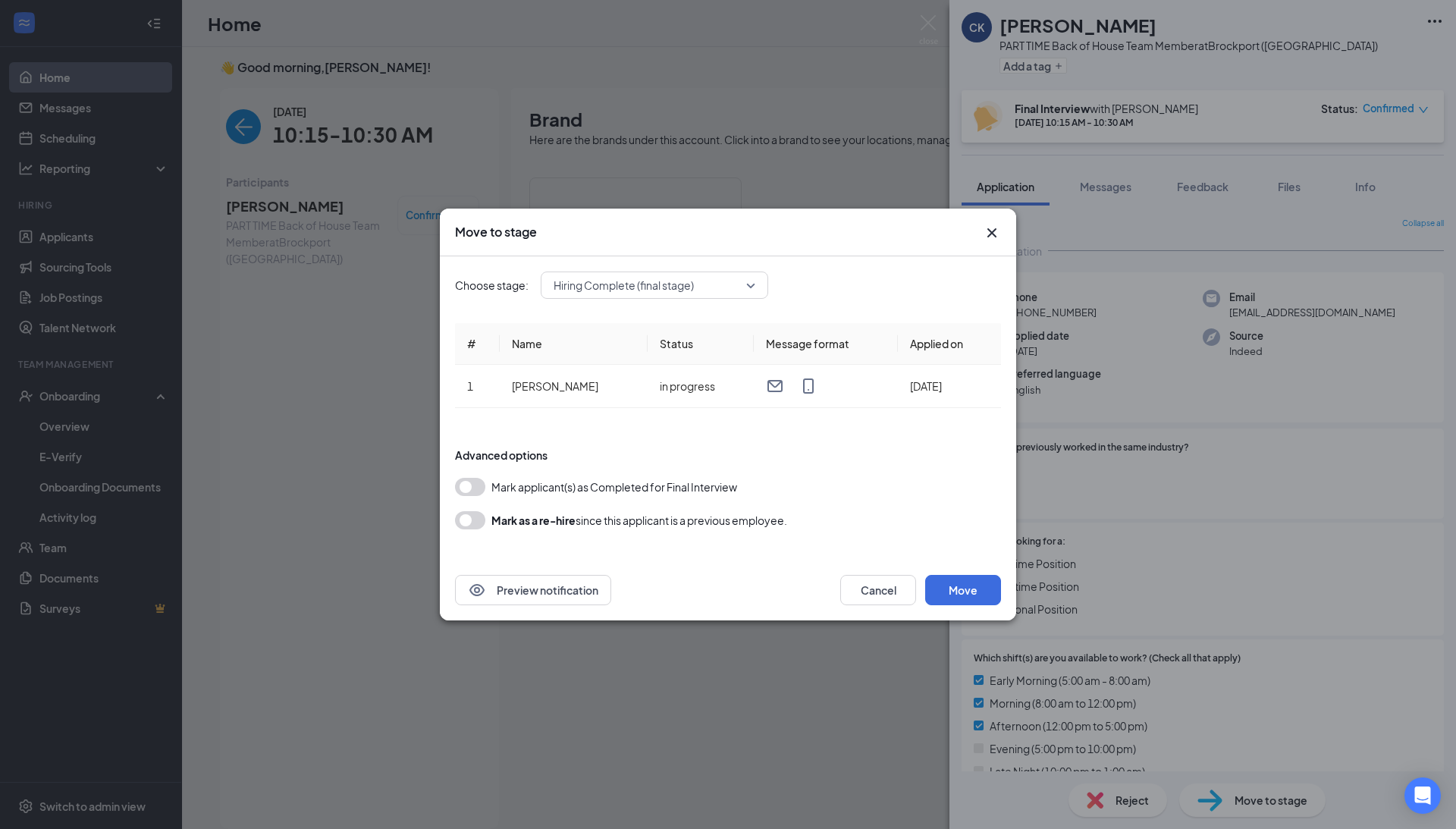
click at [474, 481] on button "button" at bounding box center [469, 487] width 30 height 18
click at [973, 578] on button "Move" at bounding box center [963, 590] width 76 height 30
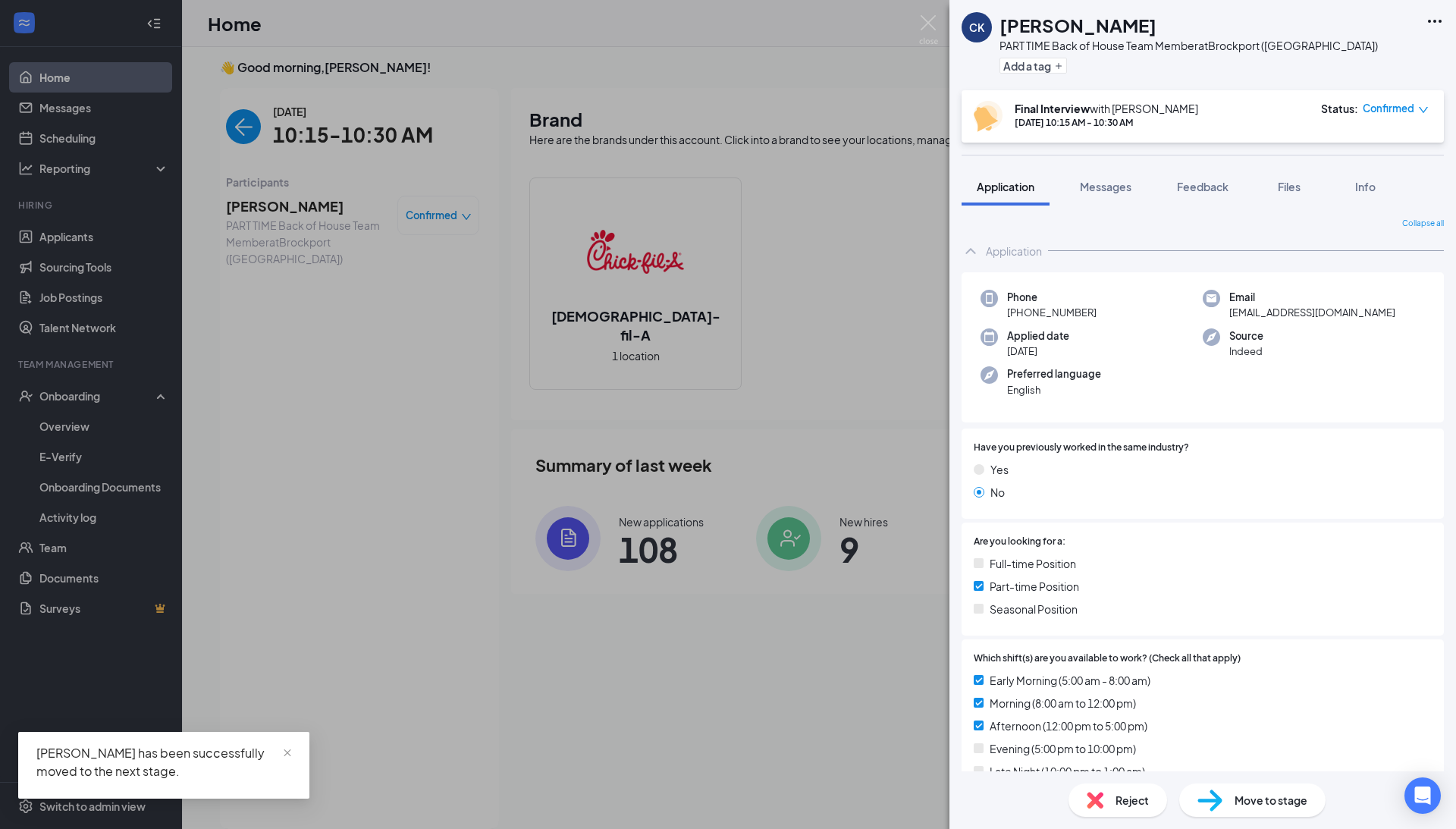
click at [70, 420] on div "CK Chase Kempa PART TIME Back of House Team Member at Brockport (NY) Add a tag …" at bounding box center [728, 414] width 1456 height 829
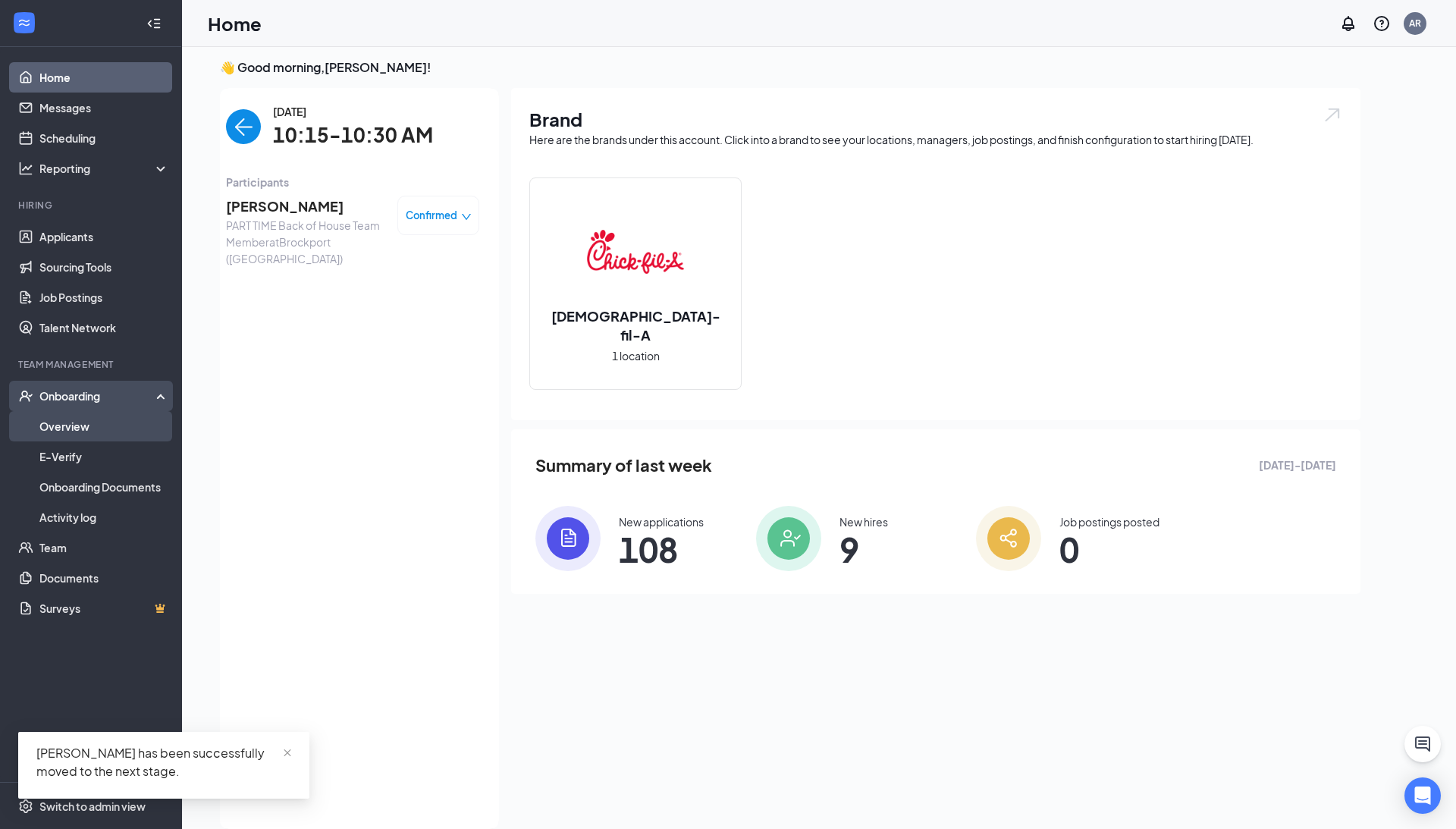
click at [64, 433] on link "Overview" at bounding box center [104, 426] width 129 height 30
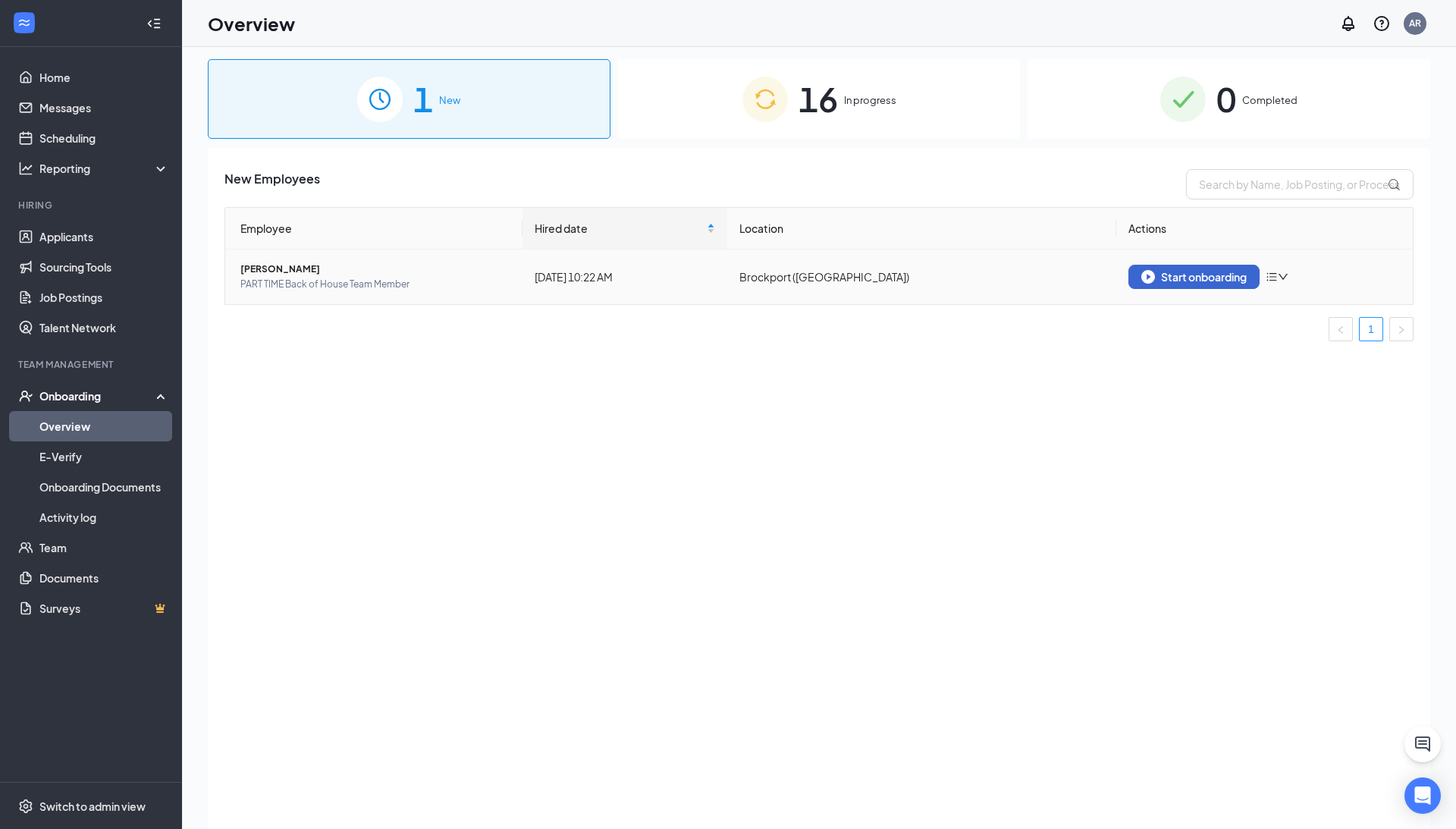
click at [1203, 281] on div "Start onboarding" at bounding box center [1195, 277] width 105 height 14
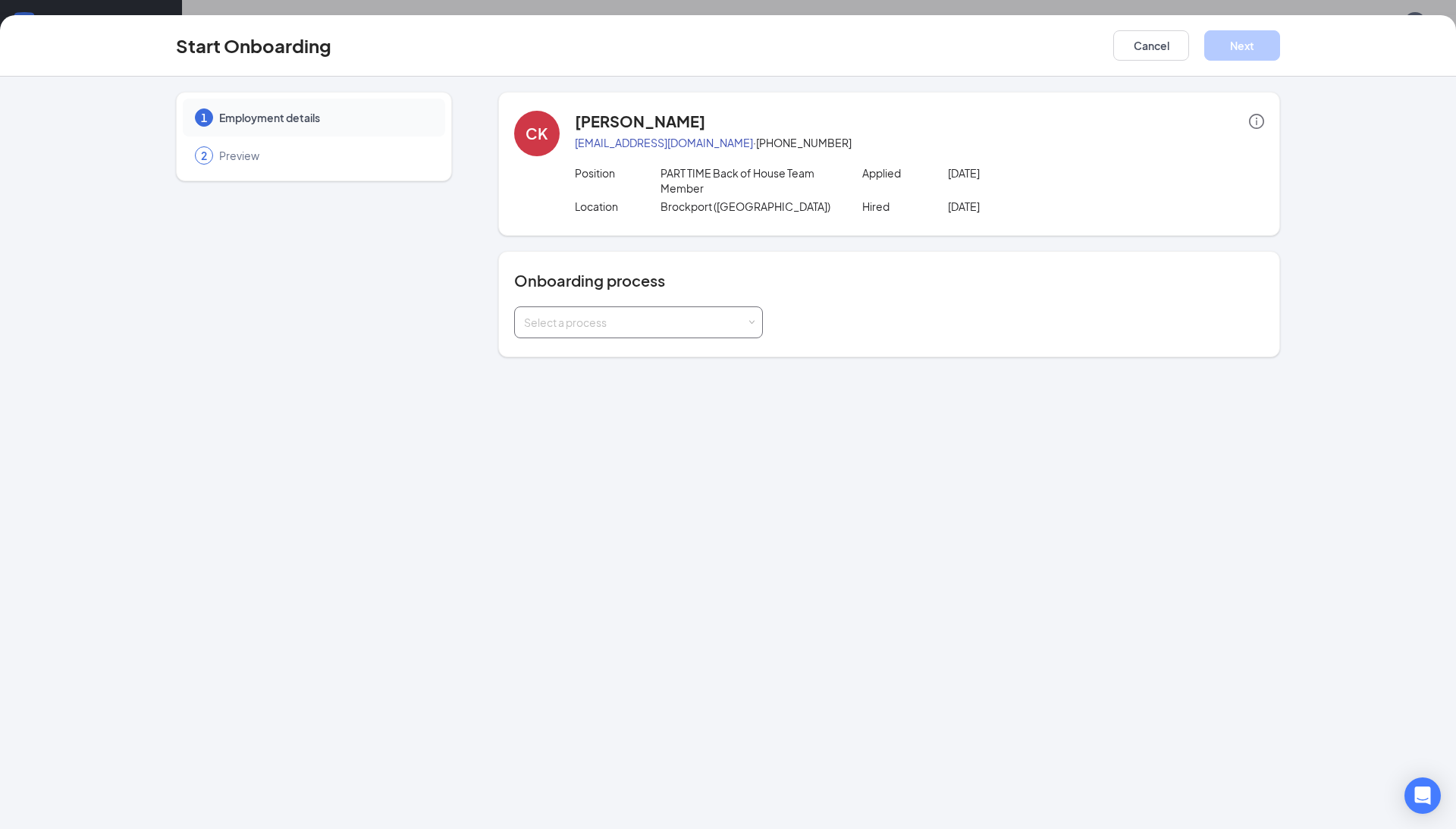
click at [686, 316] on div "Select a process" at bounding box center [635, 323] width 223 height 16
click at [601, 411] on span "Part Time Team Member" at bounding box center [579, 409] width 120 height 14
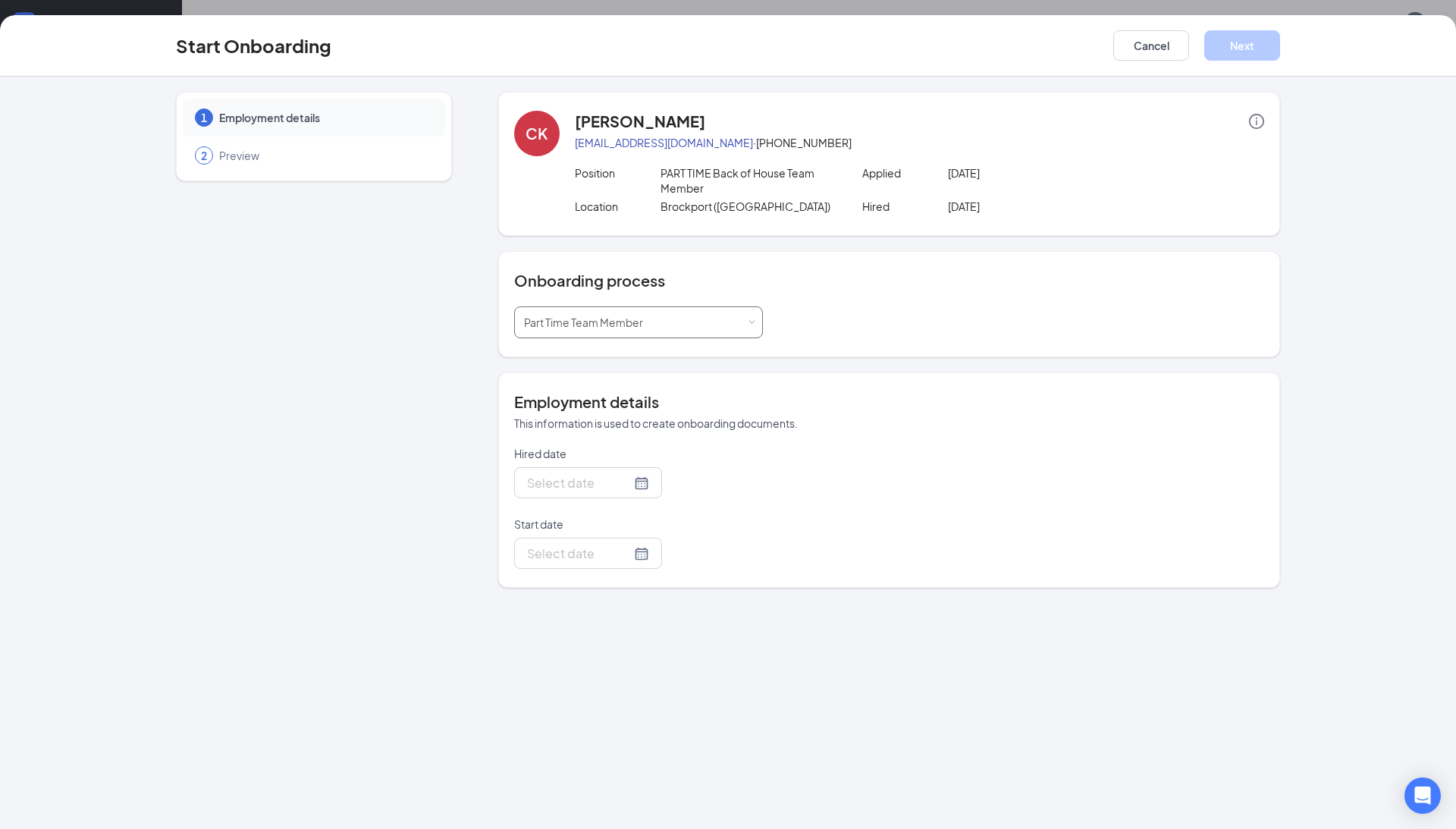
type input "[DATE]"
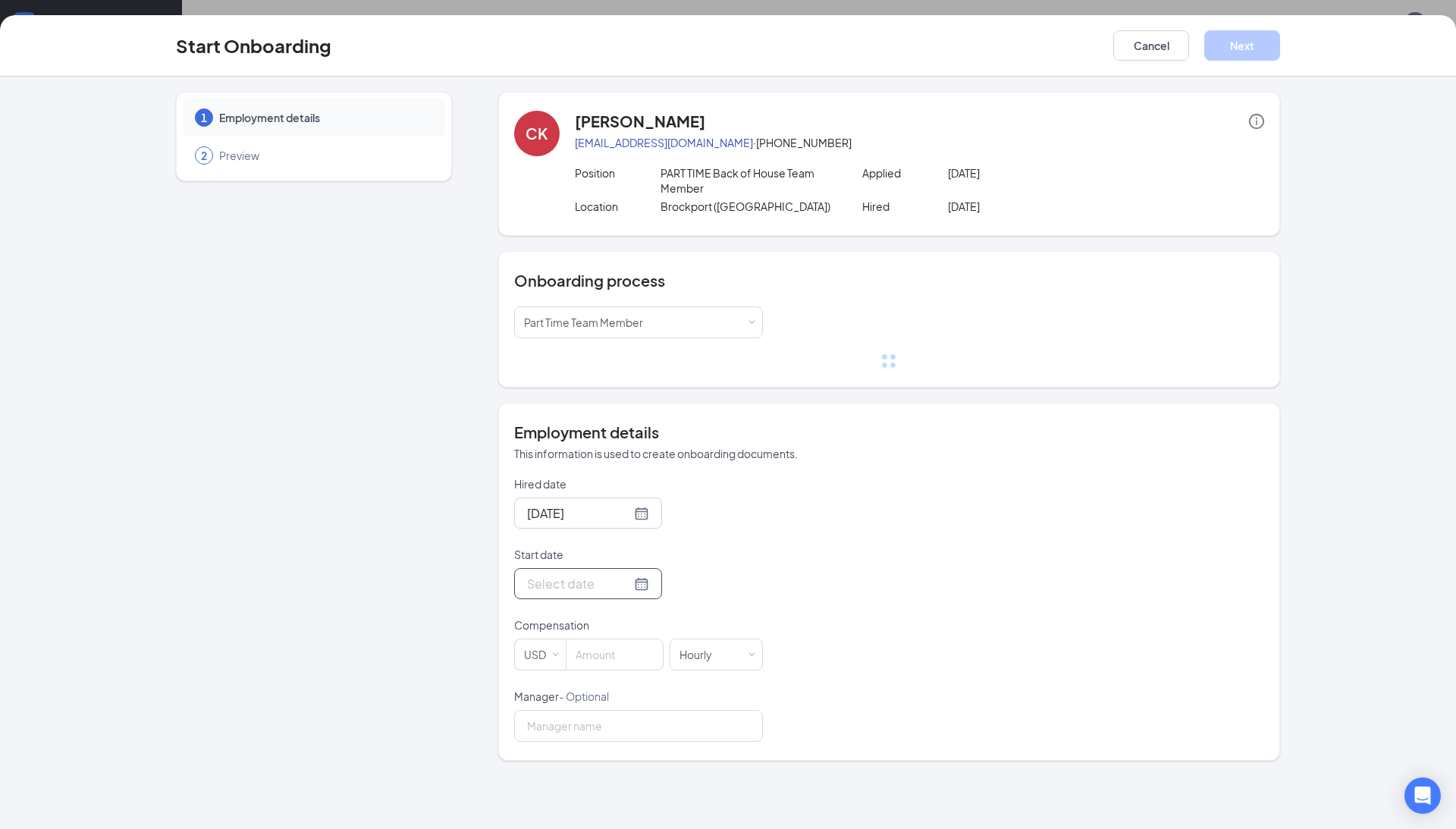
click at [547, 583] on input "Start date" at bounding box center [578, 584] width 104 height 19
type input "Sep 2, 2025"
type input "Jul 29, 2025"
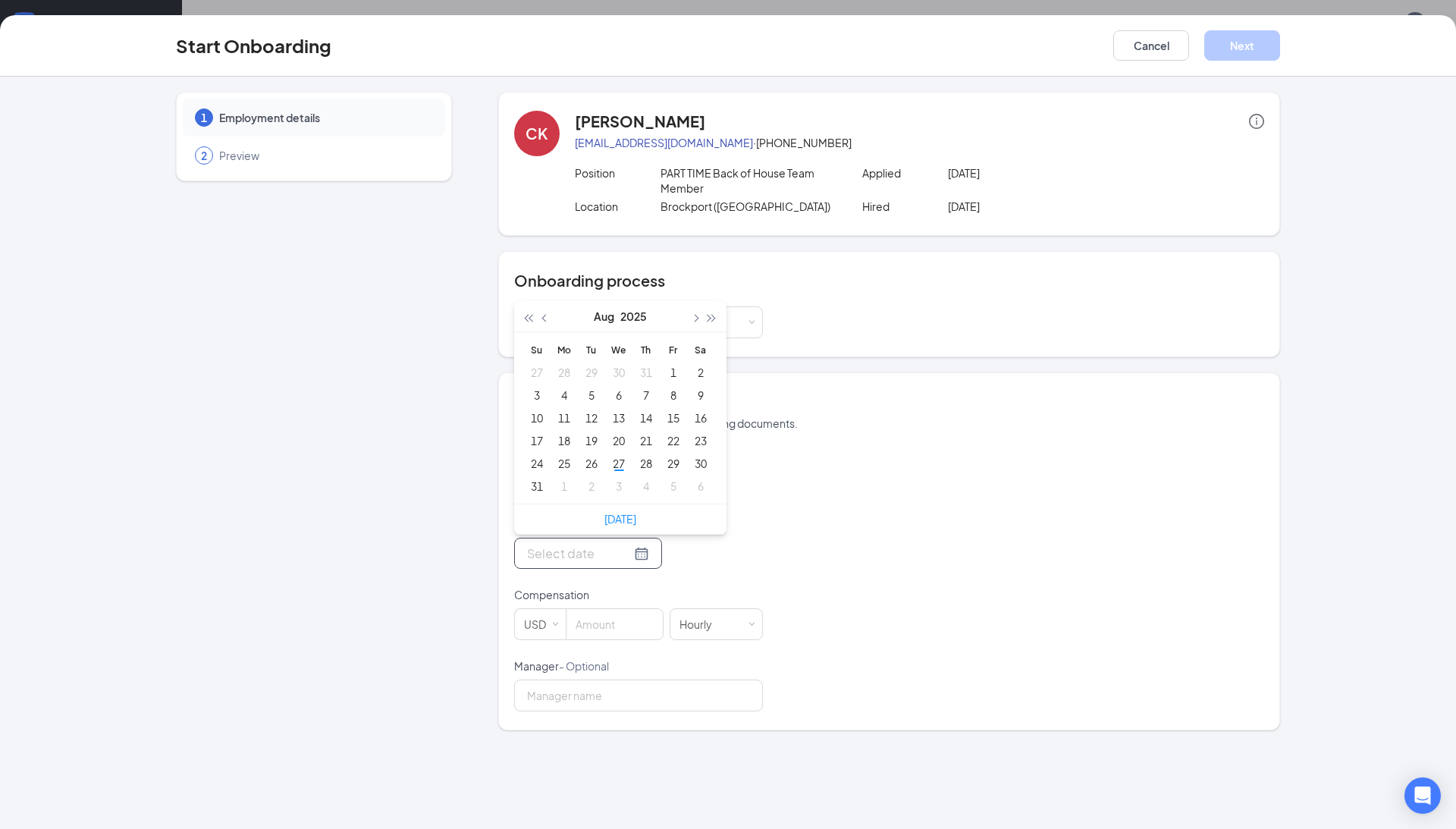
click at [693, 347] on th "Sa" at bounding box center [701, 349] width 27 height 22
click at [696, 325] on button "button" at bounding box center [694, 316] width 17 height 30
type input "Sep 9, 2025"
type input "Sep 17, 2025"
type input "Sep 11, 2025"
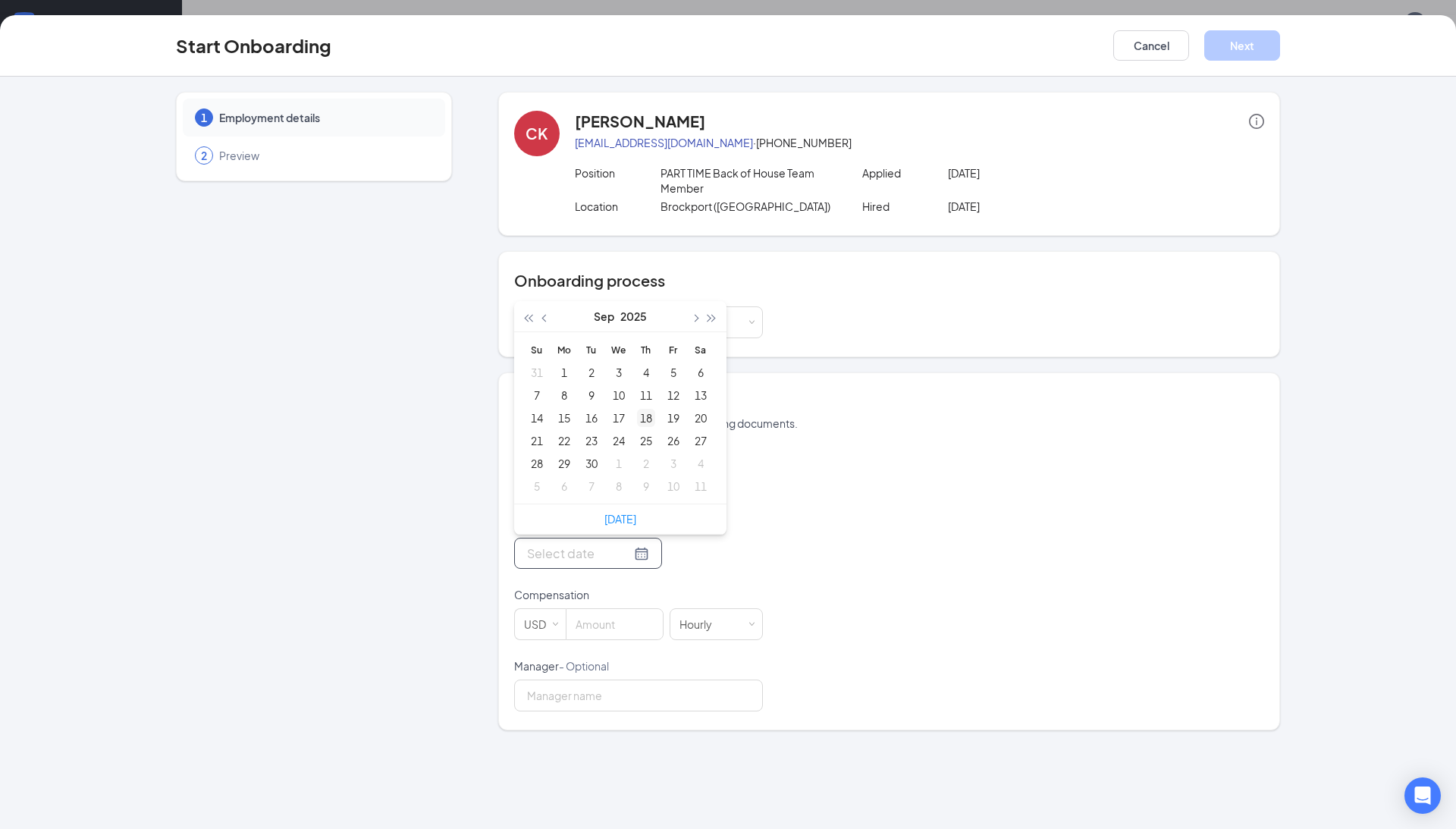
type input "Sep 18, 2025"
type input "Sep 17, 2025"
type input "[DATE]"
click at [617, 398] on div "10" at bounding box center [618, 395] width 18 height 18
click at [608, 626] on input at bounding box center [614, 624] width 96 height 30
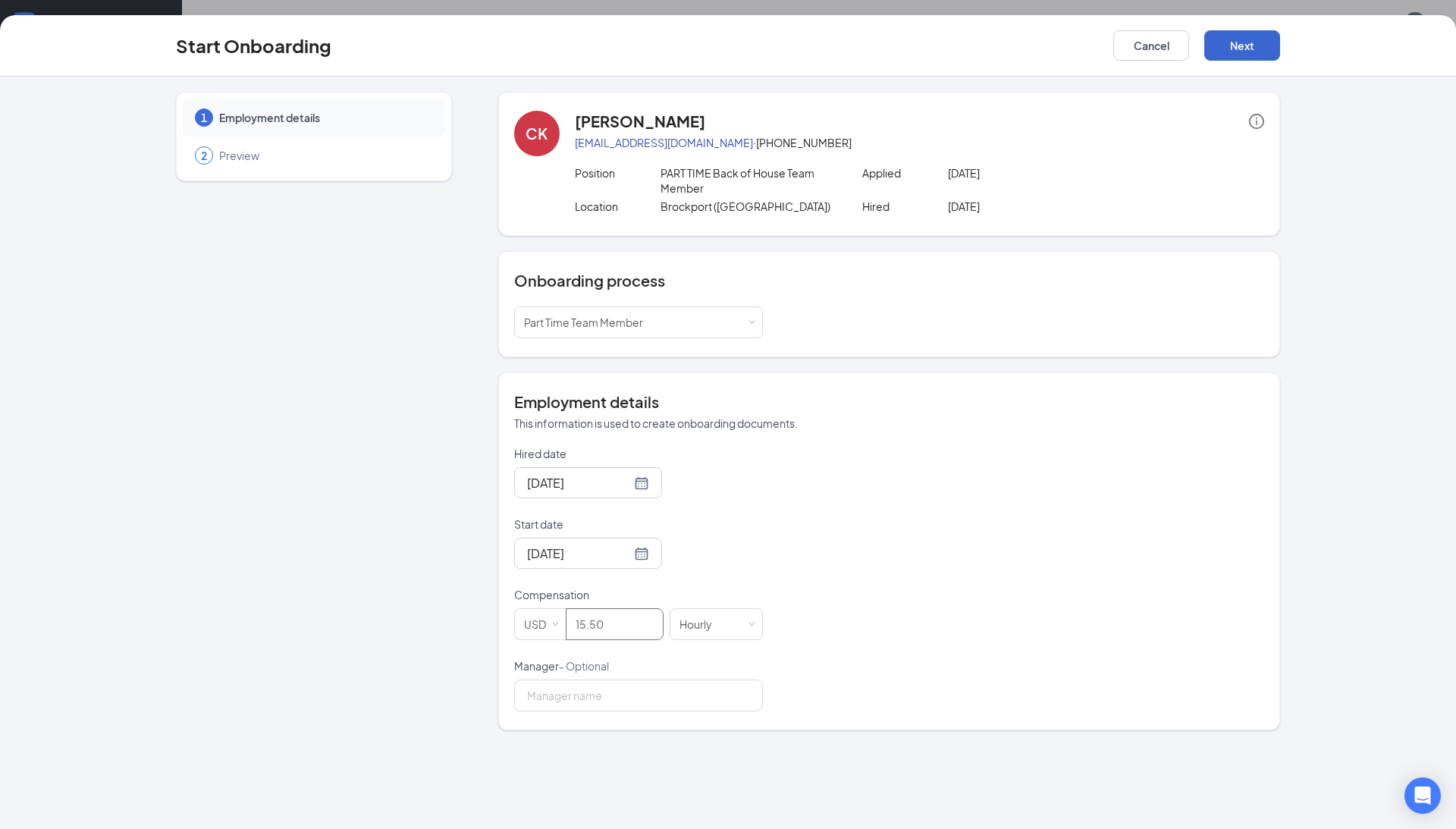
type input "15.5"
click at [1235, 47] on button "Next" at bounding box center [1242, 45] width 76 height 30
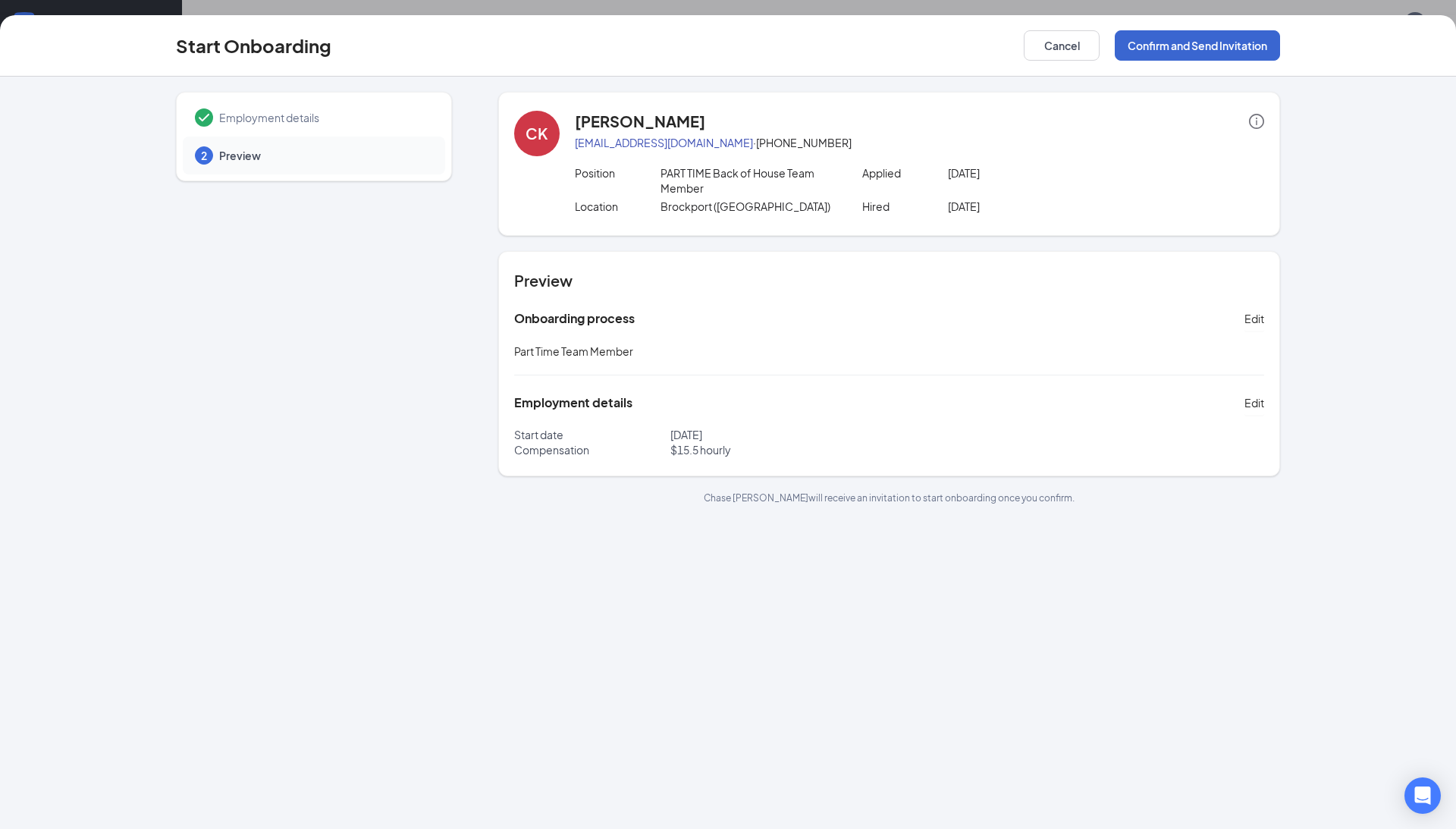
click at [1174, 44] on button "Confirm and Send Invitation" at bounding box center [1197, 45] width 165 height 30
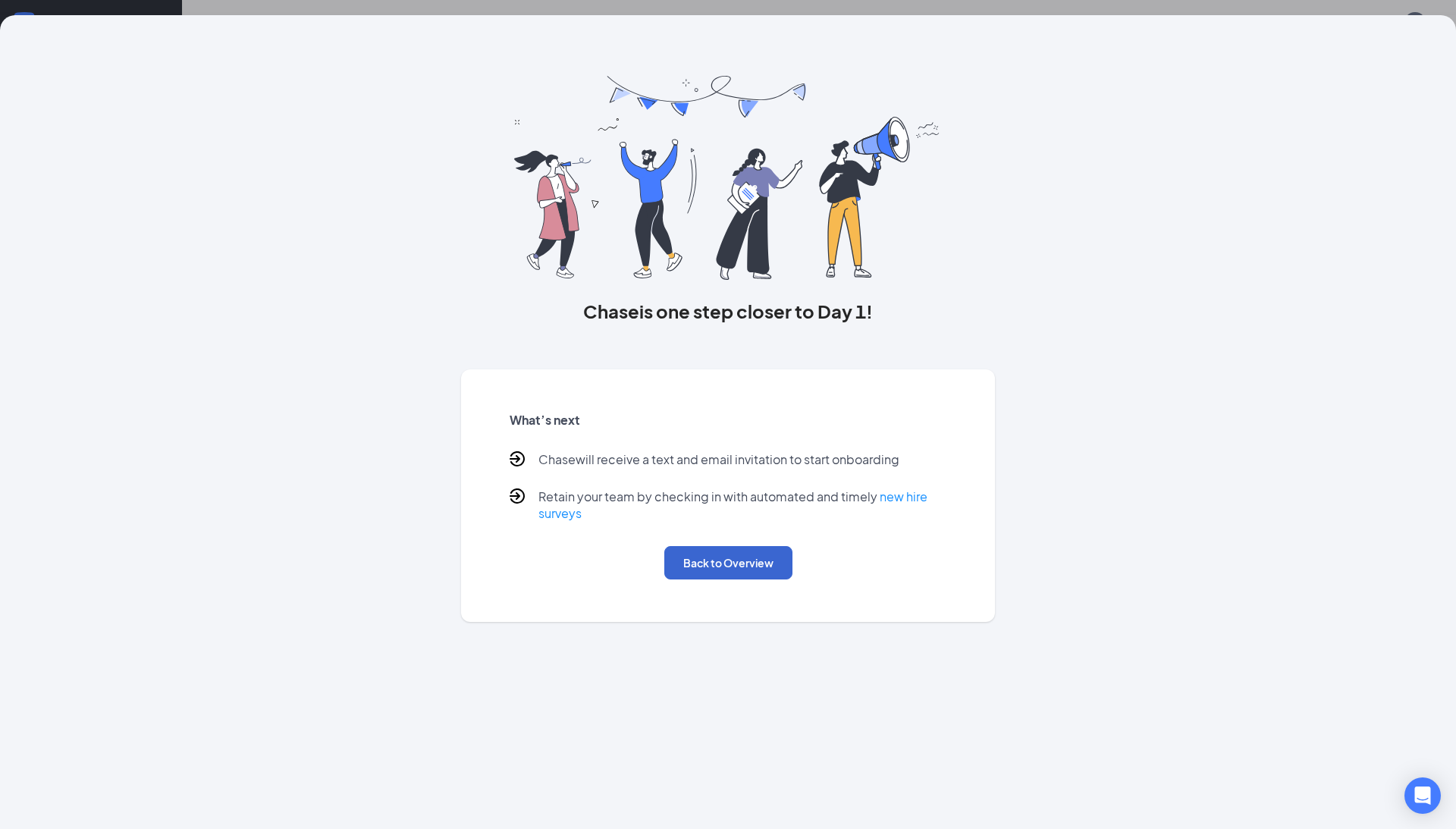
click at [736, 556] on button "Back to Overview" at bounding box center [729, 563] width 128 height 33
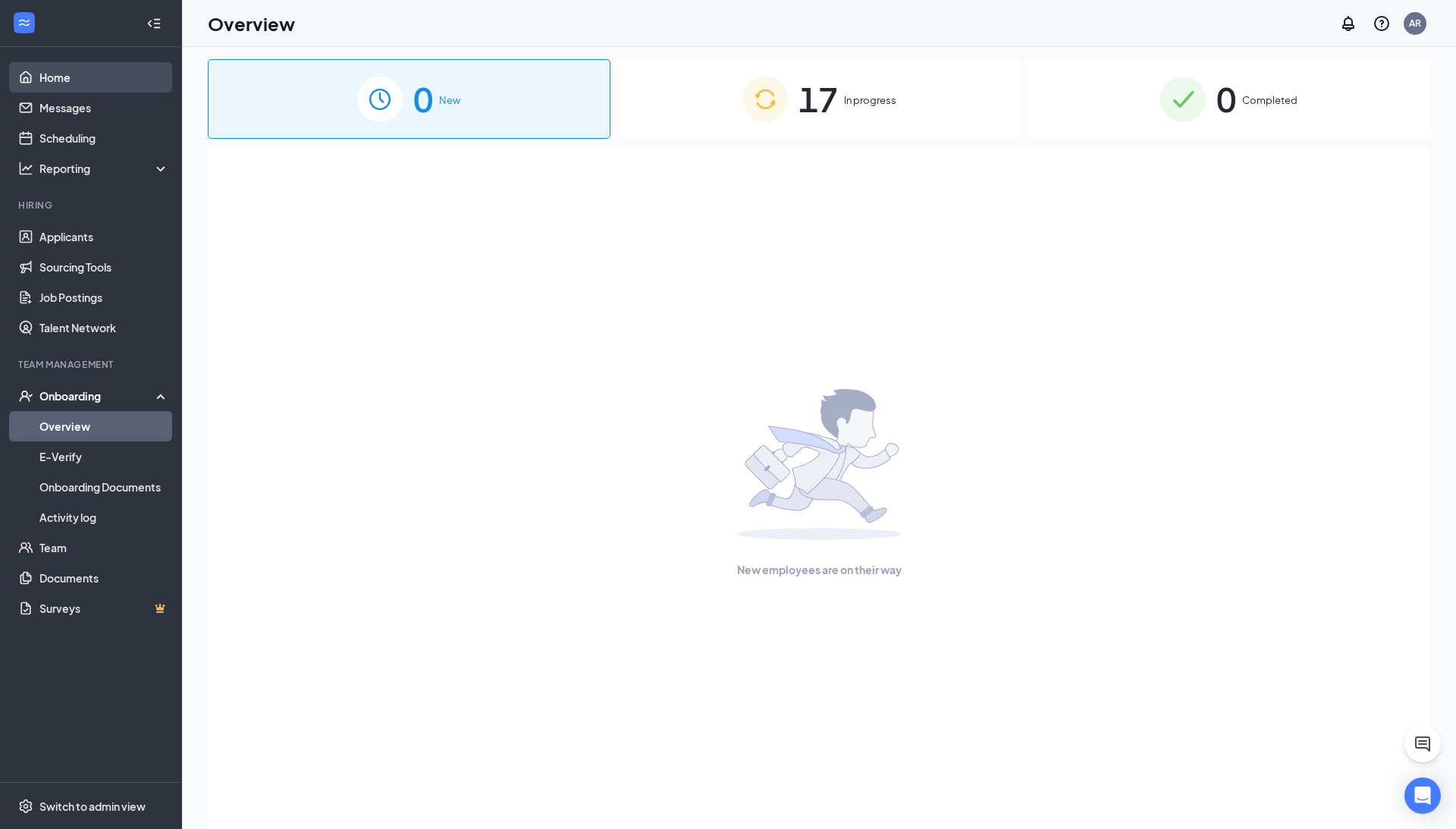
click at [70, 76] on link "Home" at bounding box center [104, 77] width 129 height 30
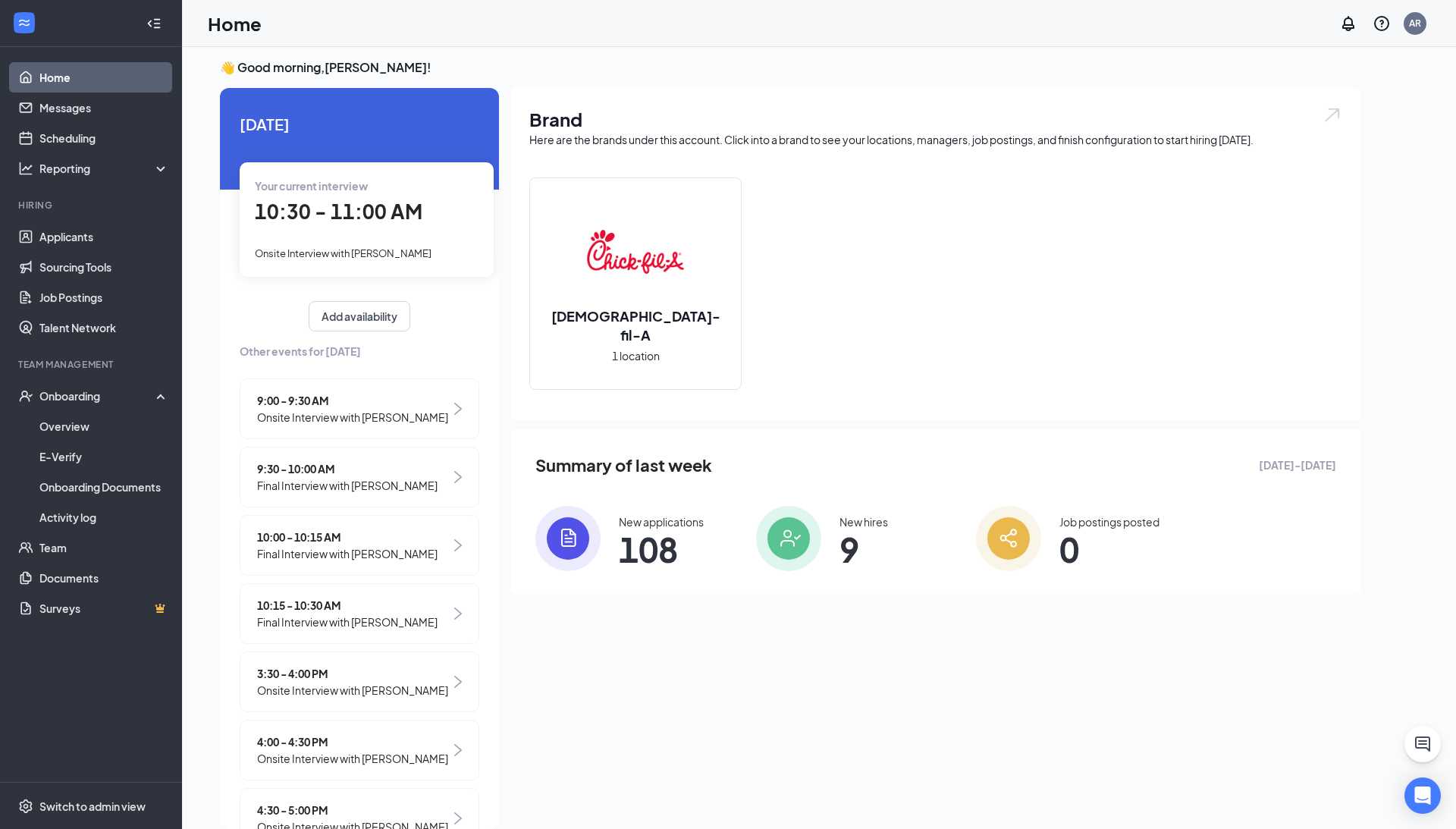
click at [300, 247] on span "Onsite Interview with [PERSON_NAME]" at bounding box center [343, 253] width 177 height 12
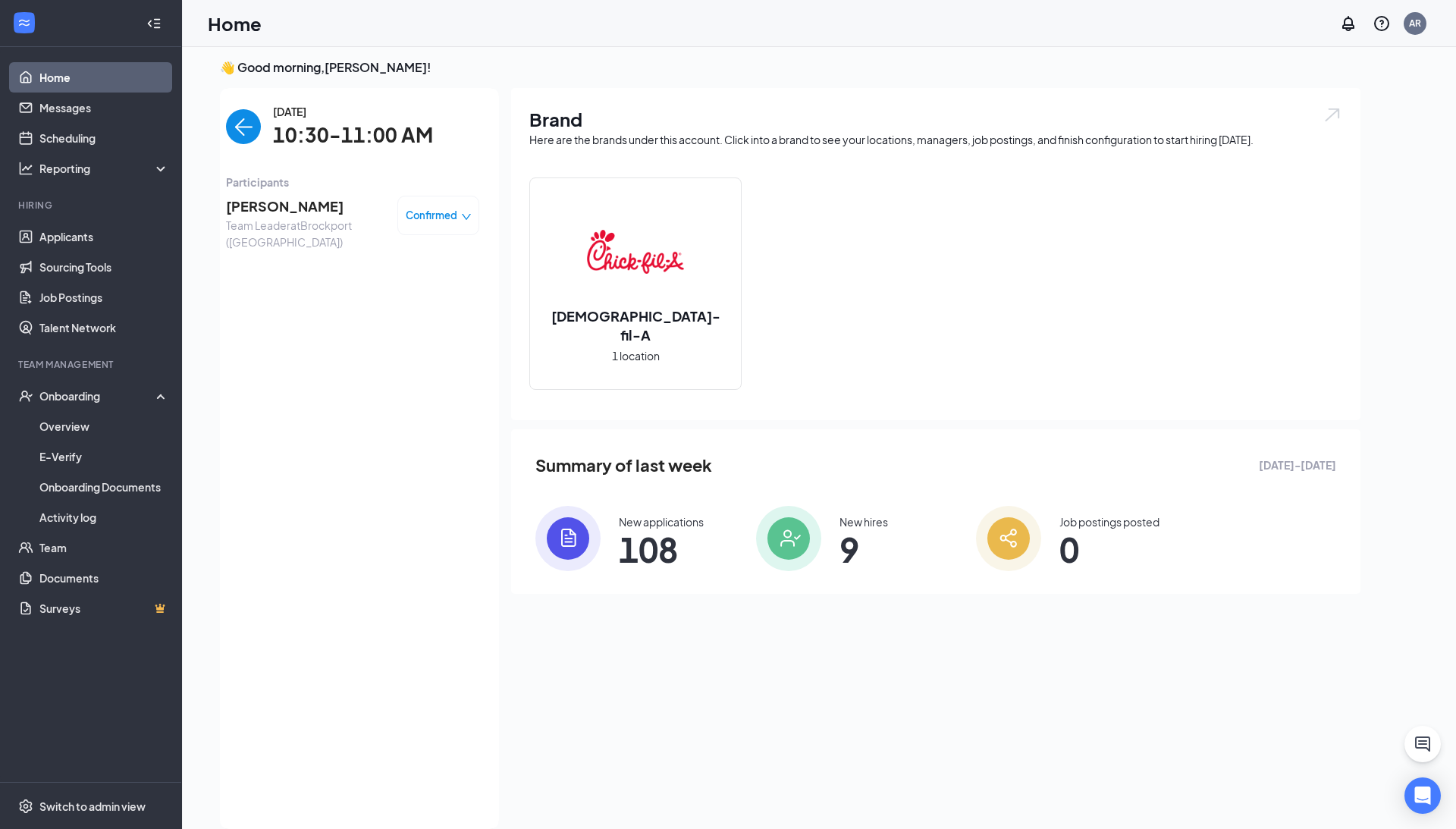
click at [249, 197] on span "Rachel fuierer" at bounding box center [306, 206] width 159 height 21
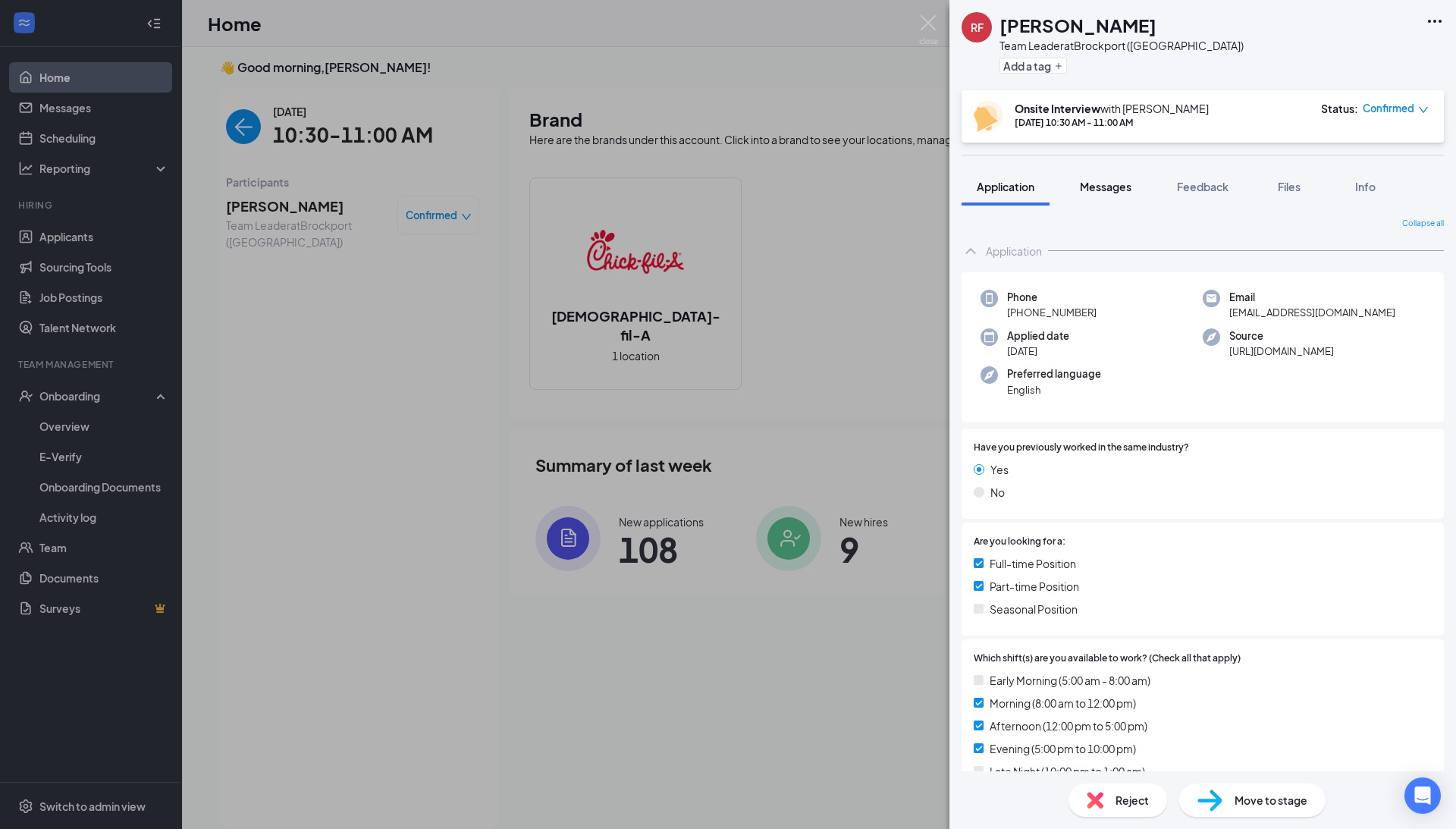
click at [1125, 187] on span "Messages" at bounding box center [1105, 187] width 52 height 14
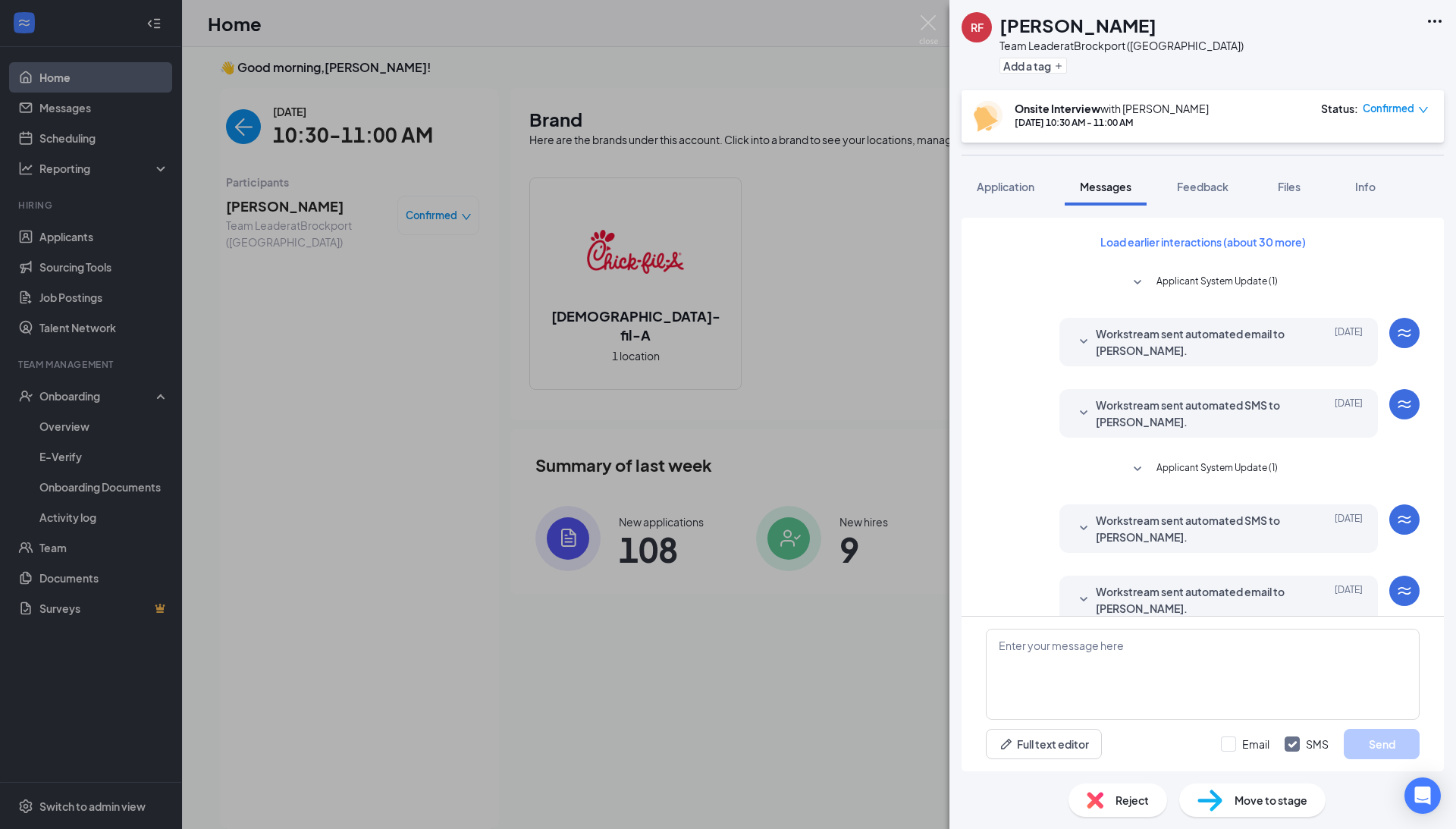
scroll to position [300, 0]
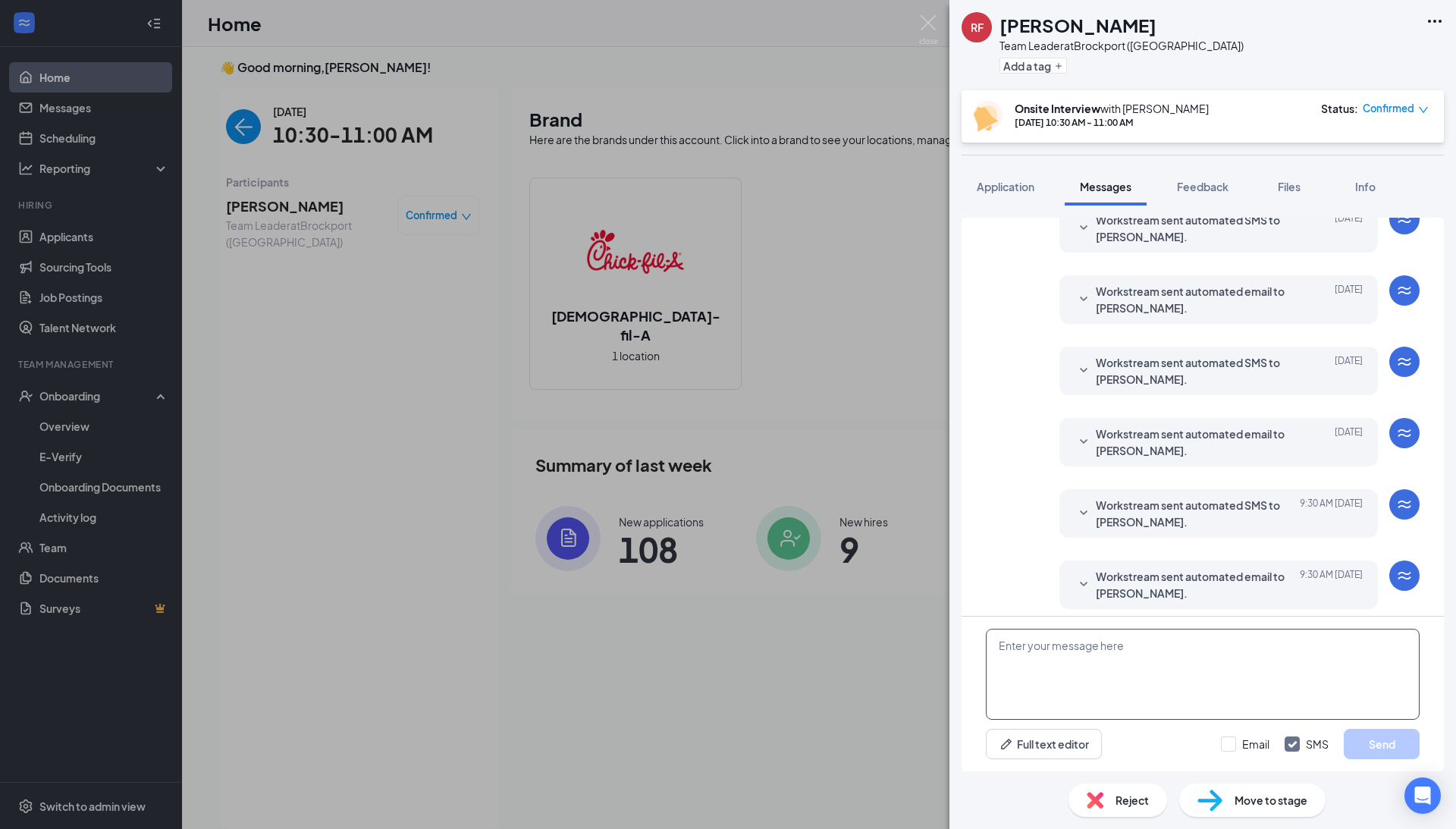
click at [1118, 677] on textarea at bounding box center [1203, 674] width 433 height 91
type textarea "P"
type textarea "Message me here please when you have finished the book. - Aaron"
click at [1364, 744] on button "Send" at bounding box center [1382, 743] width 76 height 30
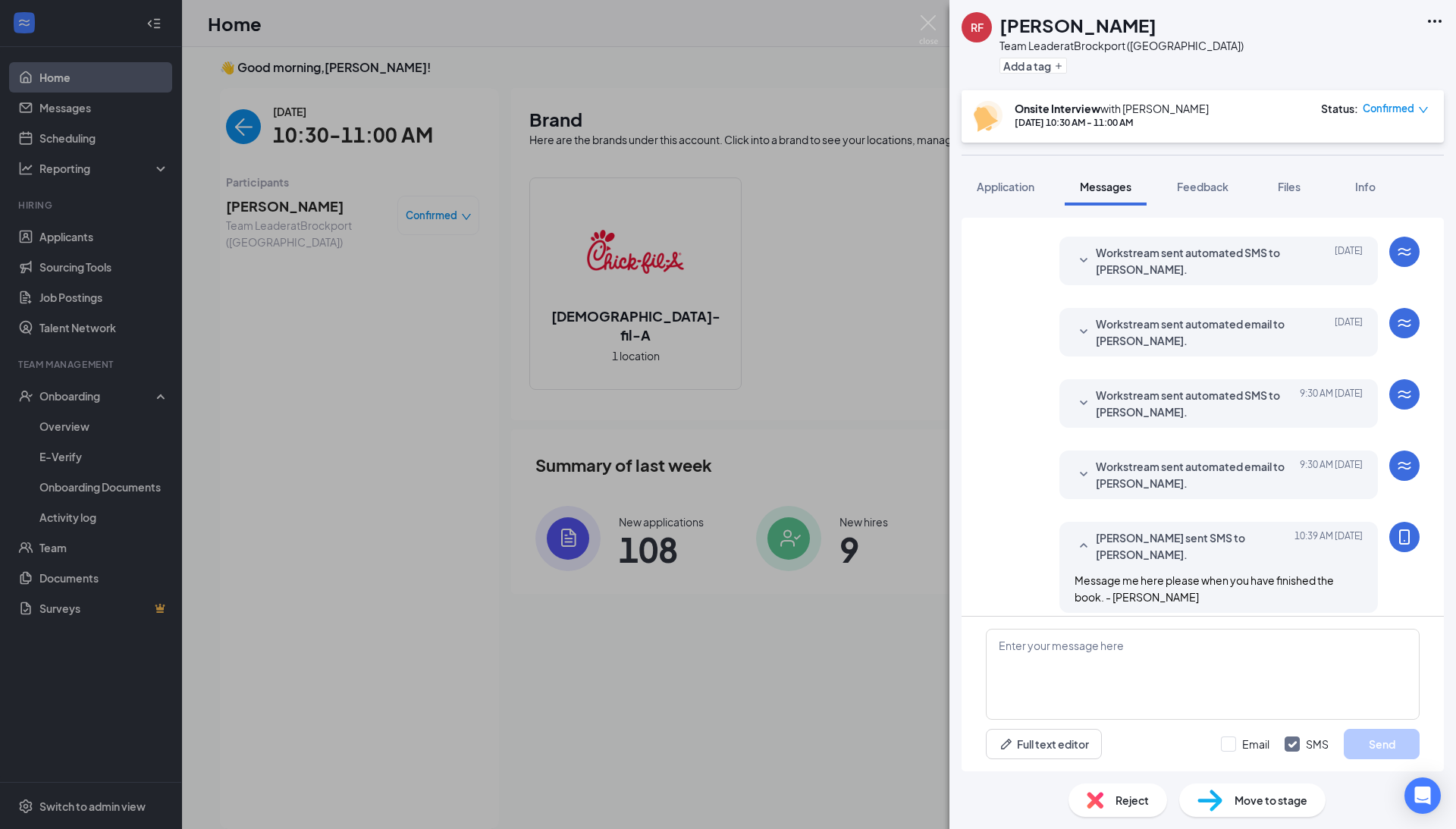
scroll to position [413, 0]
click at [1269, 805] on span "Move to stage" at bounding box center [1271, 800] width 73 height 17
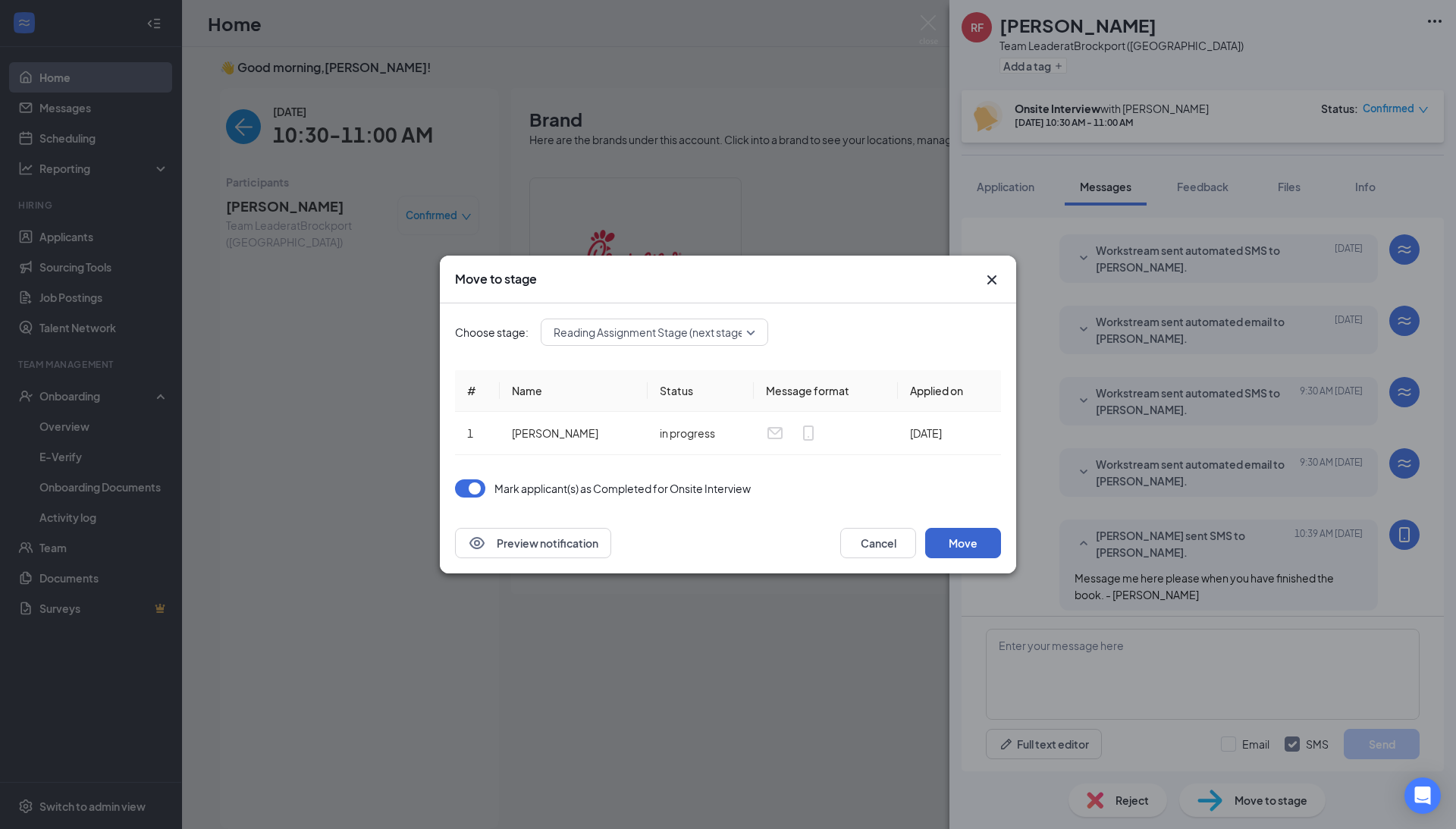
click at [952, 549] on button "Move" at bounding box center [963, 542] width 76 height 30
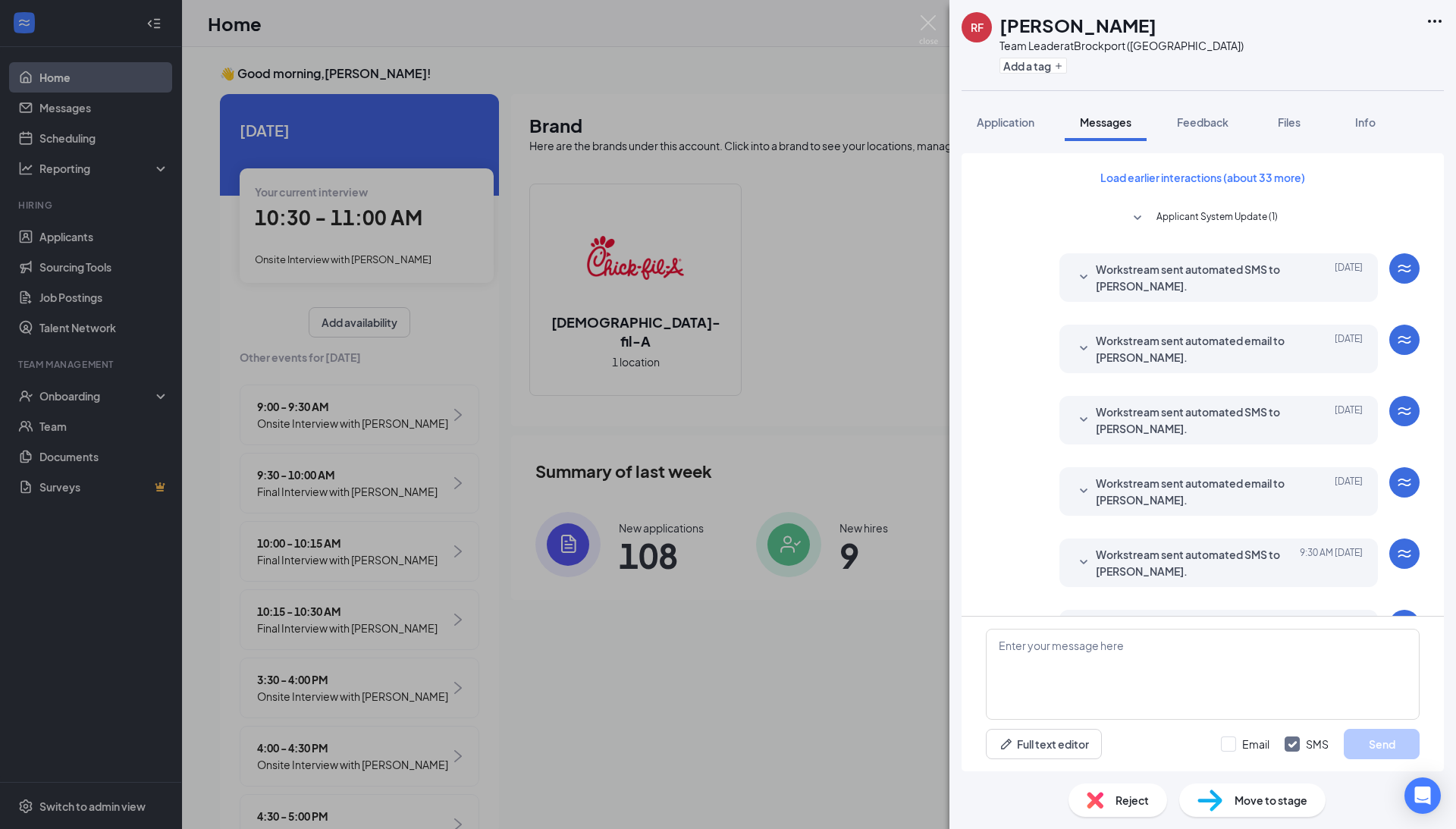
scroll to position [207, 0]
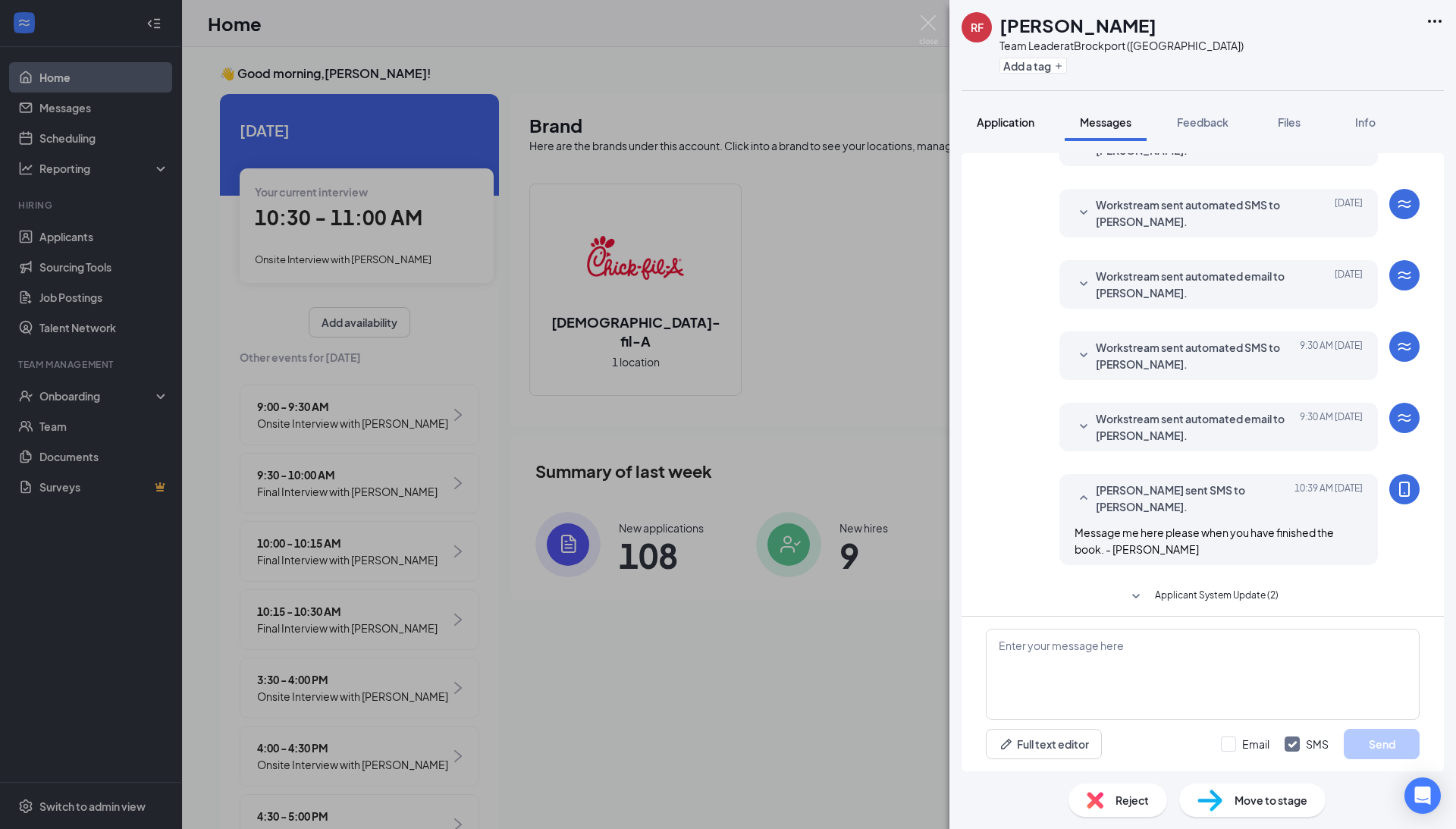
click at [1008, 113] on button "Application" at bounding box center [1006, 121] width 88 height 38
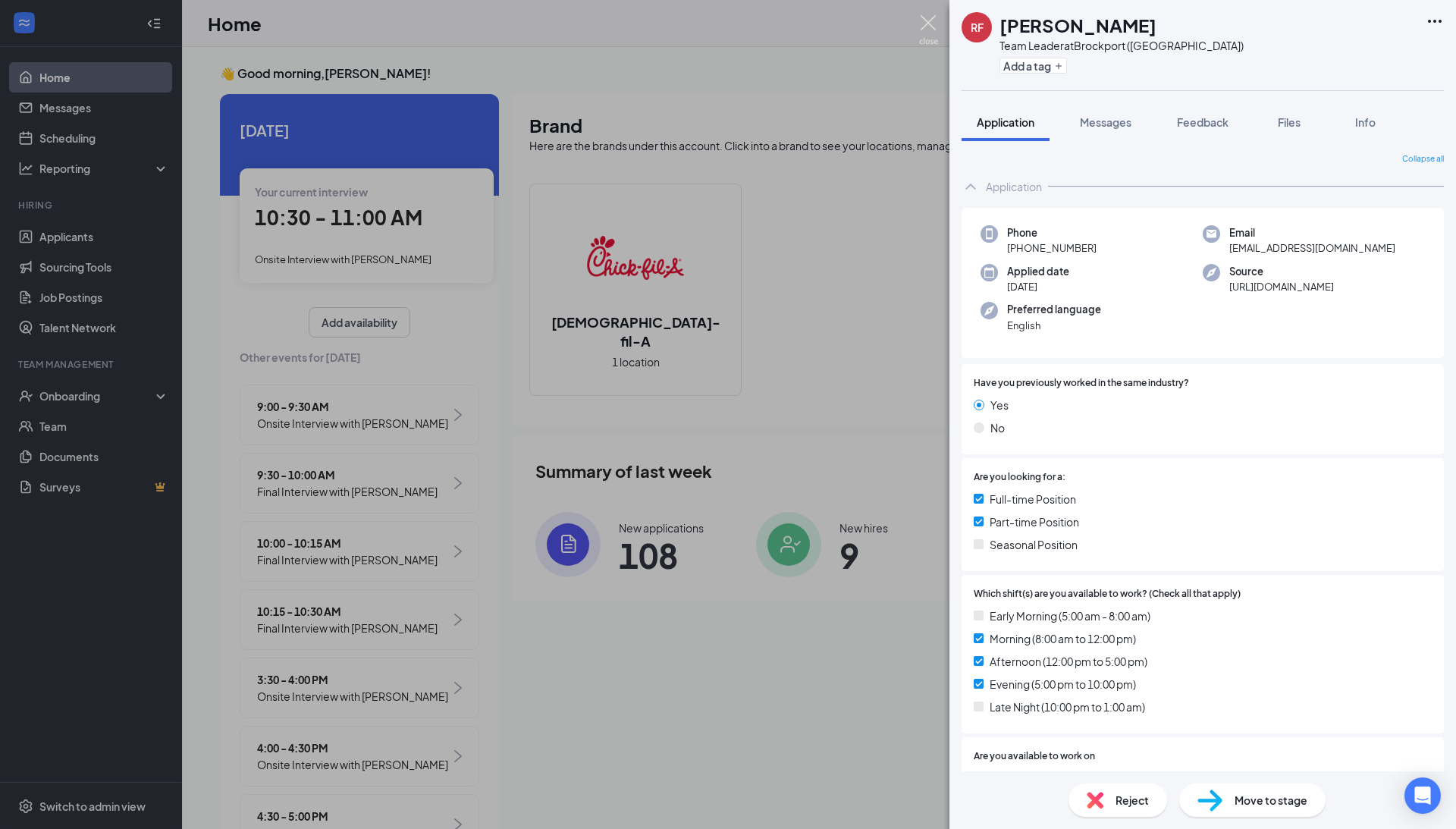
click at [932, 21] on img at bounding box center [929, 30] width 19 height 29
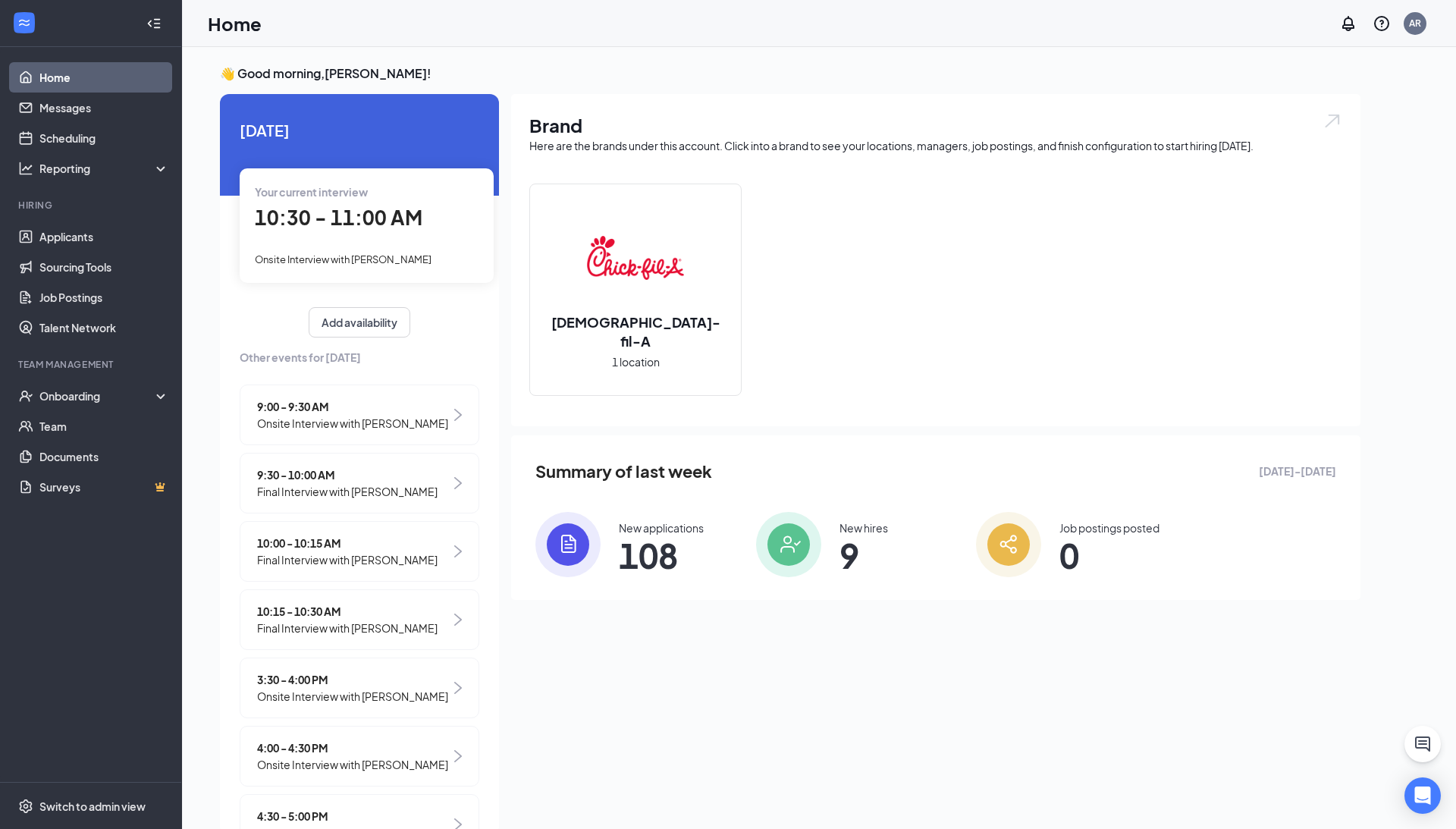
click at [64, 78] on link "Home" at bounding box center [104, 77] width 129 height 30
click at [71, 387] on div "Onboarding" at bounding box center [90, 396] width 182 height 30
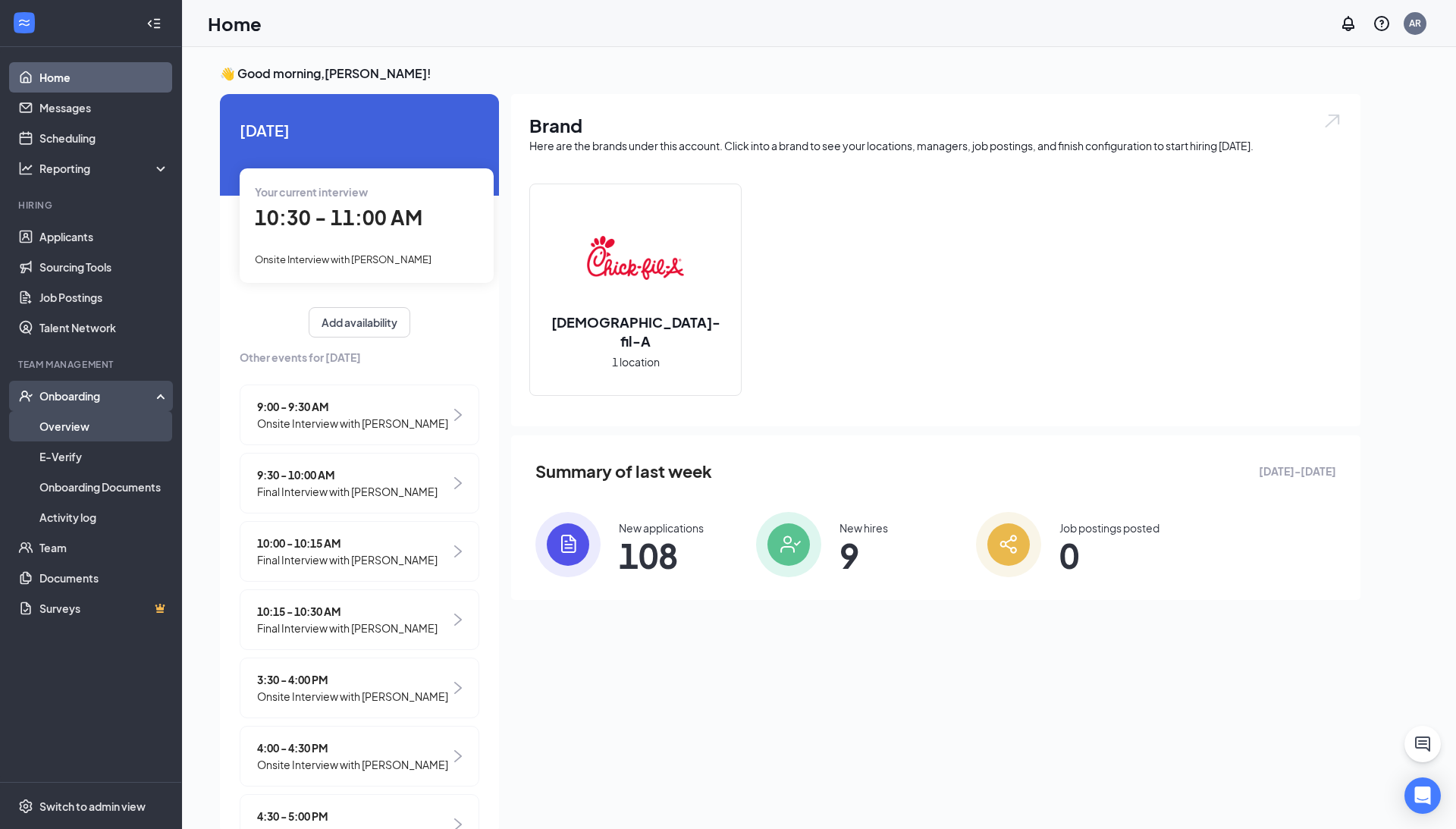
click at [67, 420] on link "Overview" at bounding box center [104, 426] width 129 height 30
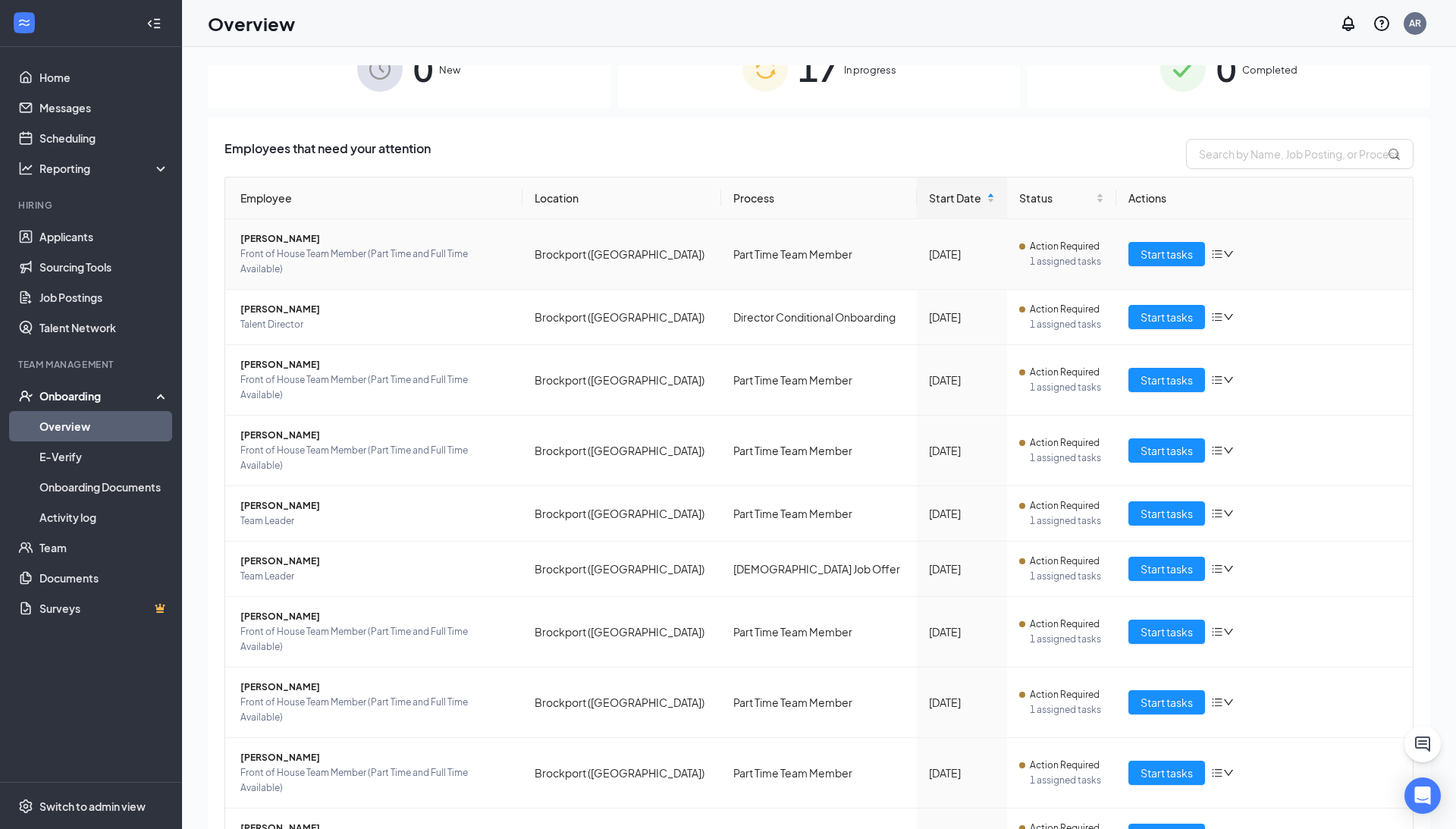
scroll to position [35, 0]
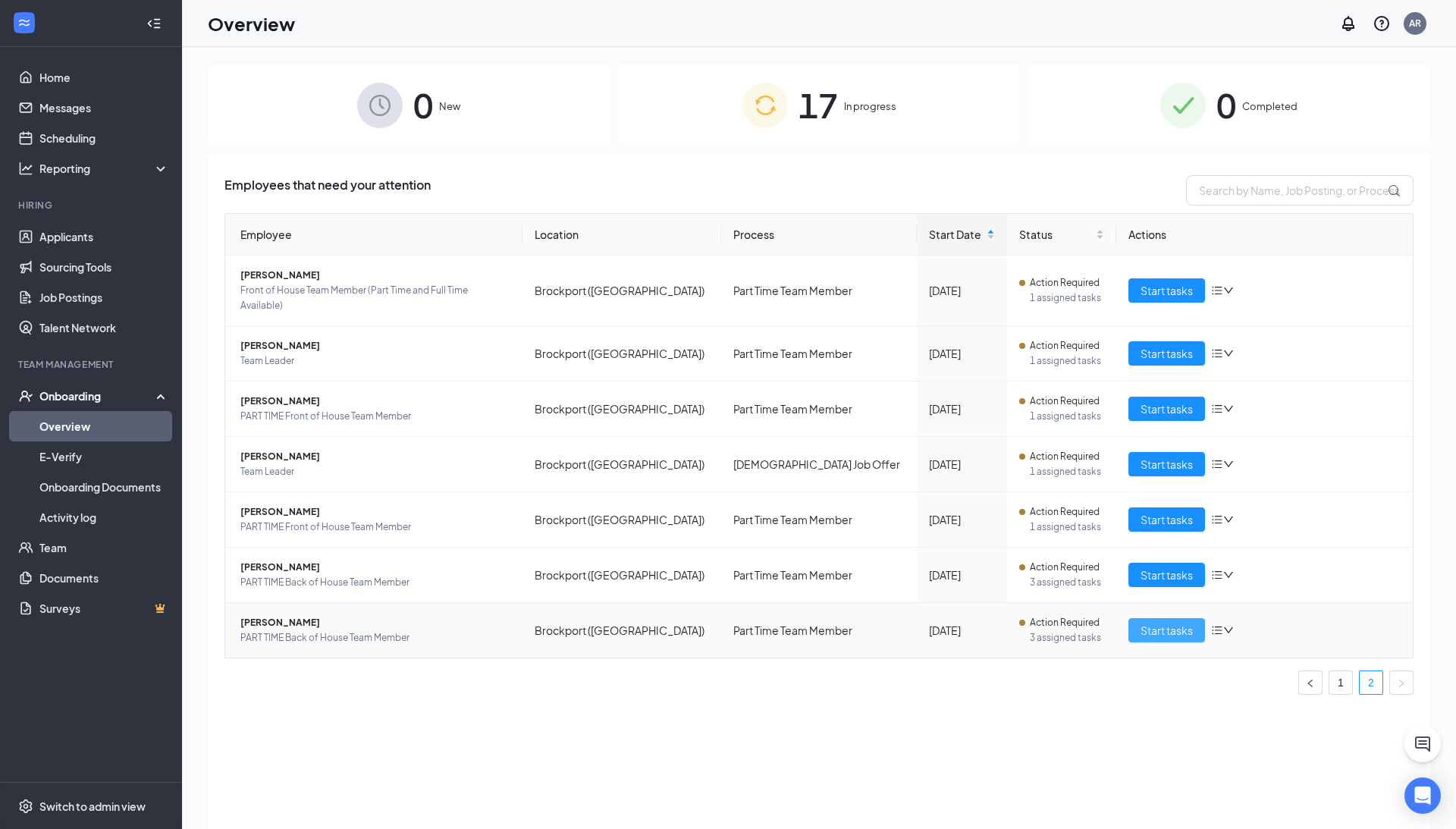
click at [1160, 622] on span "Start tasks" at bounding box center [1167, 630] width 52 height 17
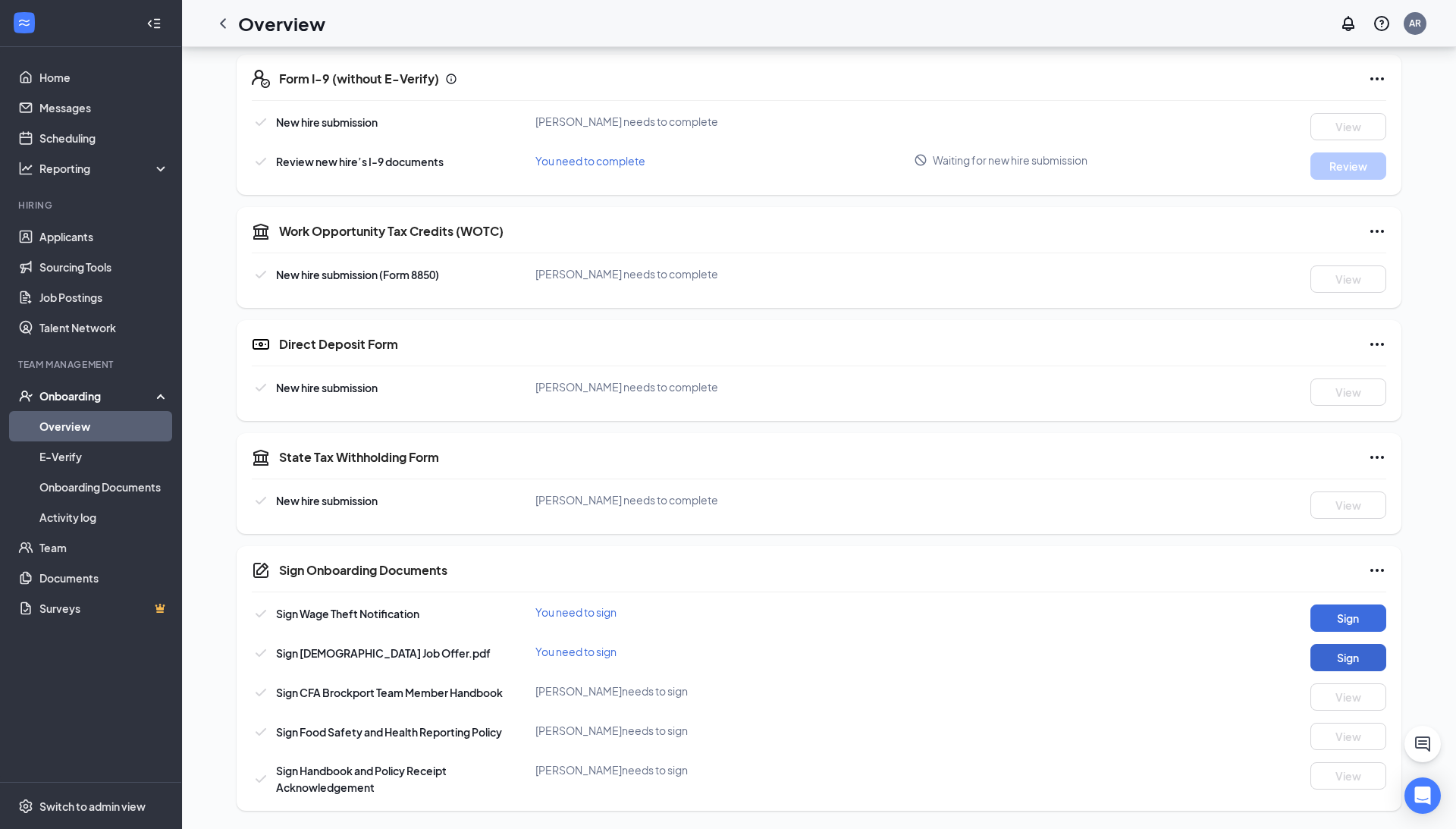
scroll to position [454, 0]
click at [1358, 604] on div "Sign Onboarding Documents Sign Wage Theft Notification You need to sign Sign Si…" at bounding box center [819, 679] width 1165 height 264
click at [1358, 620] on button "Sign" at bounding box center [1349, 619] width 76 height 27
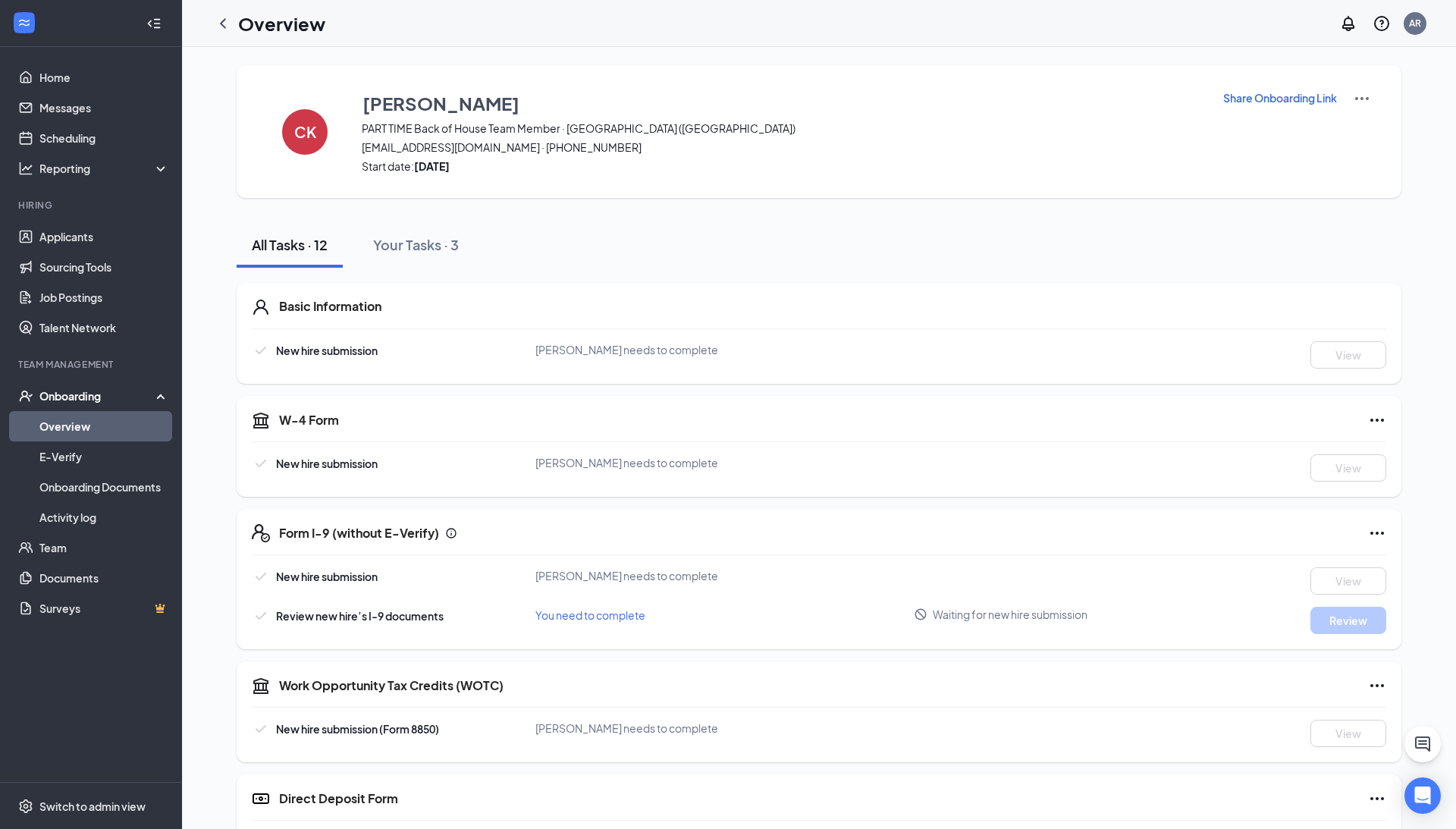
scroll to position [0, 0]
click at [276, 19] on h1 "Overview" at bounding box center [282, 23] width 87 height 26
click at [223, 22] on icon "ChevronLeft" at bounding box center [223, 23] width 18 height 18
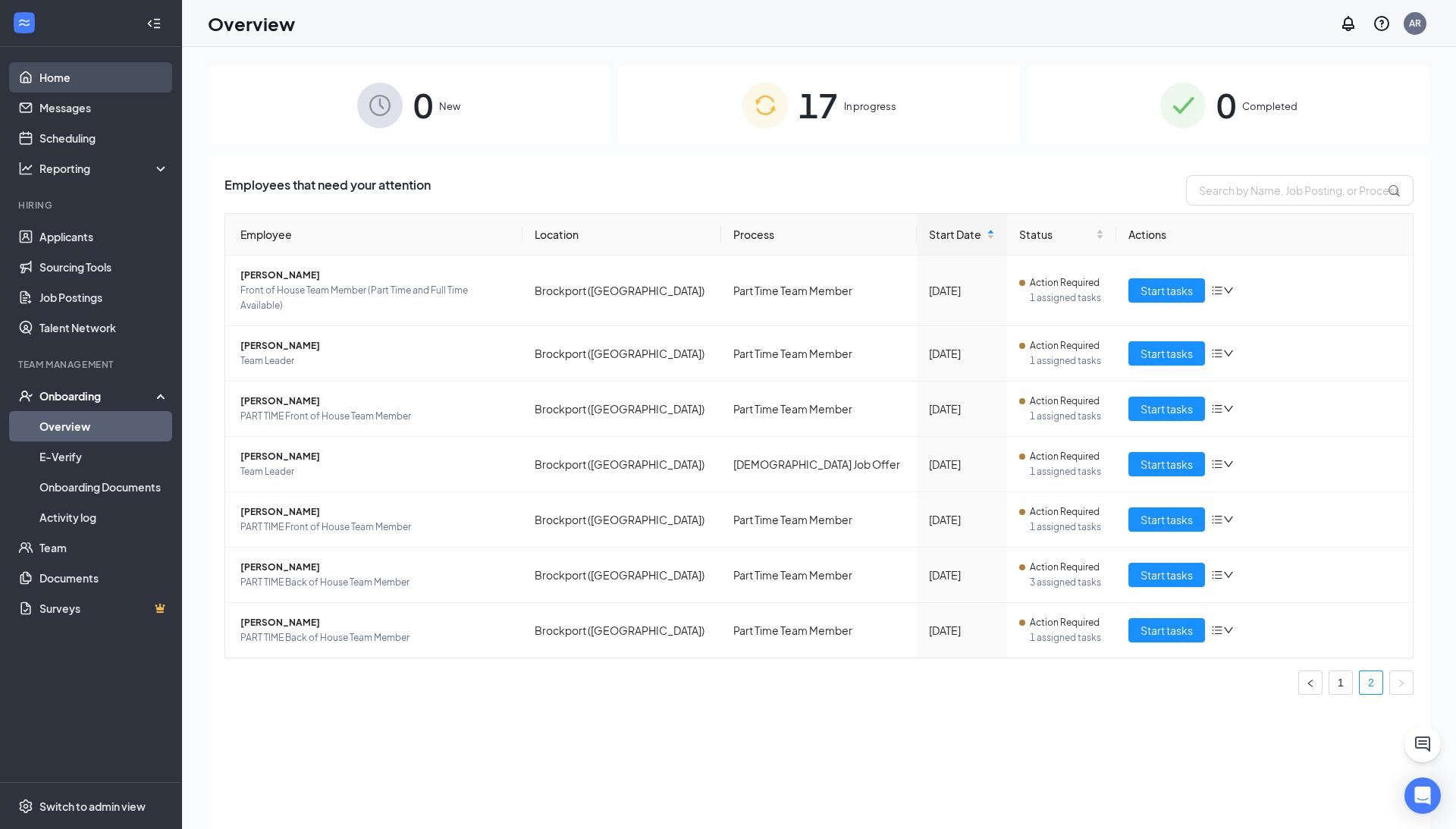
click at [68, 80] on link "Home" at bounding box center [104, 77] width 129 height 30
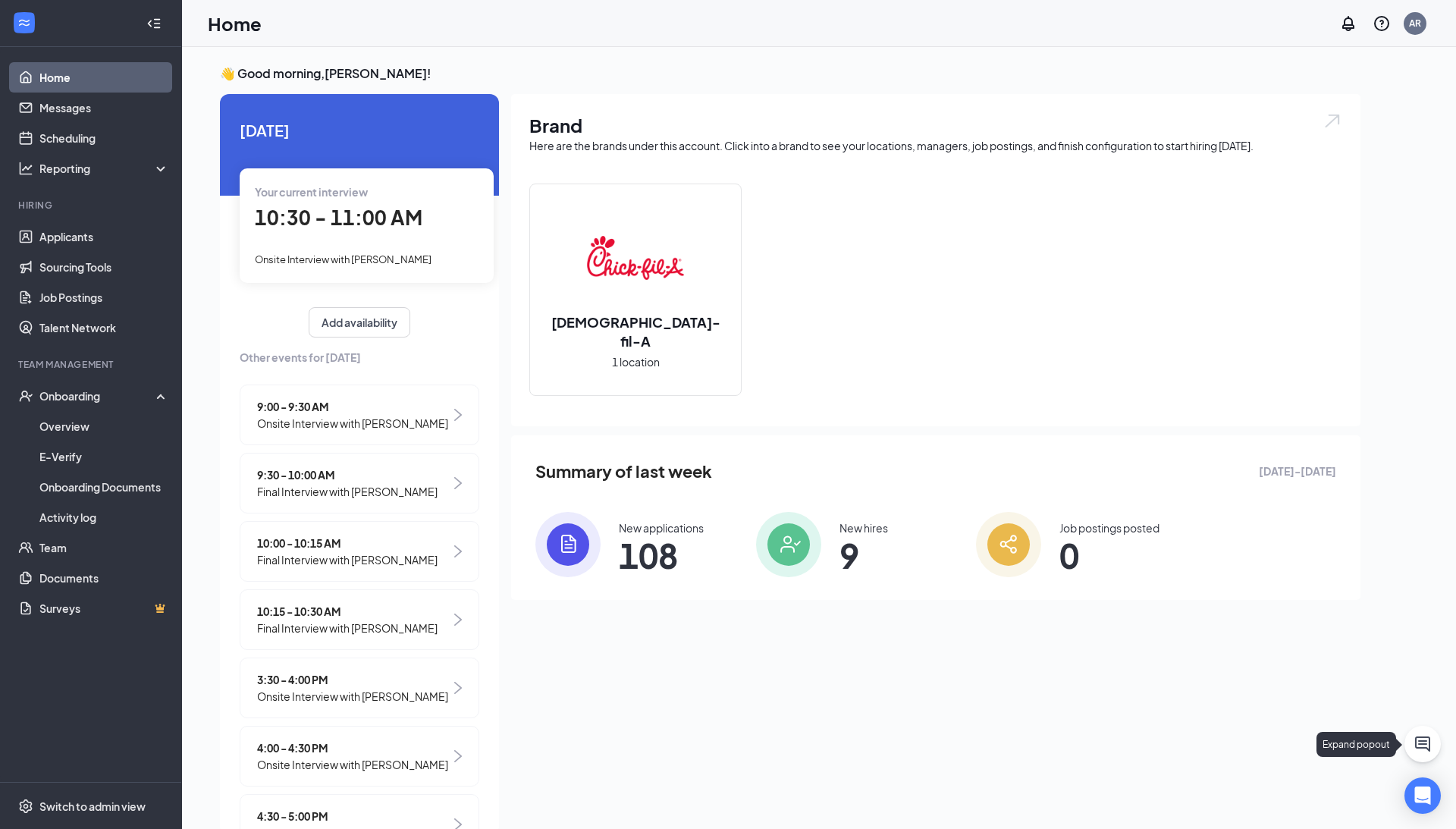
click at [1418, 741] on icon "ChatActive" at bounding box center [1423, 743] width 18 height 18
click at [1320, 816] on icon "ChevronUp" at bounding box center [1320, 810] width 18 height 18
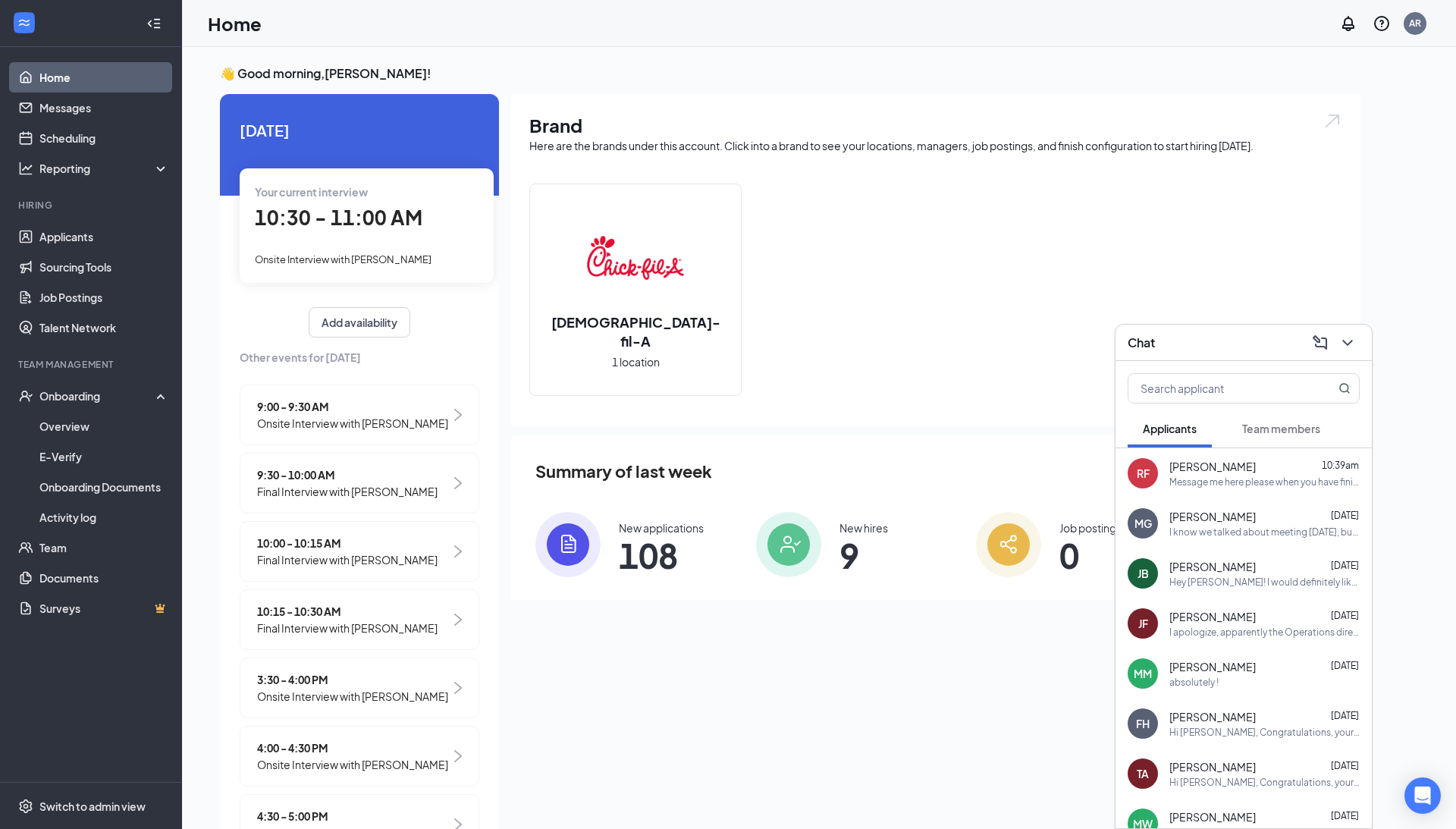
click at [1211, 537] on div "I know we talked about meeting Friday, but as it happens I will have to work. I…" at bounding box center [1265, 532] width 191 height 13
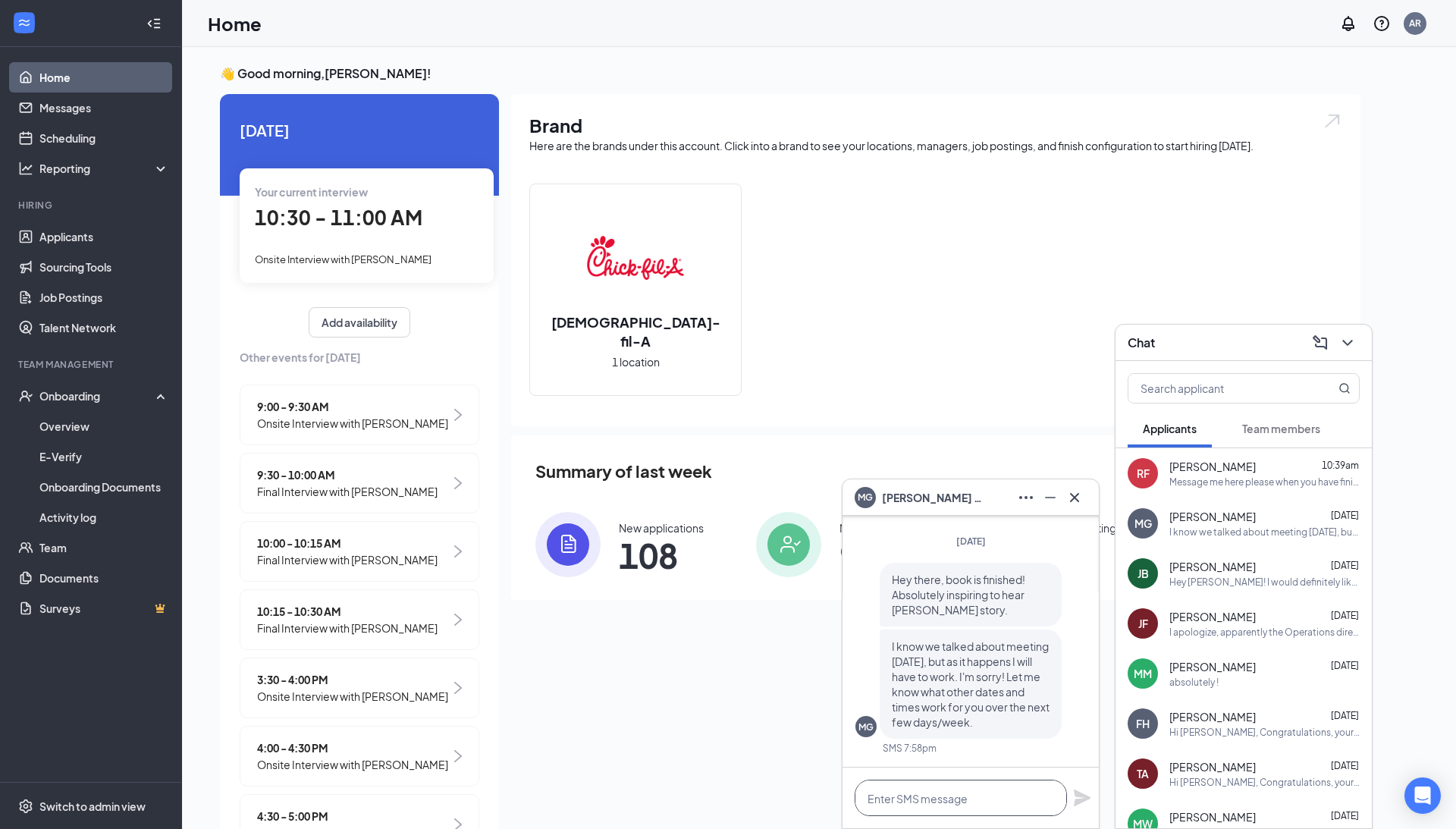
click at [930, 803] on textarea at bounding box center [961, 797] width 213 height 36
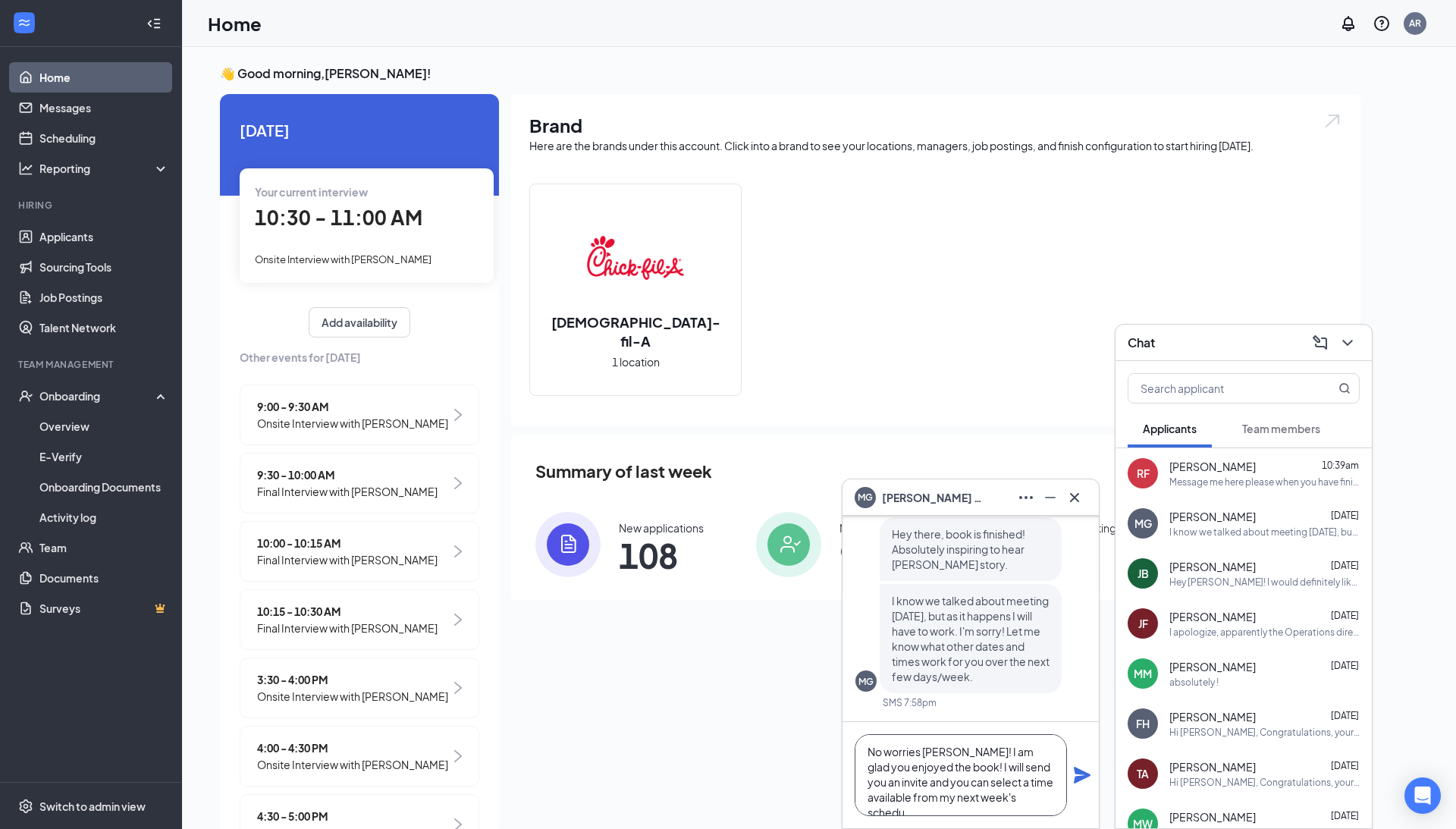
scroll to position [17, 0]
type textarea "No worries Mikayla! I am glad you enjoyed the book! I will send you an invite a…"
click at [1078, 776] on icon "Plane" at bounding box center [1082, 775] width 18 height 18
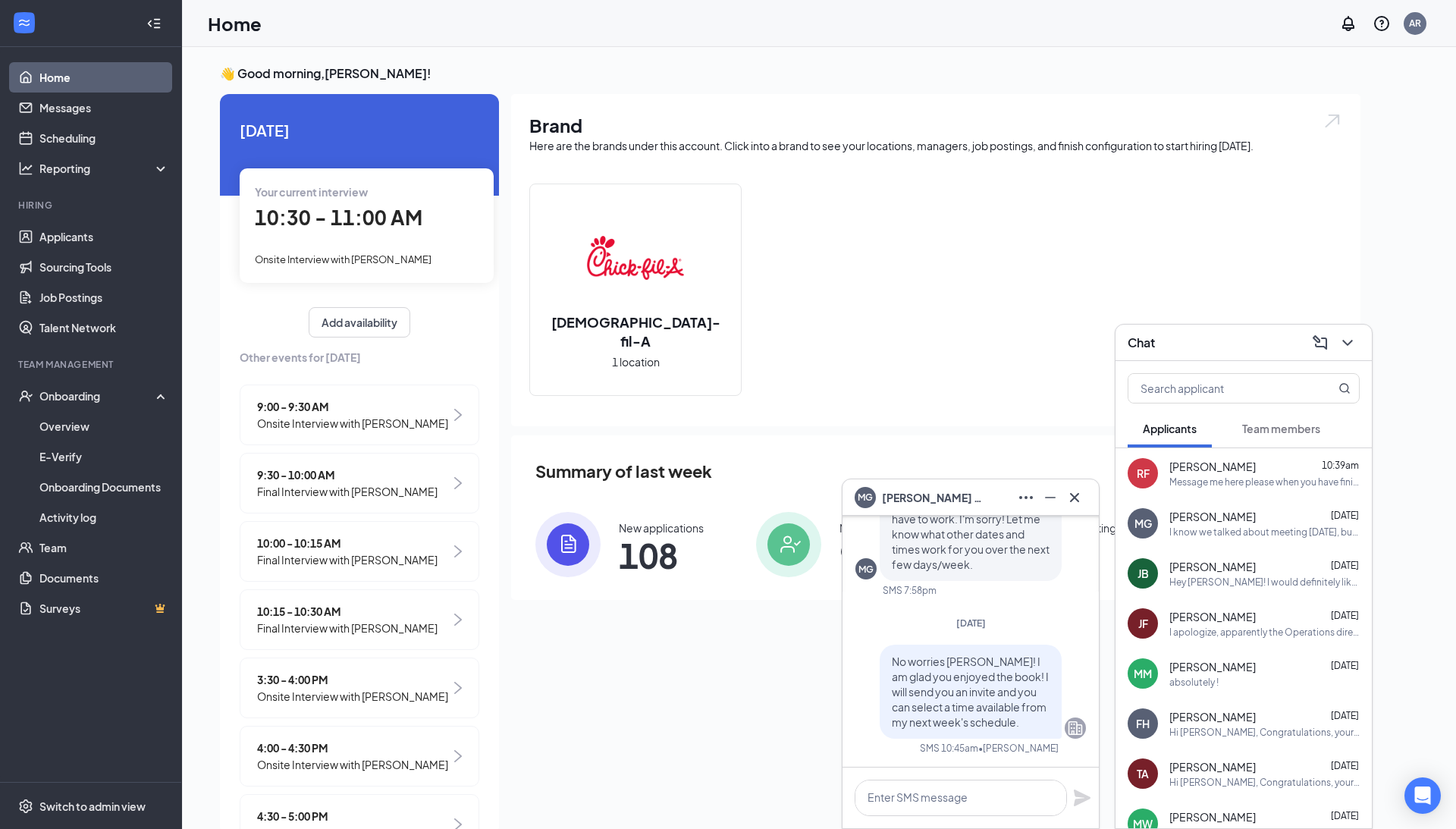
scroll to position [0, 0]
click at [54, 244] on link "Applicants" at bounding box center [104, 236] width 129 height 30
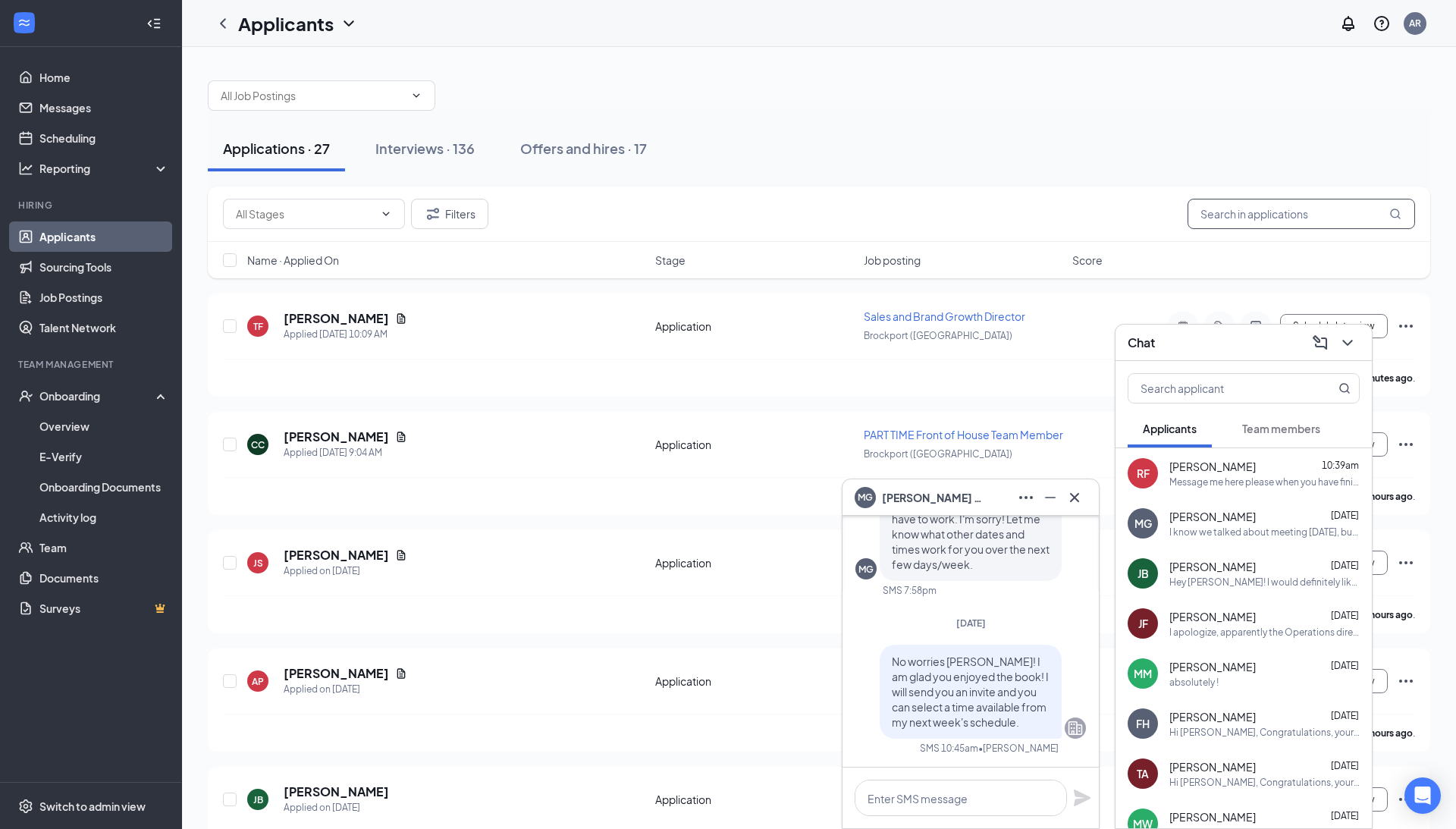
click at [1214, 213] on input "text" at bounding box center [1301, 213] width 227 height 30
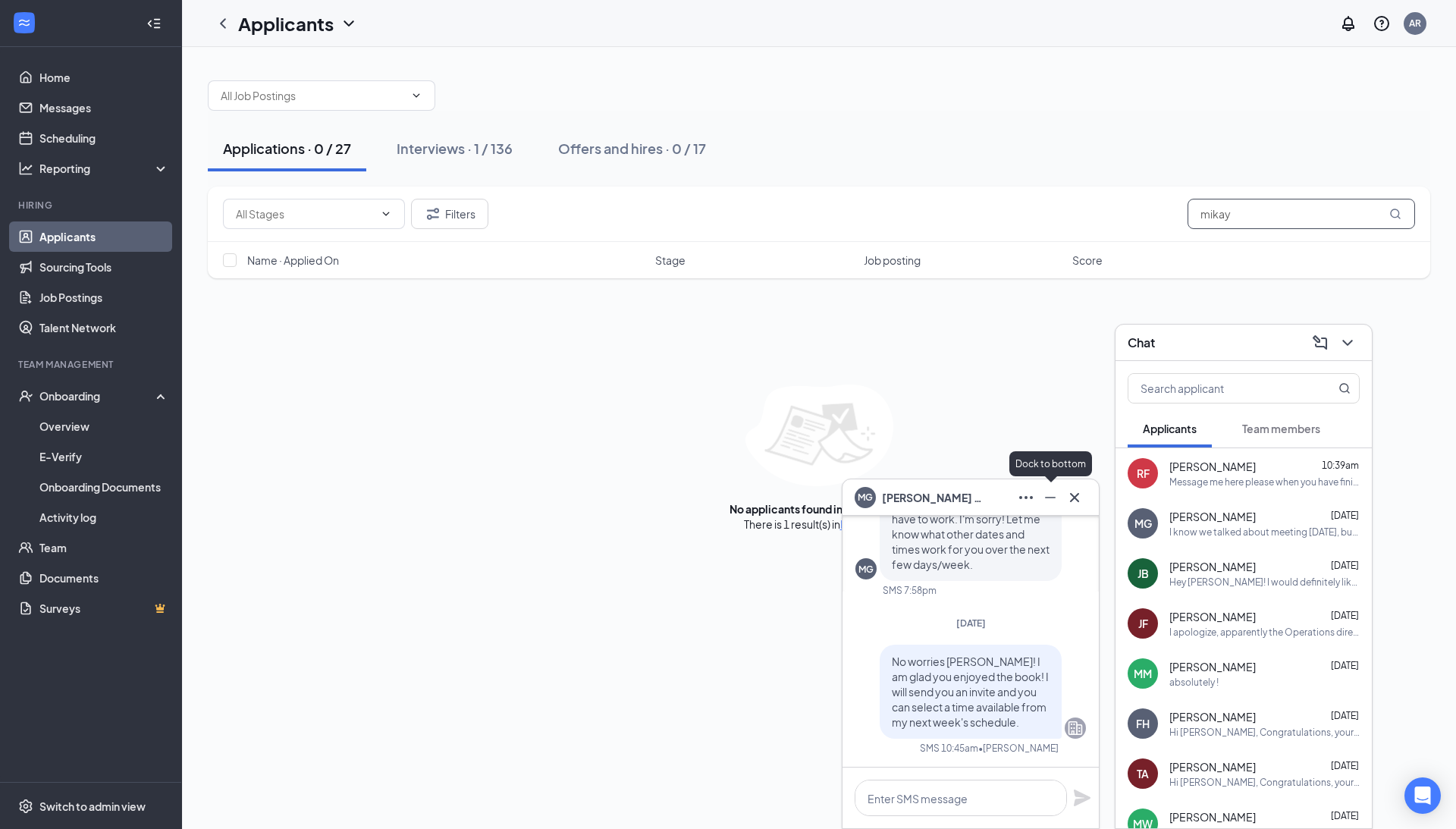
type input "mikay"
click at [1047, 501] on icon "Minimize" at bounding box center [1051, 498] width 18 height 18
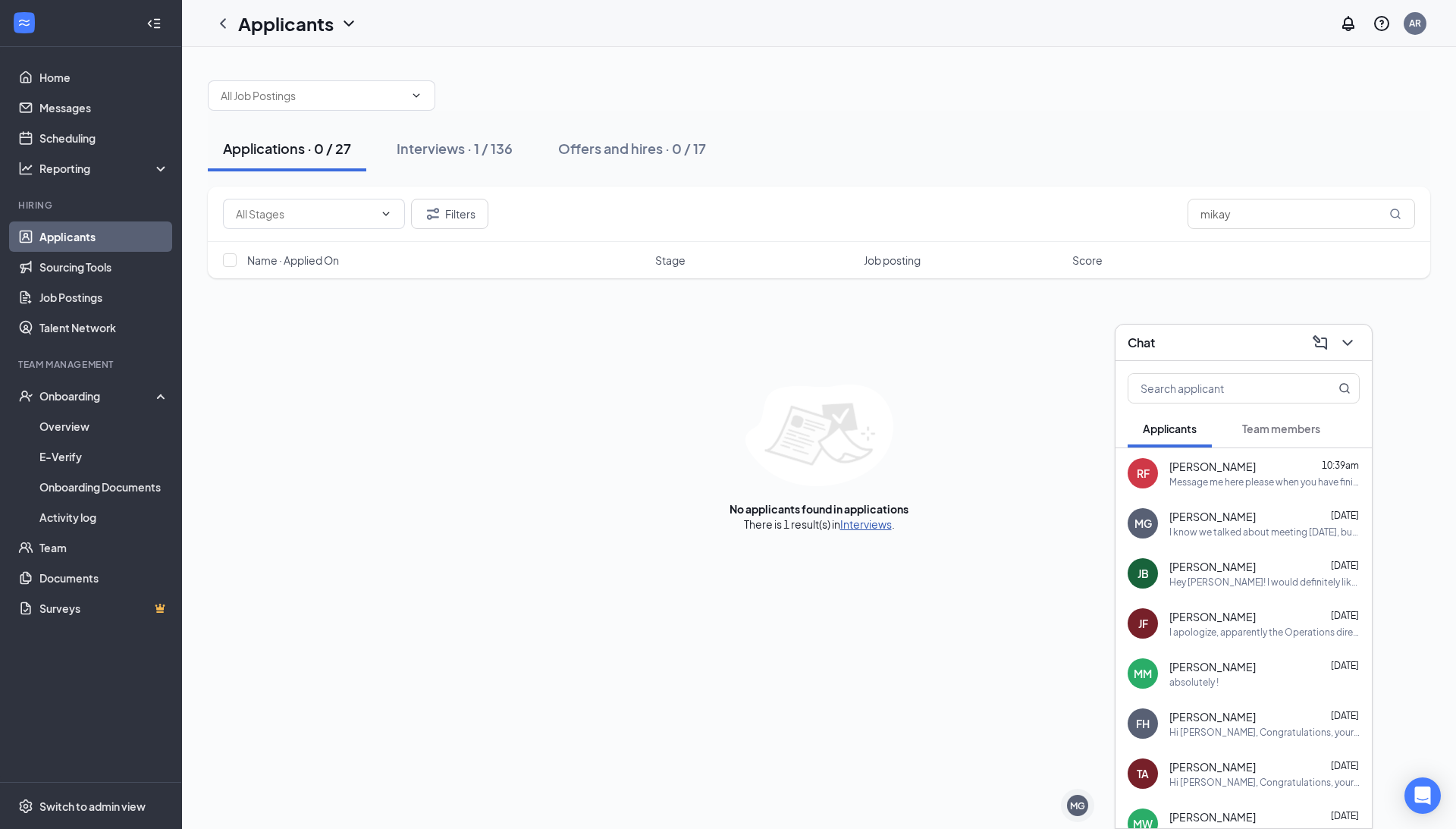
click at [847, 530] on link "Interviews" at bounding box center [866, 524] width 52 height 14
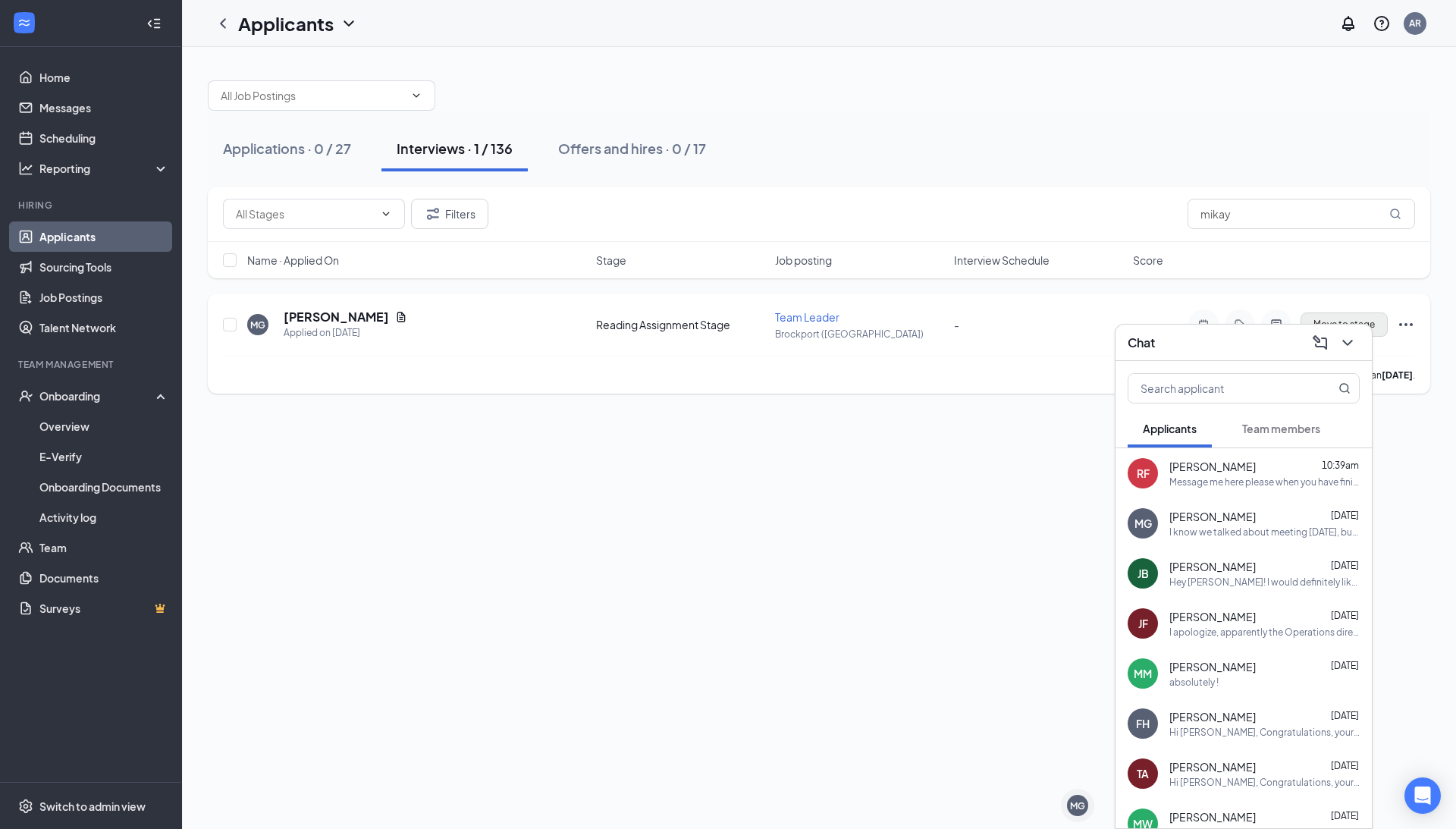
click at [1339, 317] on button "Move to stage" at bounding box center [1344, 325] width 87 height 24
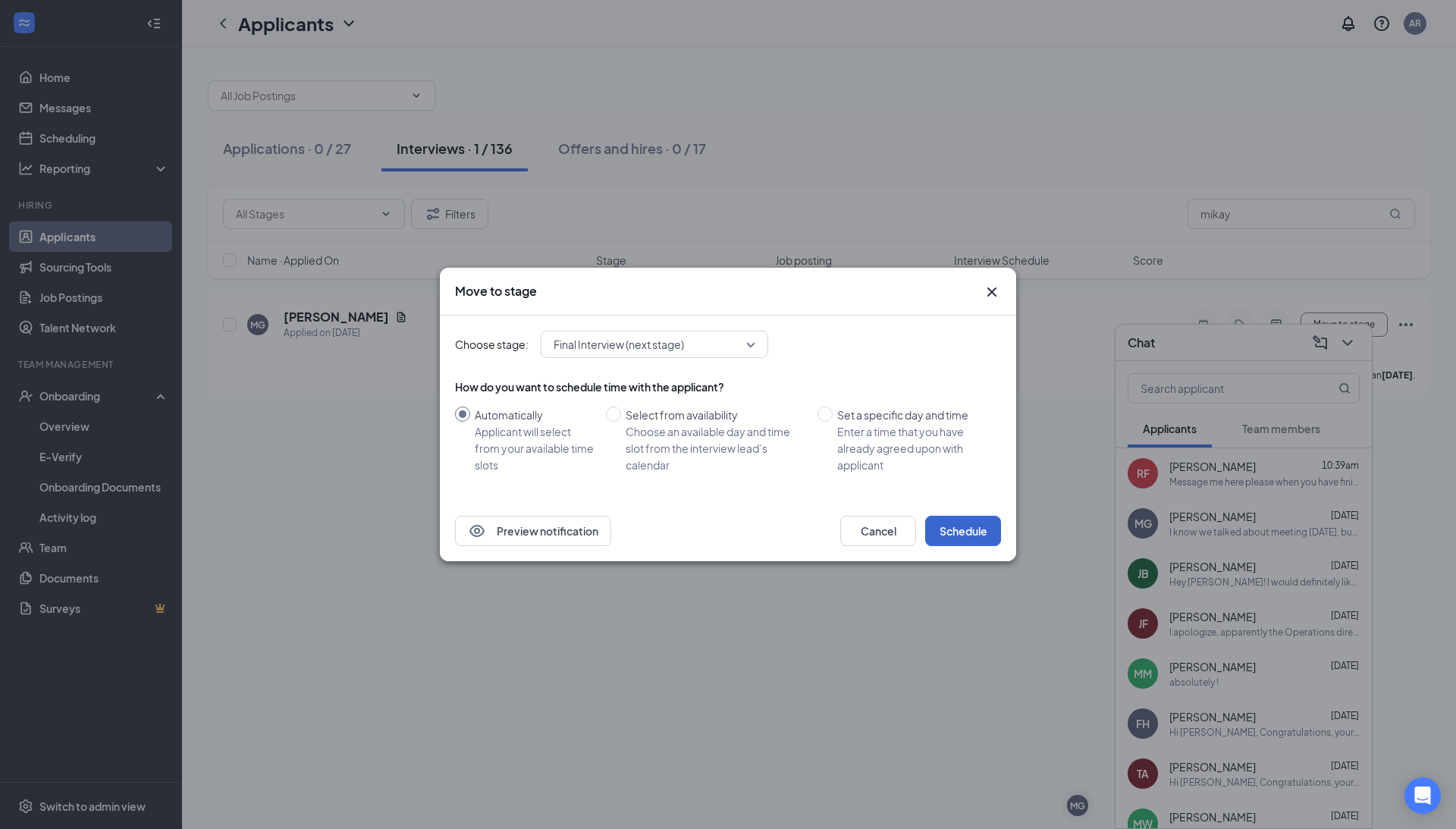
click at [952, 535] on button "Schedule" at bounding box center [963, 531] width 76 height 30
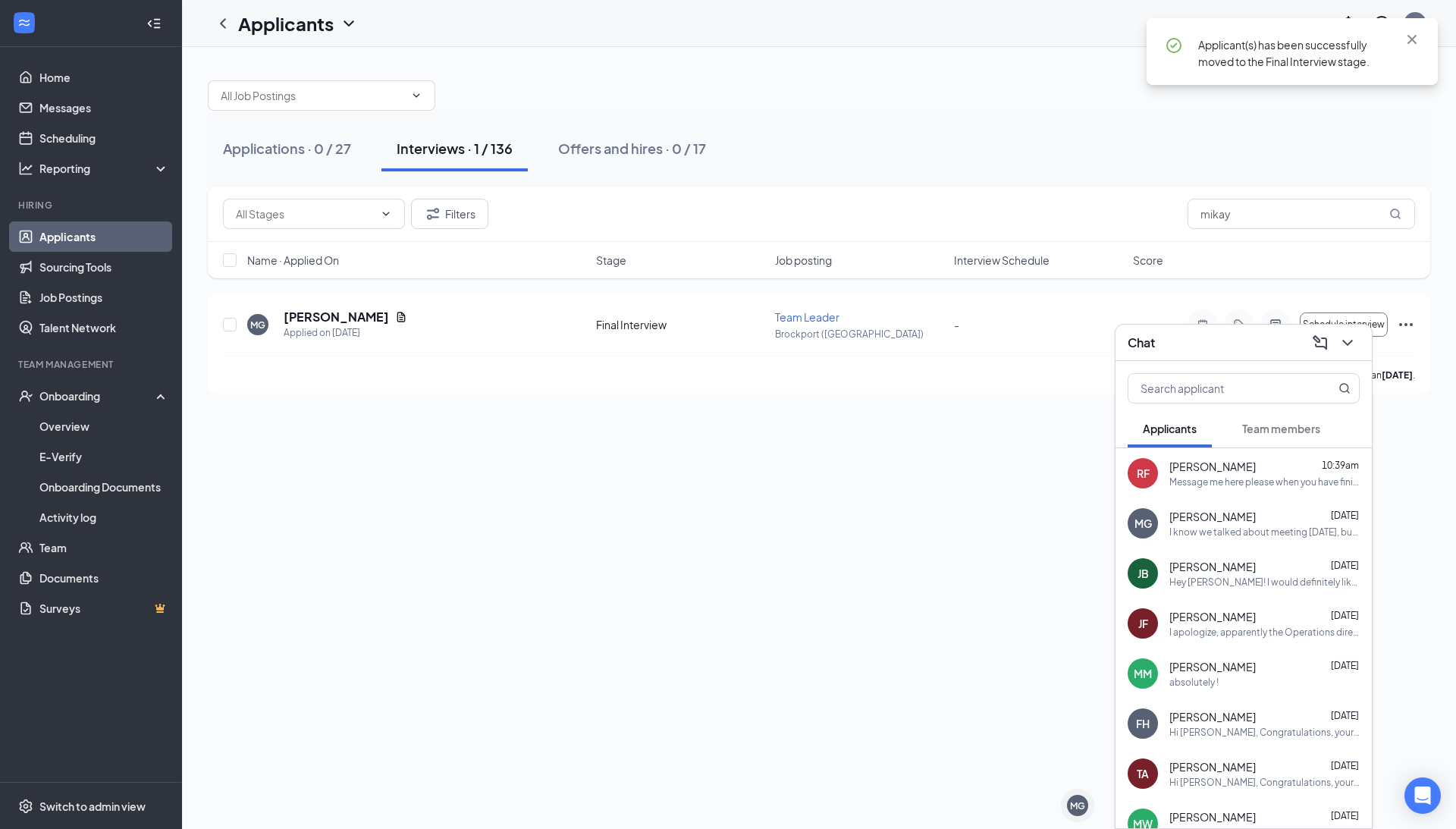
click at [1225, 527] on div "I know we talked about meeting Friday, but as it happens I will have to work. I…" at bounding box center [1265, 532] width 191 height 13
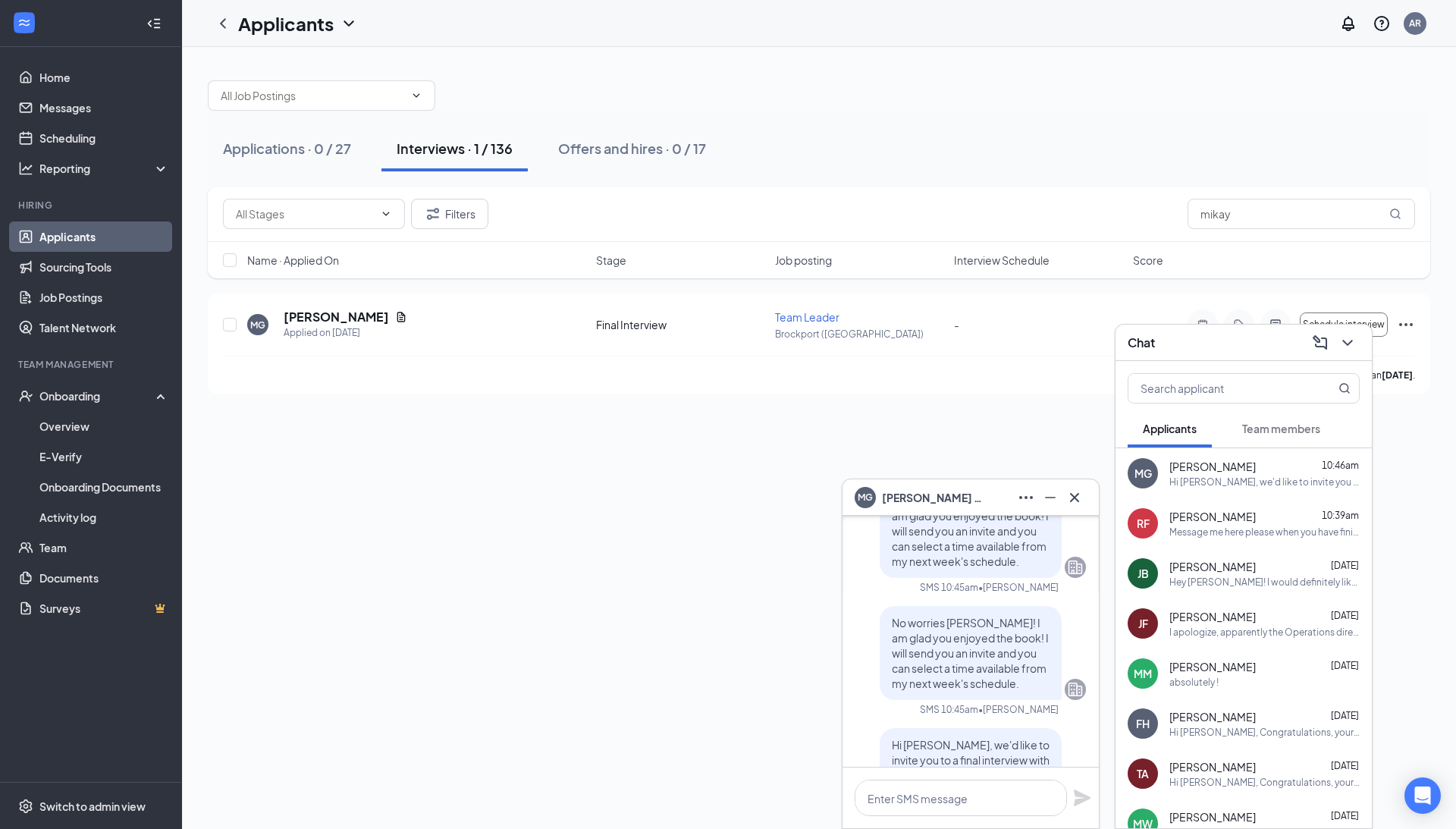
scroll to position [-304, 0]
click at [1075, 499] on icon "Cross" at bounding box center [1074, 497] width 9 height 9
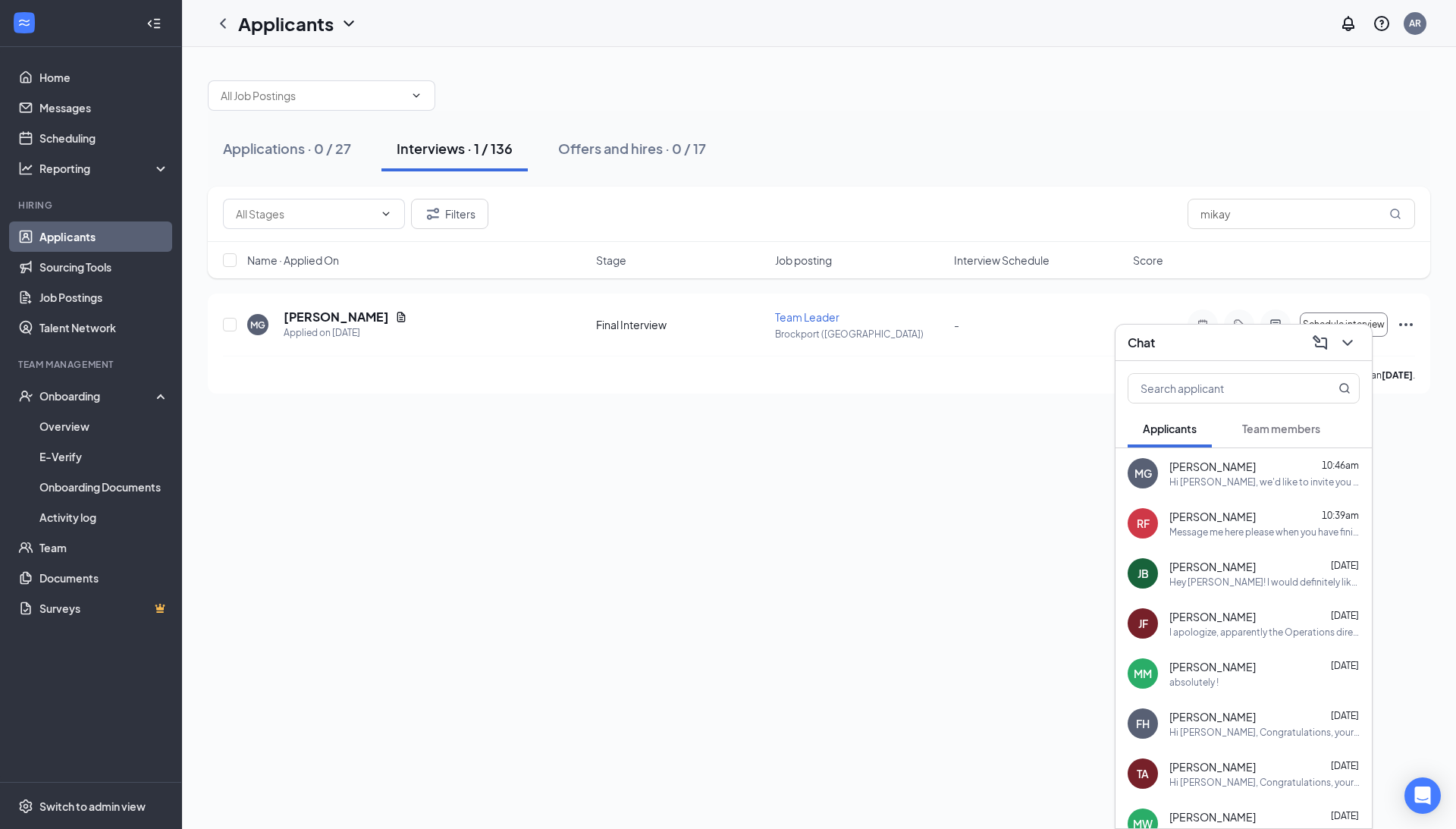
click at [1191, 566] on span "Jessica Bartel" at bounding box center [1212, 567] width 87 height 16
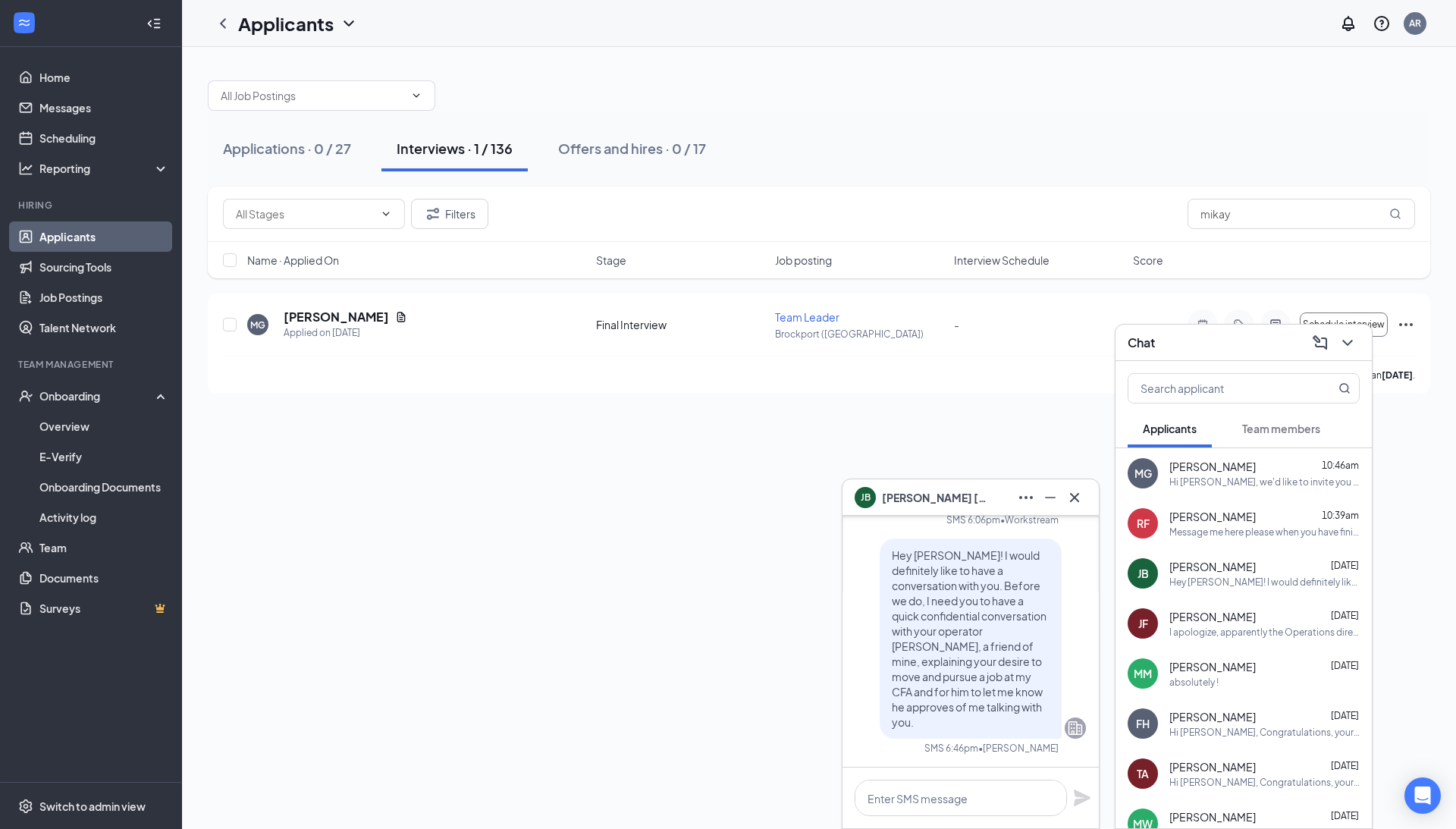
scroll to position [0, 0]
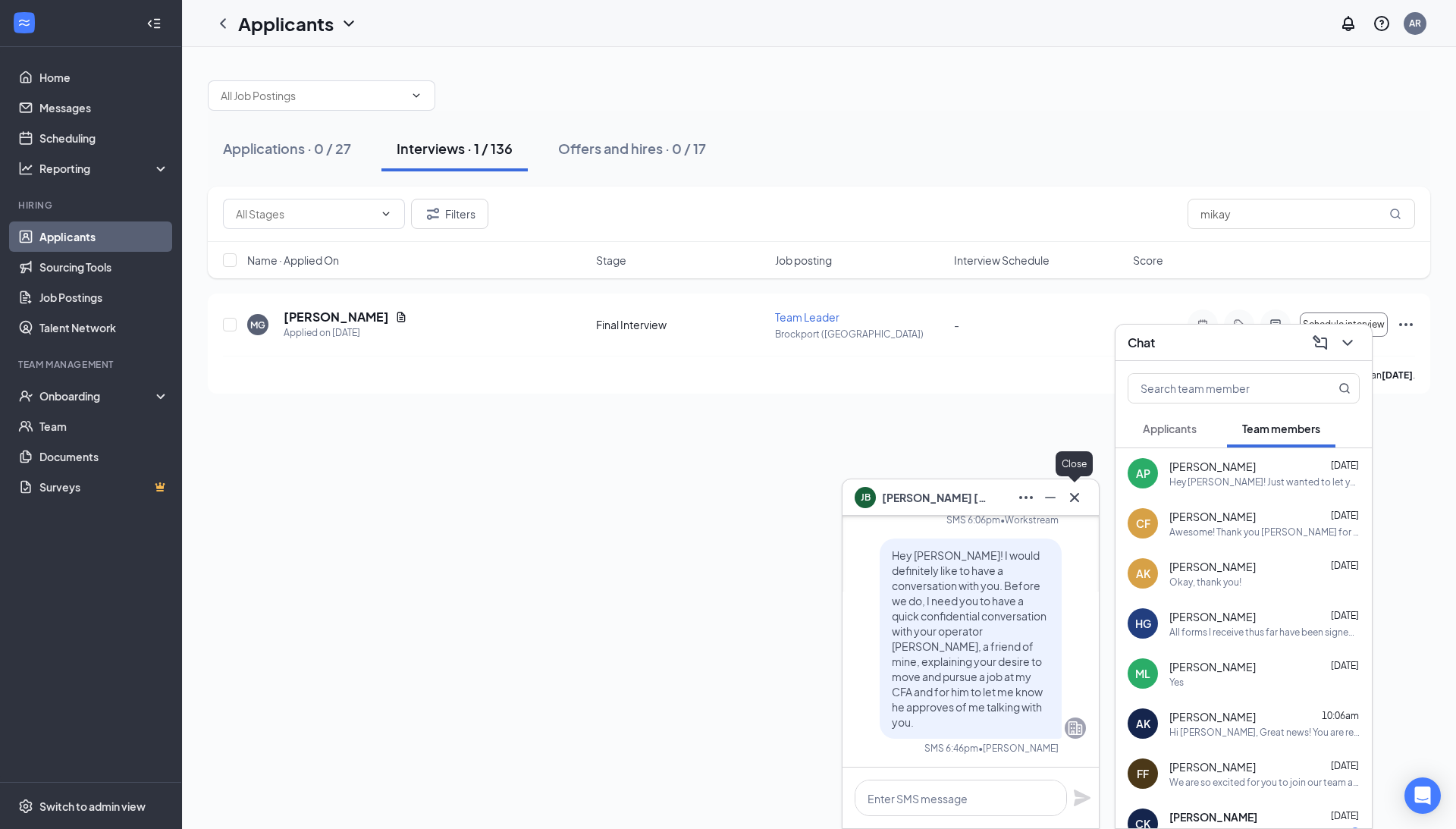
click at [1072, 490] on icon "Cross" at bounding box center [1075, 498] width 18 height 18
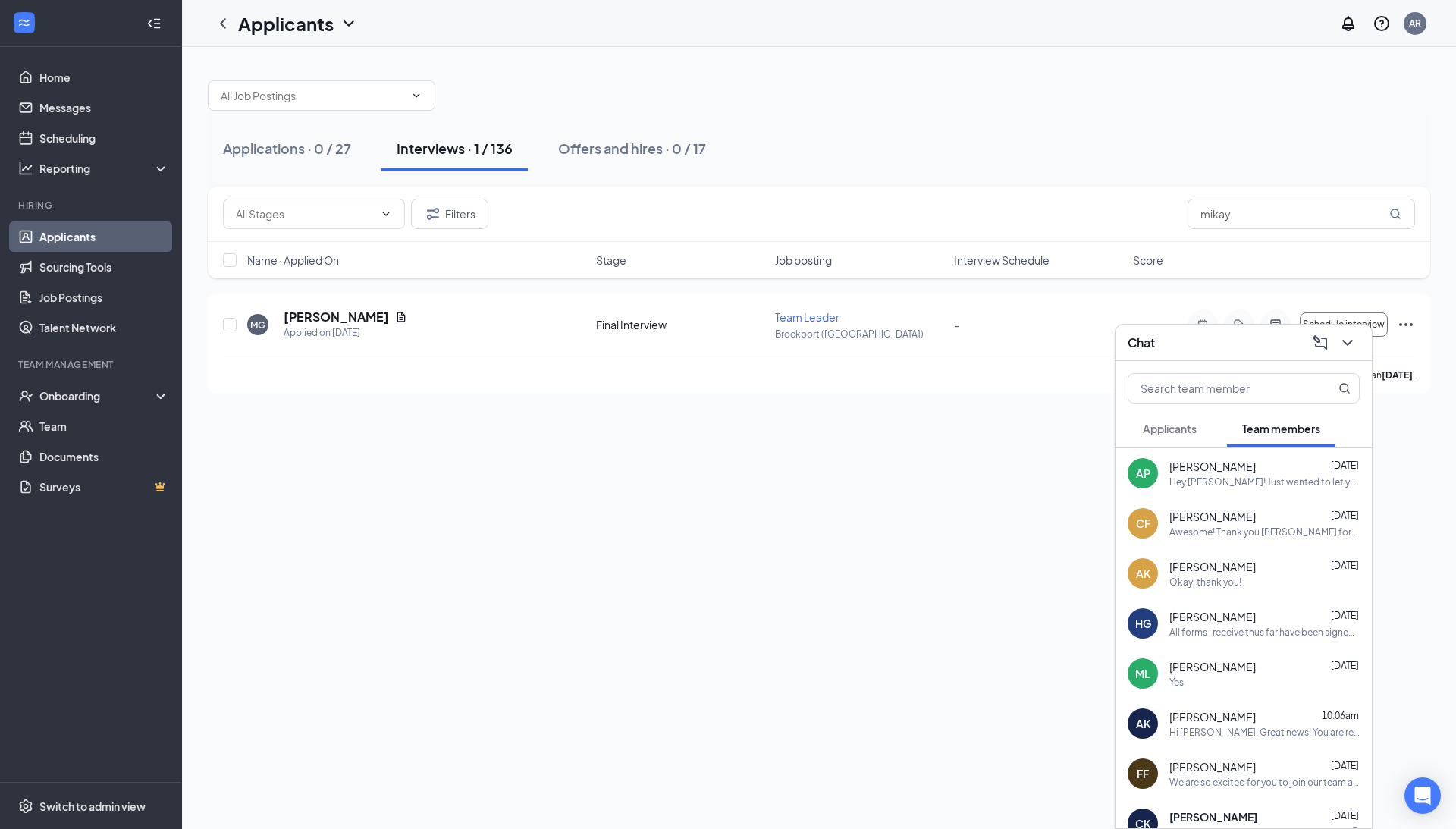
click at [1187, 427] on span "Applicants" at bounding box center [1169, 429] width 53 height 14
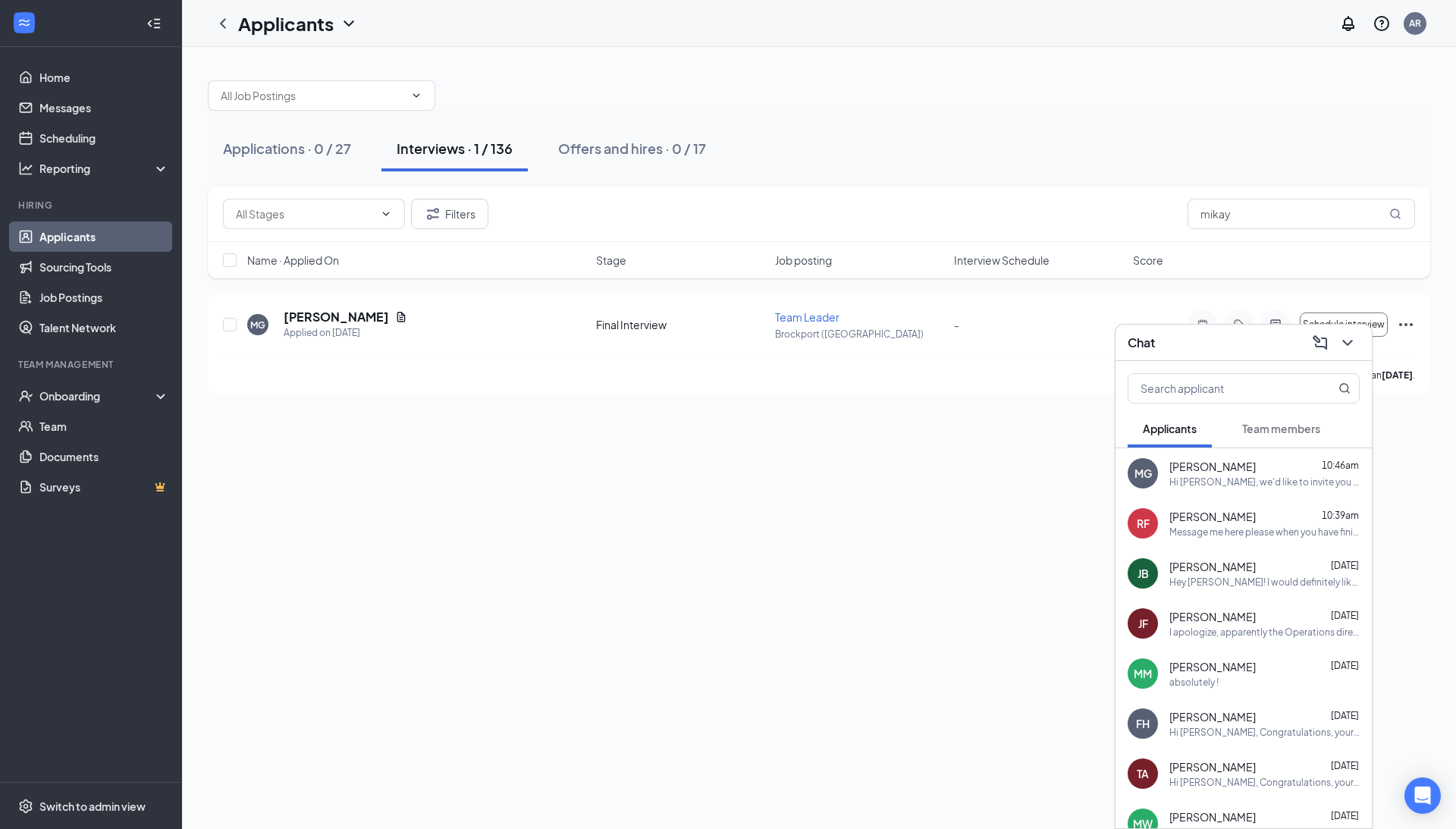
click at [1166, 587] on div "JB Jessica Bartel Aug 26 Hey Jessica! I would definitely like to have a convers…" at bounding box center [1244, 573] width 257 height 51
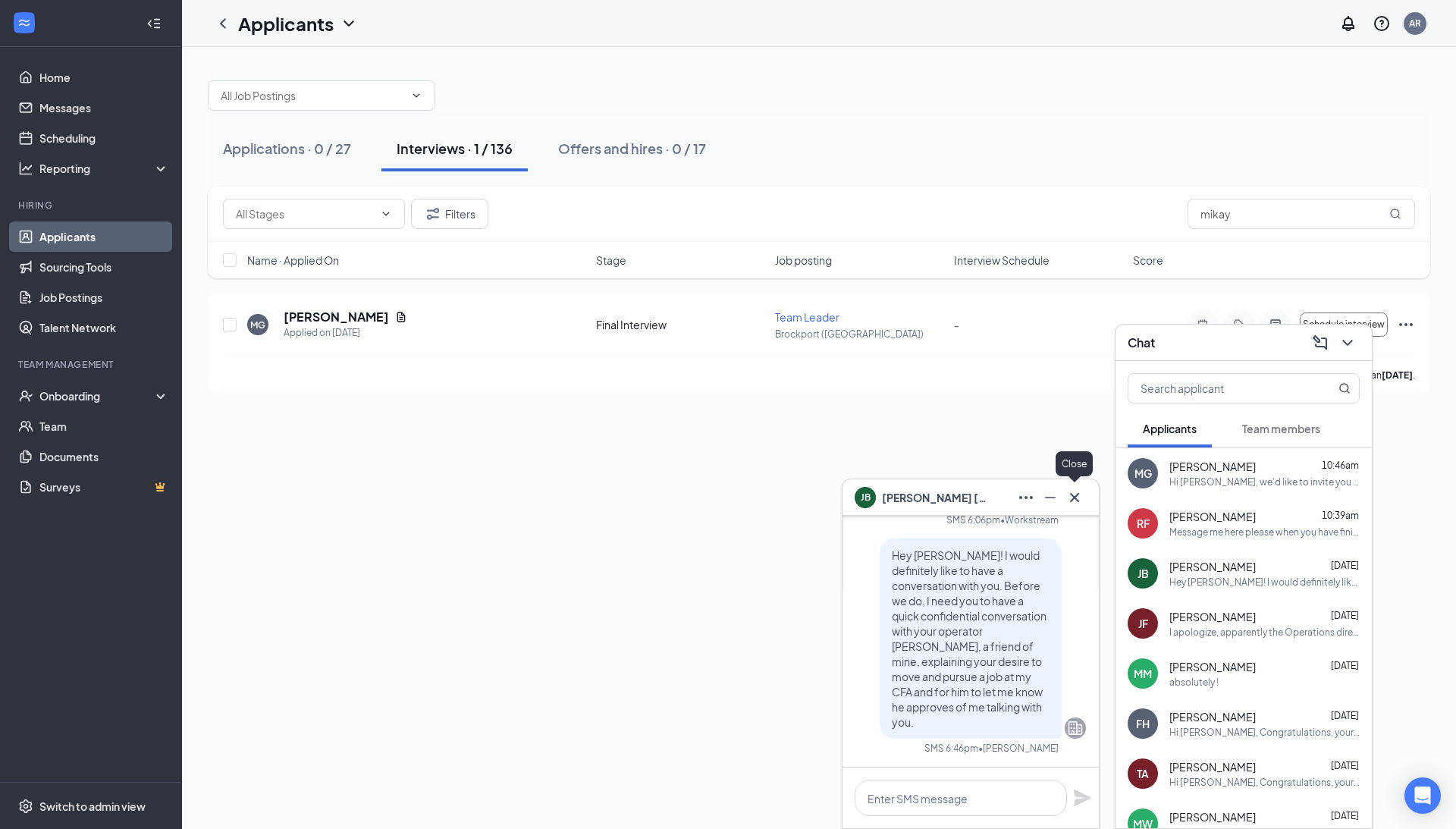
click at [1069, 504] on icon "Cross" at bounding box center [1075, 498] width 18 height 18
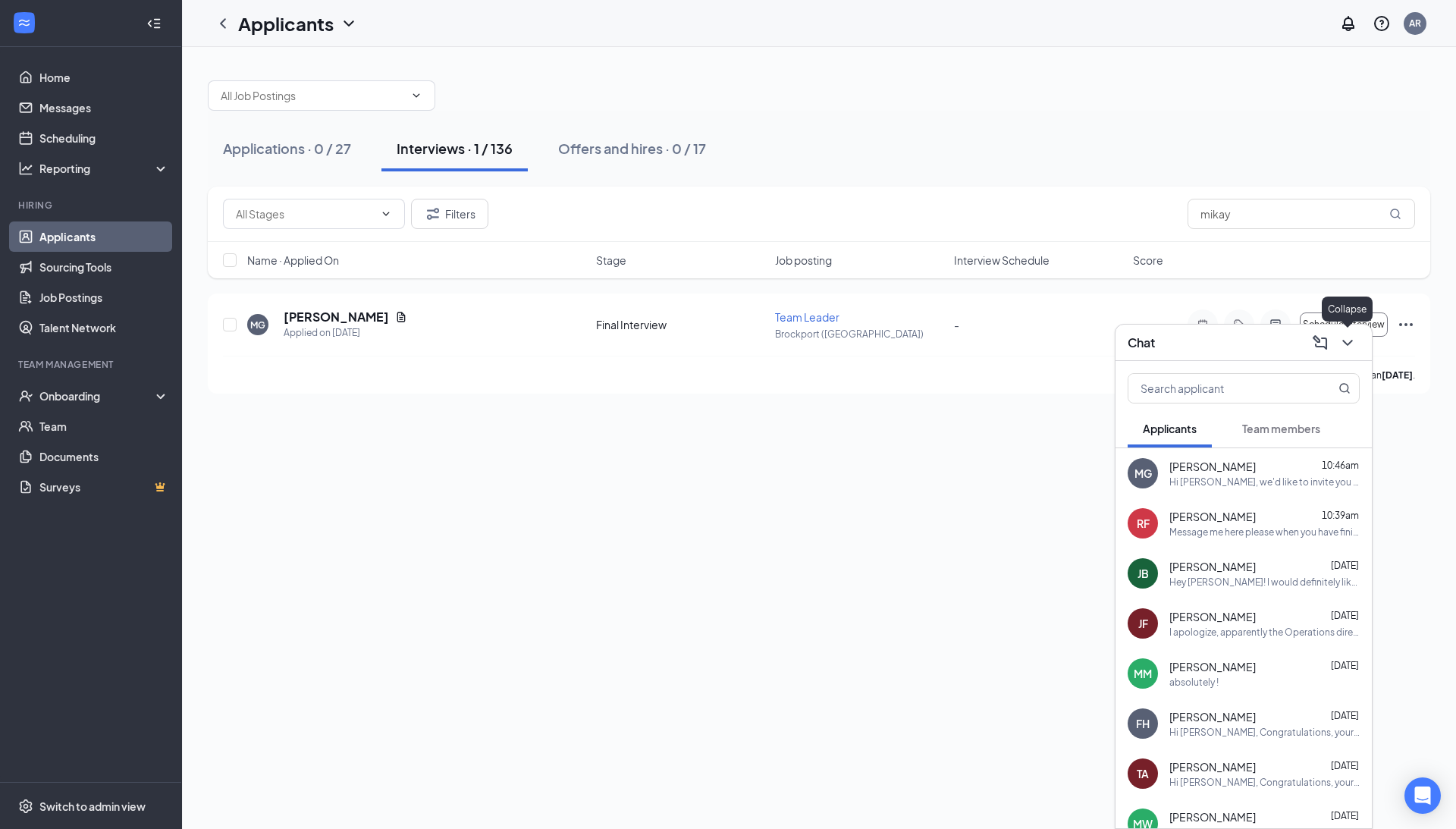
click at [1354, 337] on icon "ChevronDown" at bounding box center [1348, 342] width 18 height 18
